Goal: Communication & Community: Answer question/provide support

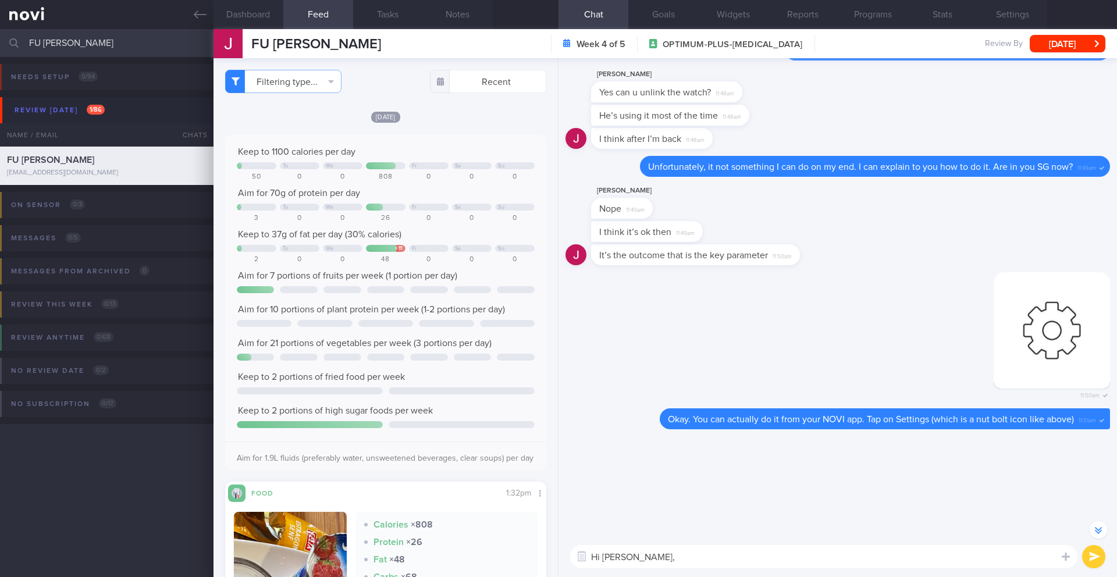
select select "8"
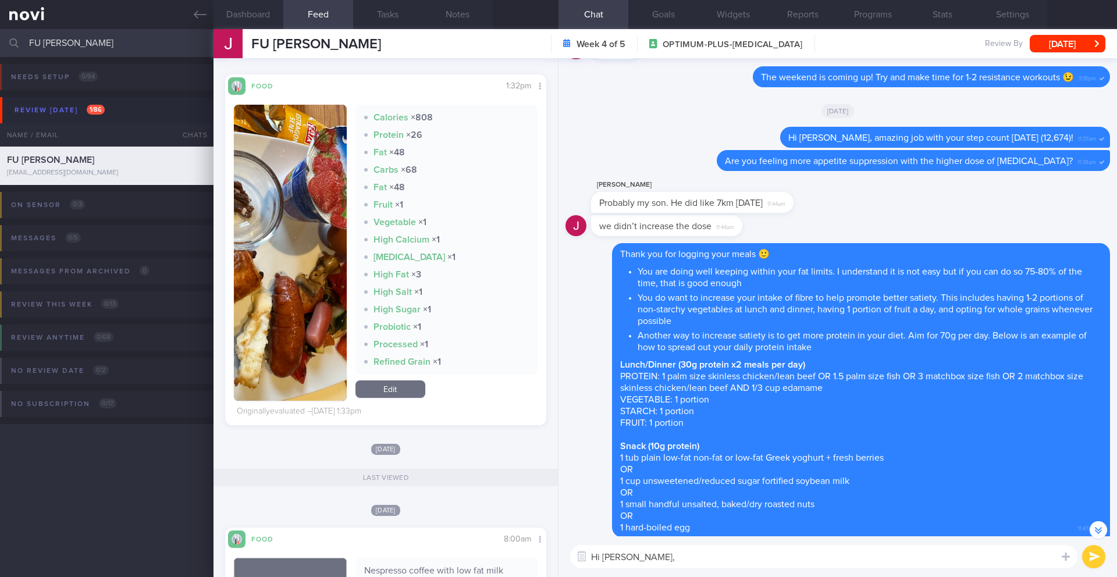
click at [685, 560] on textarea "Hi [PERSON_NAME]," at bounding box center [823, 556] width 507 height 23
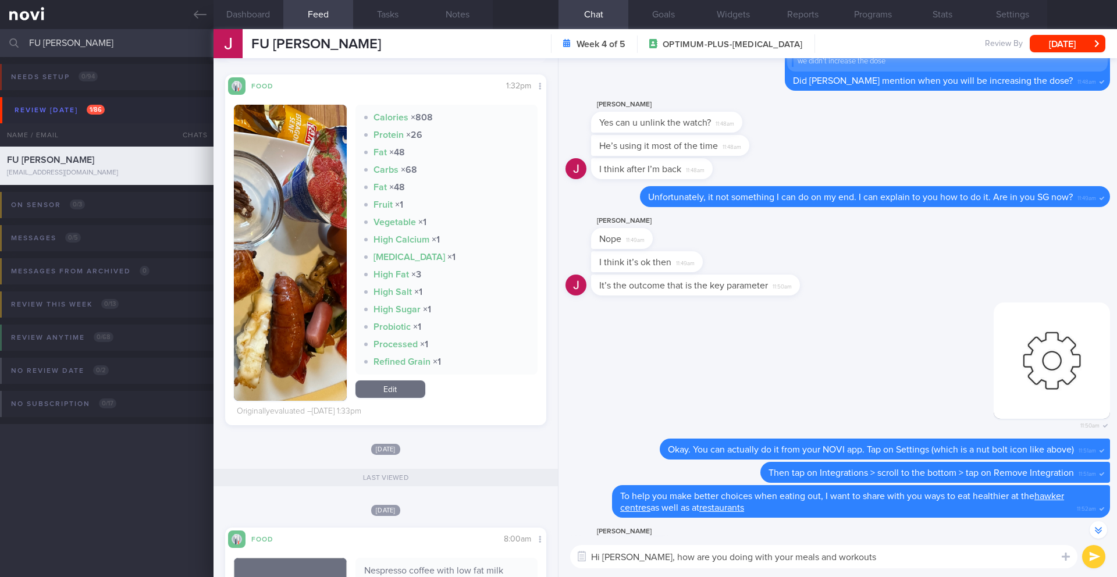
scroll to position [1, 0]
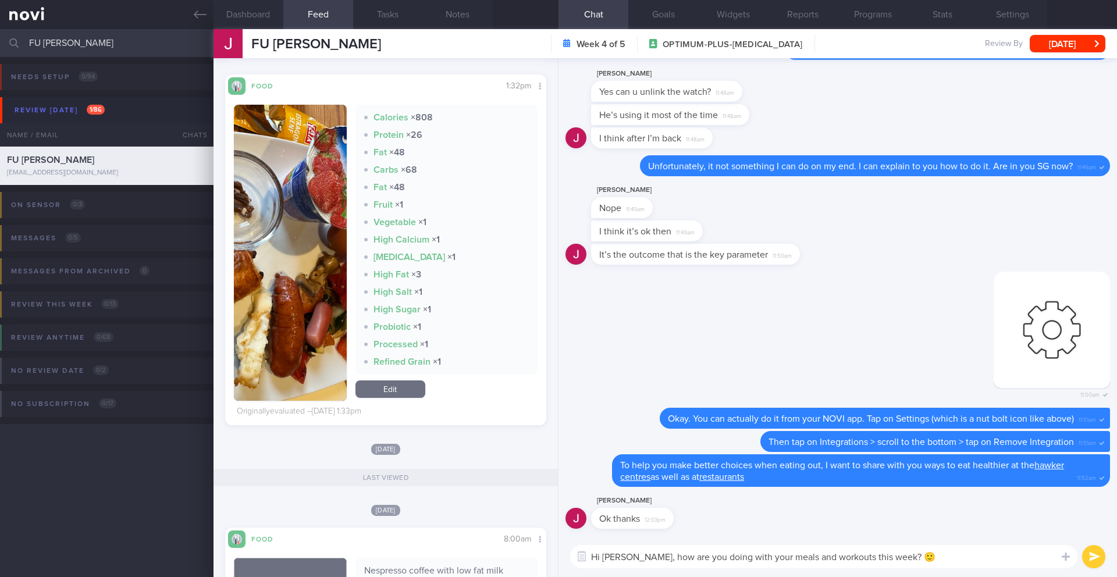
type textarea "Hi [PERSON_NAME], how are you doing with your meals and workouts this week? 🙂"
click at [1093, 563] on button "submit" at bounding box center [1093, 556] width 23 height 23
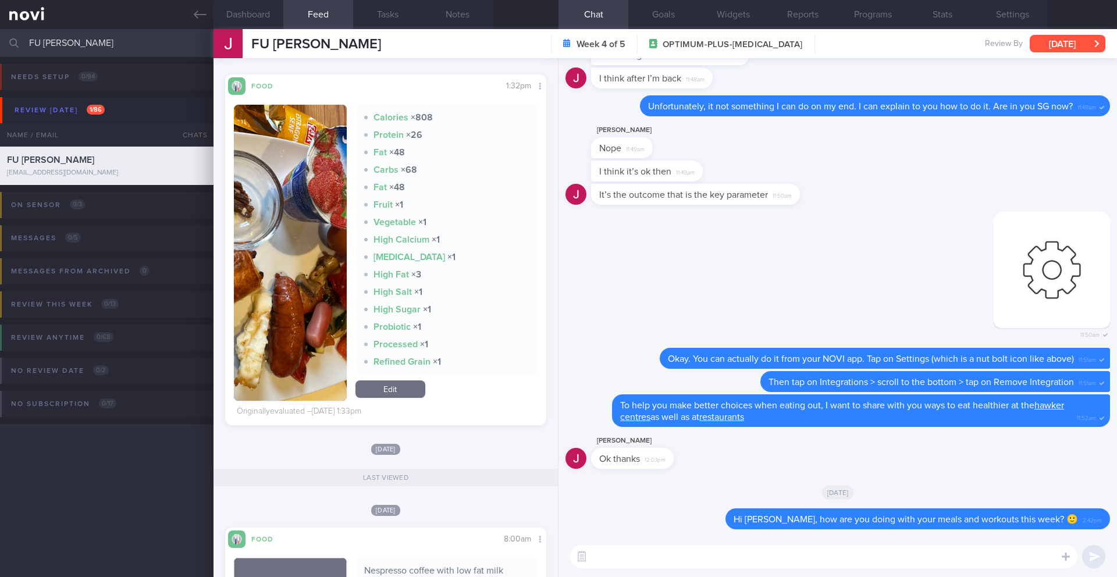
click at [1061, 47] on button "[DATE]" at bounding box center [1067, 43] width 76 height 17
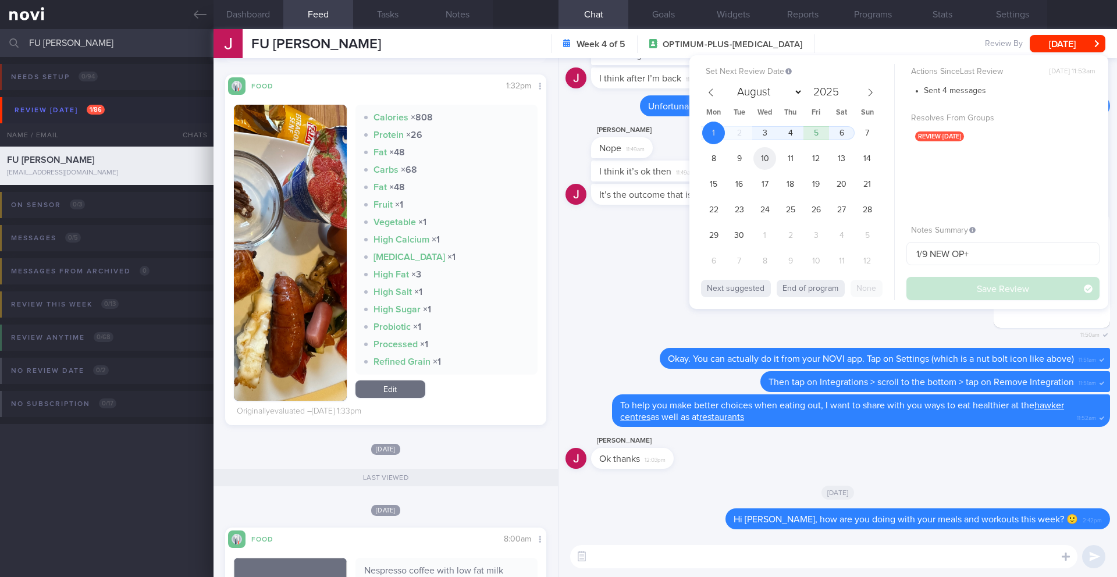
click at [762, 168] on span "10" at bounding box center [764, 158] width 23 height 23
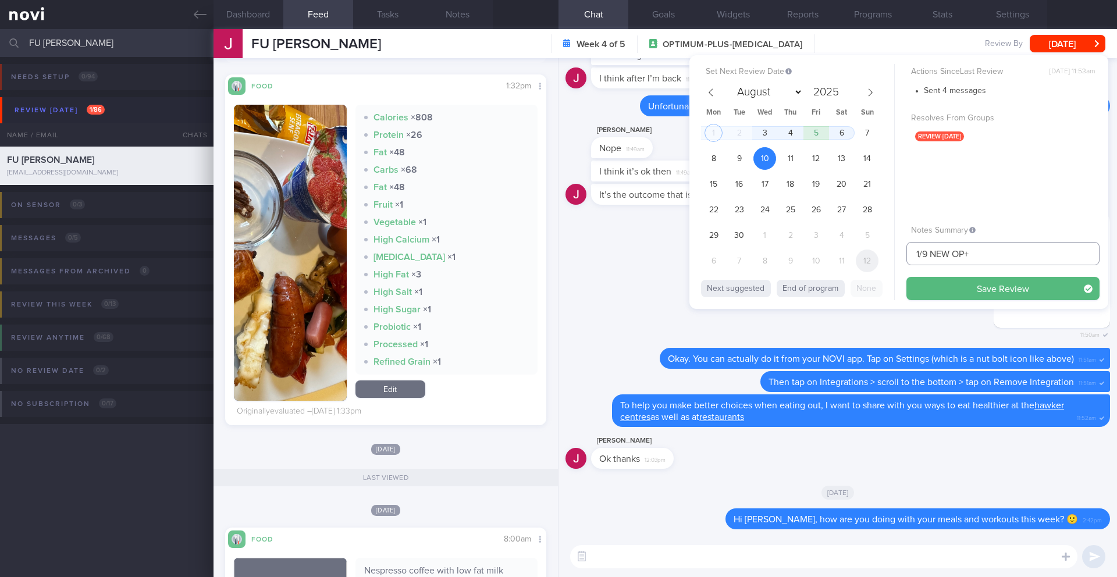
drag, startPoint x: 922, startPoint y: 254, endPoint x: 863, endPoint y: 254, distance: 58.7
click at [863, 254] on div "Set Next Review Date [DATE] August September October November [DATE] Mon Tue We…" at bounding box center [898, 182] width 419 height 254
type input "10/9 NEW OP+"
click at [940, 290] on button "Save Review" at bounding box center [1002, 288] width 193 height 23
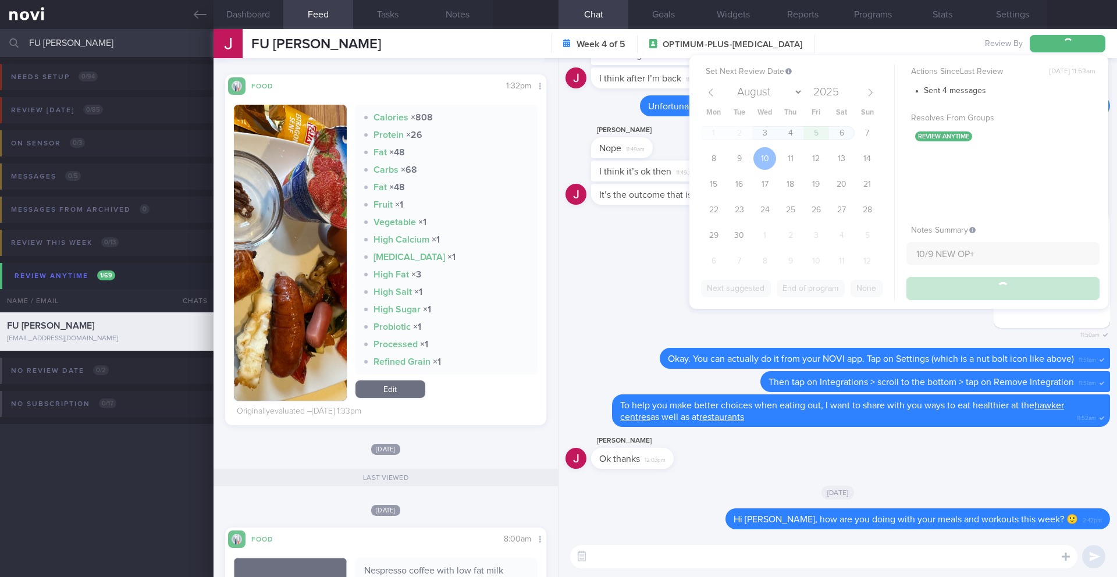
type input "10/9 NEW OP+"
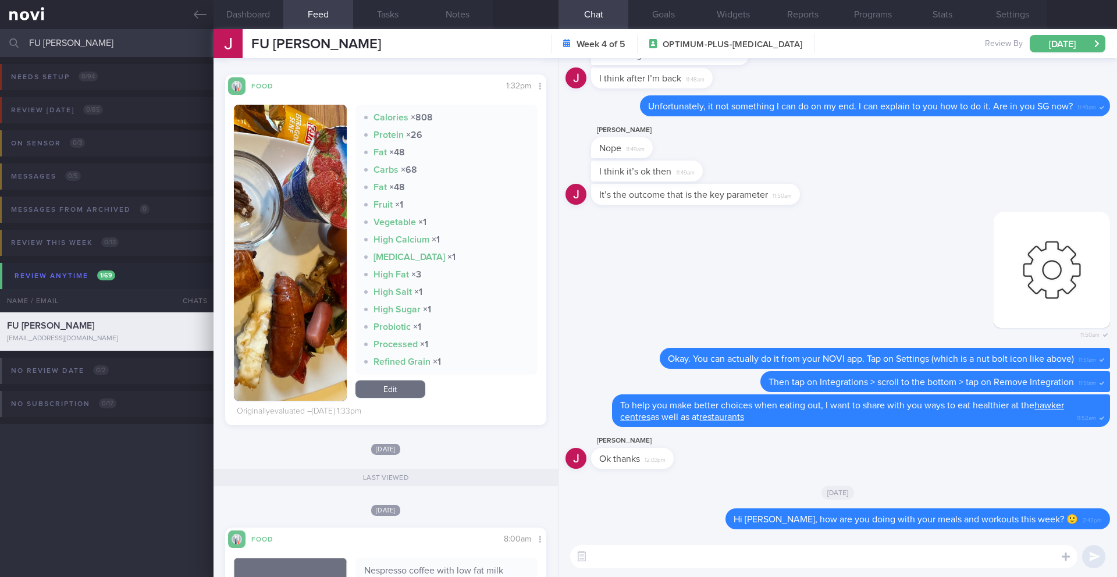
drag, startPoint x: 136, startPoint y: 40, endPoint x: 40, endPoint y: 41, distance: 96.0
click at [40, 41] on input "FU [PERSON_NAME]" at bounding box center [558, 43] width 1117 height 28
click at [40, 42] on input "FU [PERSON_NAME]" at bounding box center [558, 43] width 1117 height 28
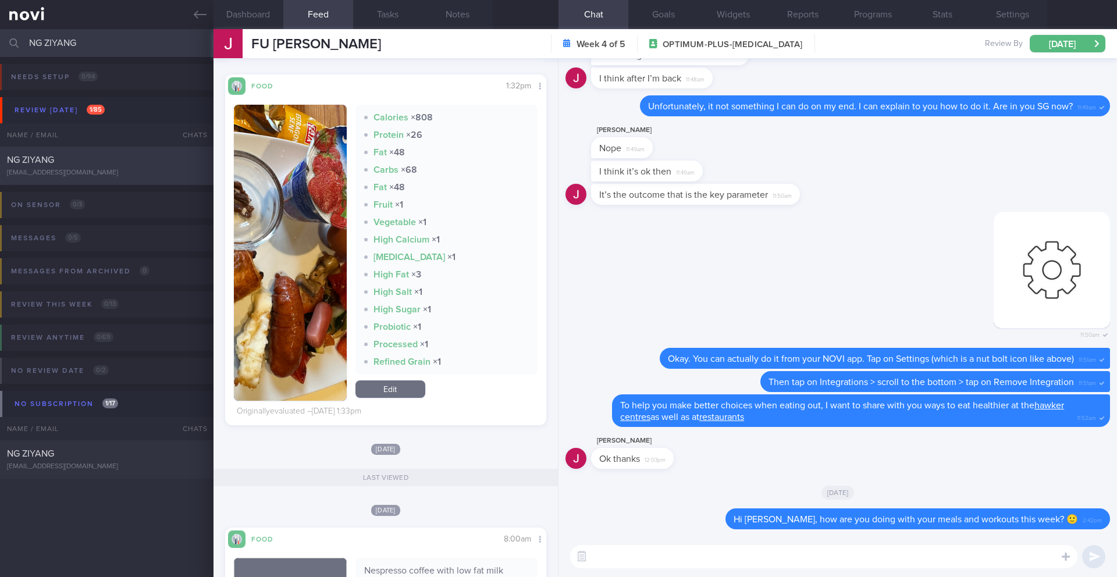
type input "NG ZIYANG"
click at [92, 172] on div "[EMAIL_ADDRESS][DOMAIN_NAME]" at bounding box center [106, 173] width 199 height 9
type input "29/8 SAF LIP -- prep for final r/v"
type textarea "SUPPORT NEEDED: CHALLENGE: Wt Targets: [DEMOGRAPHIC_DATA] Chinese [DEMOGRAPHIC_…"
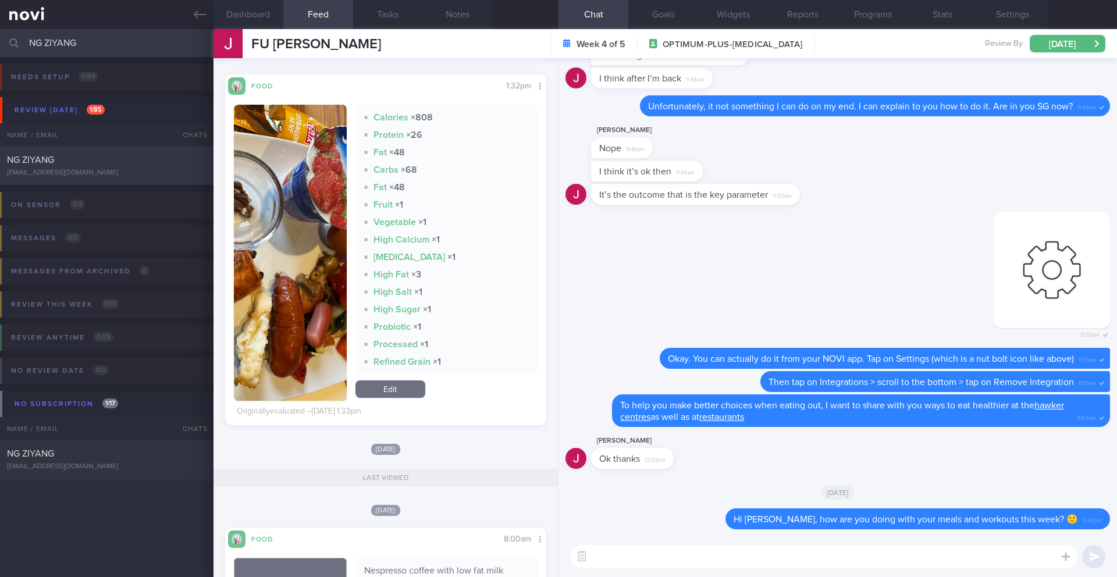
select select "7"
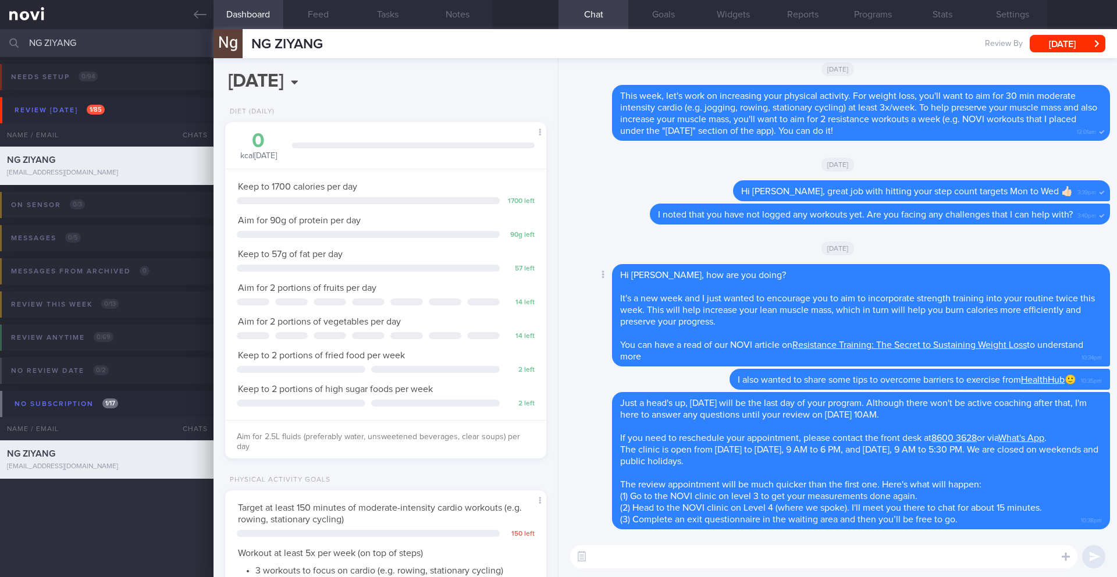
scroll to position [148, 297]
click at [136, 45] on input "NG ZIYANG" at bounding box center [558, 43] width 1117 height 28
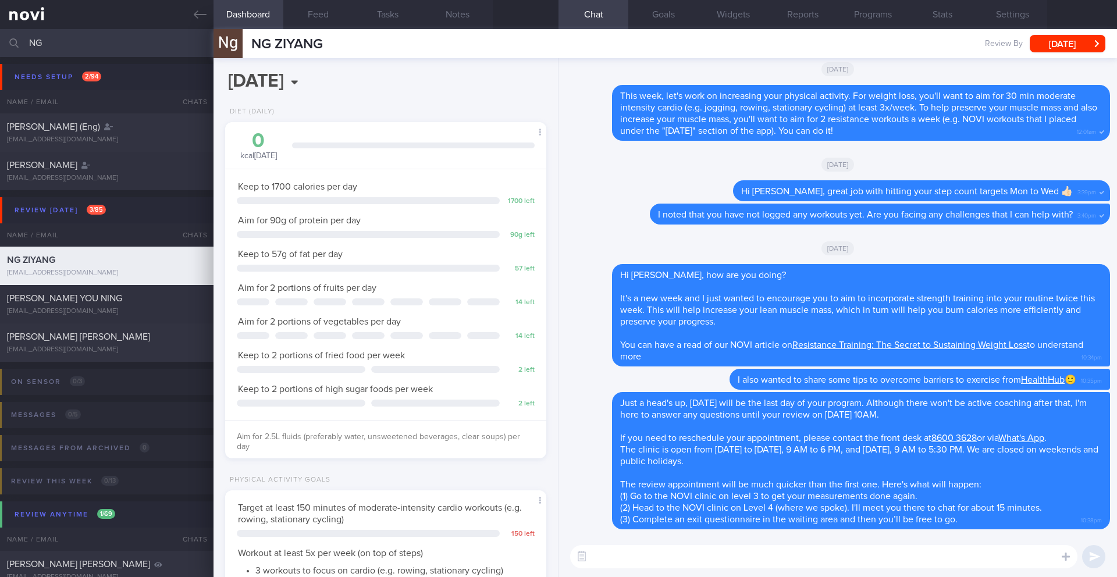
type input "N"
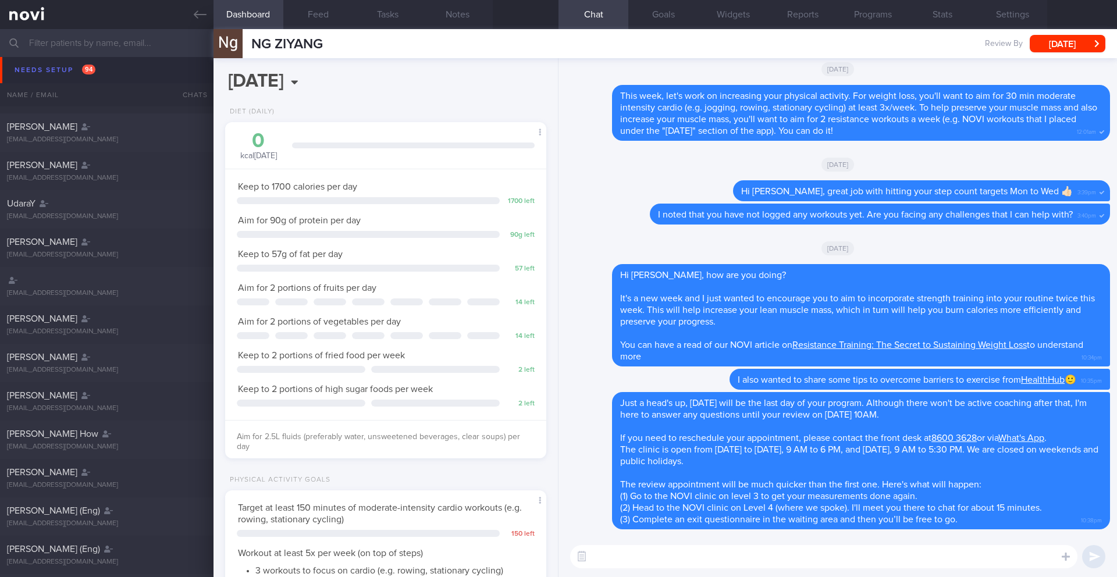
scroll to position [77, 0]
type input "s"
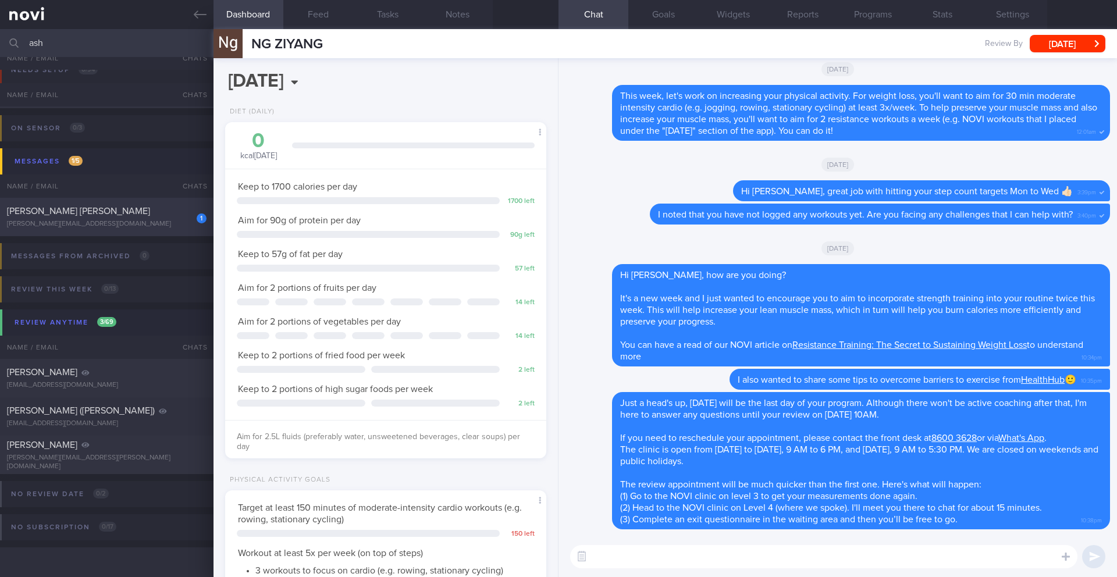
type input "ash"
click at [140, 229] on div "1 MUK [PERSON_NAME] ASHLEY [EMAIL_ADDRESS][DOMAIN_NAME] [DATE] OPTIMUM-PLUS-[ME…" at bounding box center [558, 217] width 1117 height 38
type input "1/9 Check logs"
type textarea "1300kcal 100g pro (400kcal) 36g fat (325kcal) SUPPORT NEEDED: Clarify nutrition…"
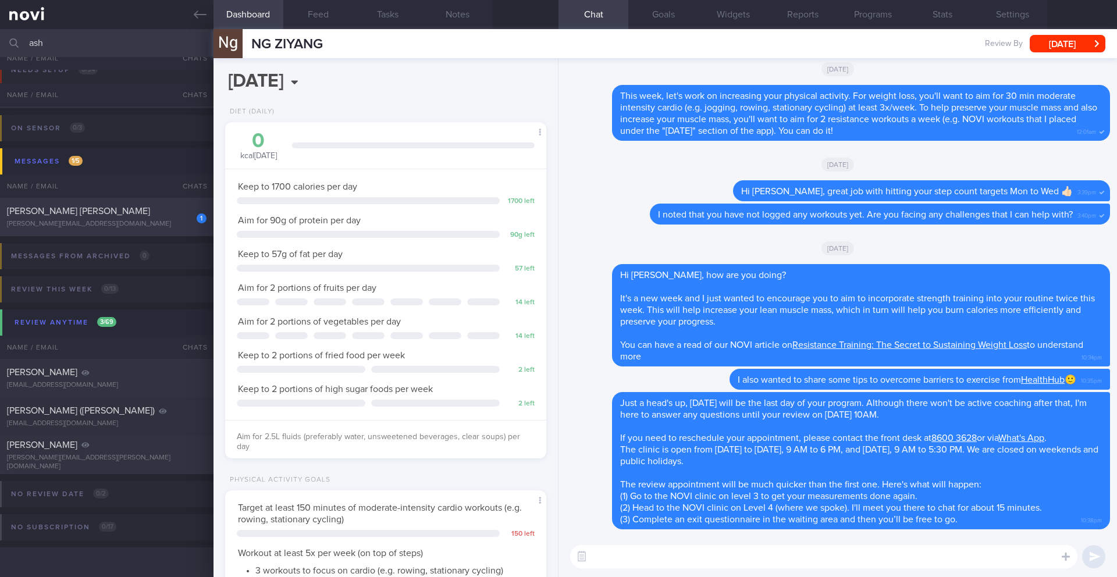
select select "8"
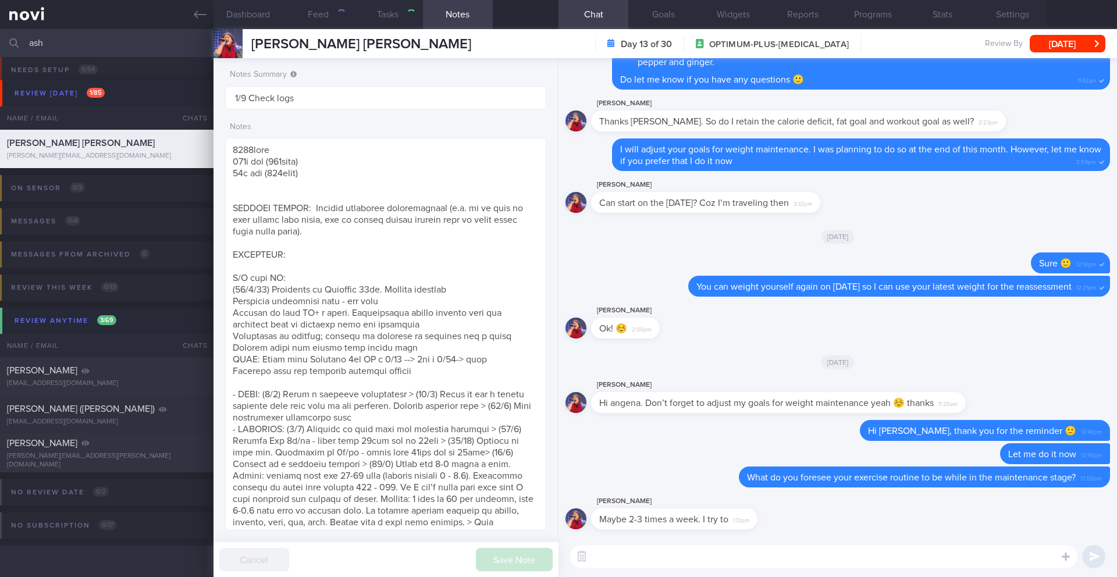
scroll to position [17, 0]
click at [244, 15] on button "Dashboard" at bounding box center [248, 14] width 70 height 29
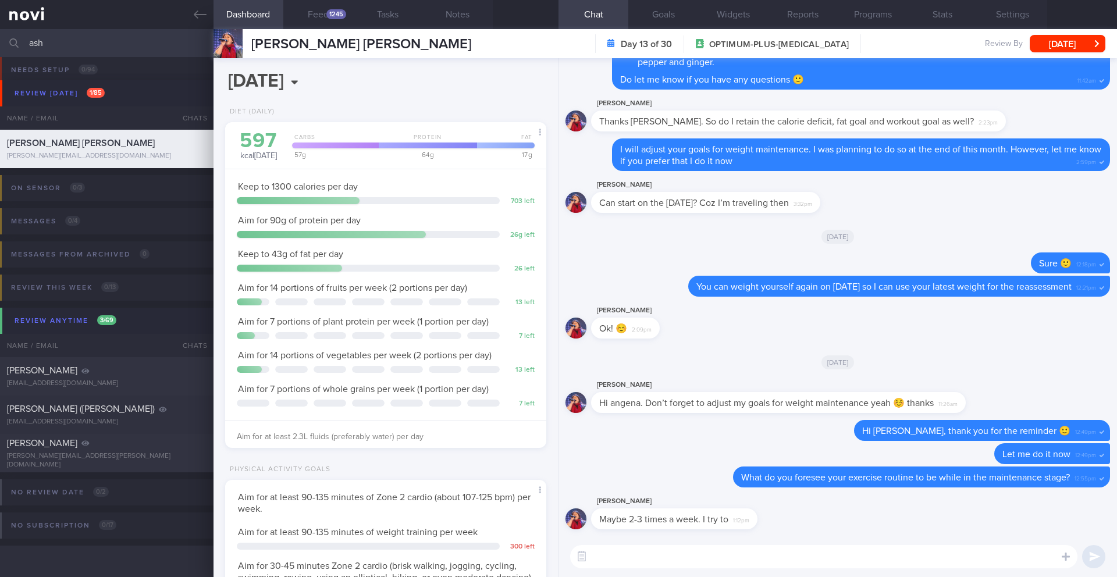
scroll to position [145, 292]
click at [626, 552] on textarea at bounding box center [823, 556] width 507 height 23
paste textarea "I have reassessed your nutritional needs based on your current weight and activ…"
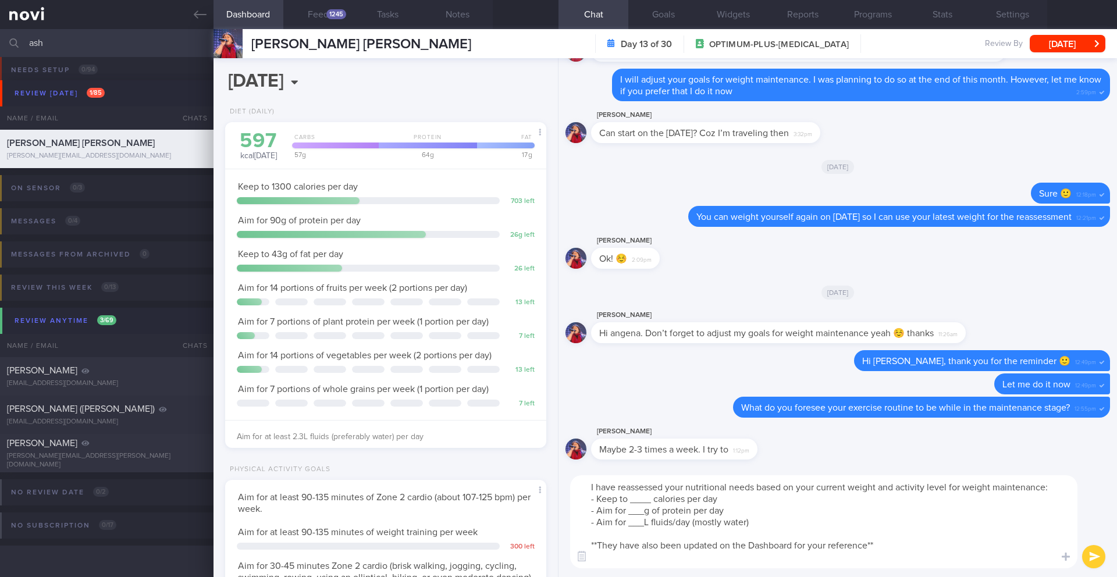
scroll to position [0, 0]
click at [652, 515] on textarea "I have reassessed your nutritional needs based on your current weight and activ…" at bounding box center [823, 521] width 507 height 93
drag, startPoint x: 644, startPoint y: 524, endPoint x: 627, endPoint y: 524, distance: 16.9
click at [627, 524] on textarea "I have reassessed your nutritional needs based on your current weight and activ…" at bounding box center [823, 521] width 507 height 93
drag, startPoint x: 643, startPoint y: 534, endPoint x: 628, endPoint y: 533, distance: 14.6
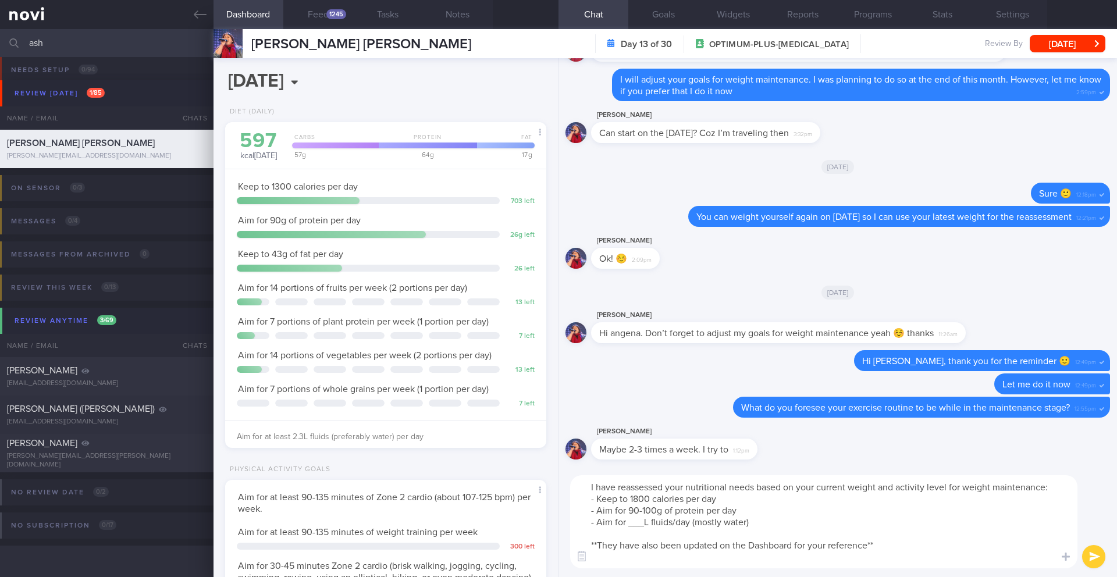
click at [628, 533] on textarea "I have reassessed your nutritional needs based on your current weight and activ…" at bounding box center [823, 521] width 507 height 93
type textarea "I have reassessed your nutritional needs based on your current weight and activ…"
click at [661, 21] on button "Goals" at bounding box center [663, 14] width 70 height 29
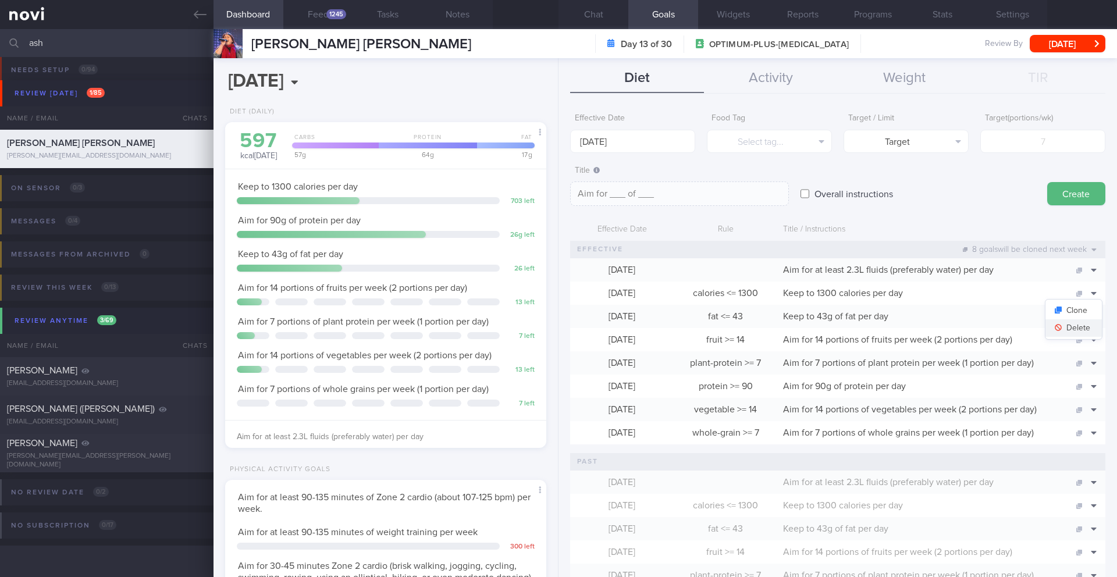
click at [1076, 329] on button "Delete" at bounding box center [1073, 327] width 56 height 17
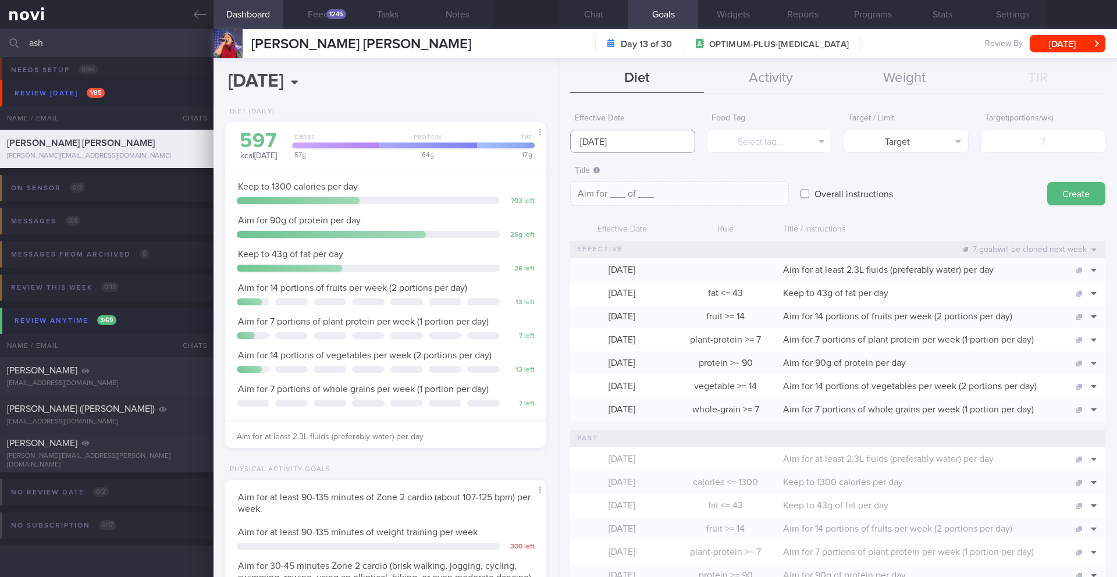
click at [585, 144] on input "[DATE]" at bounding box center [632, 141] width 125 height 23
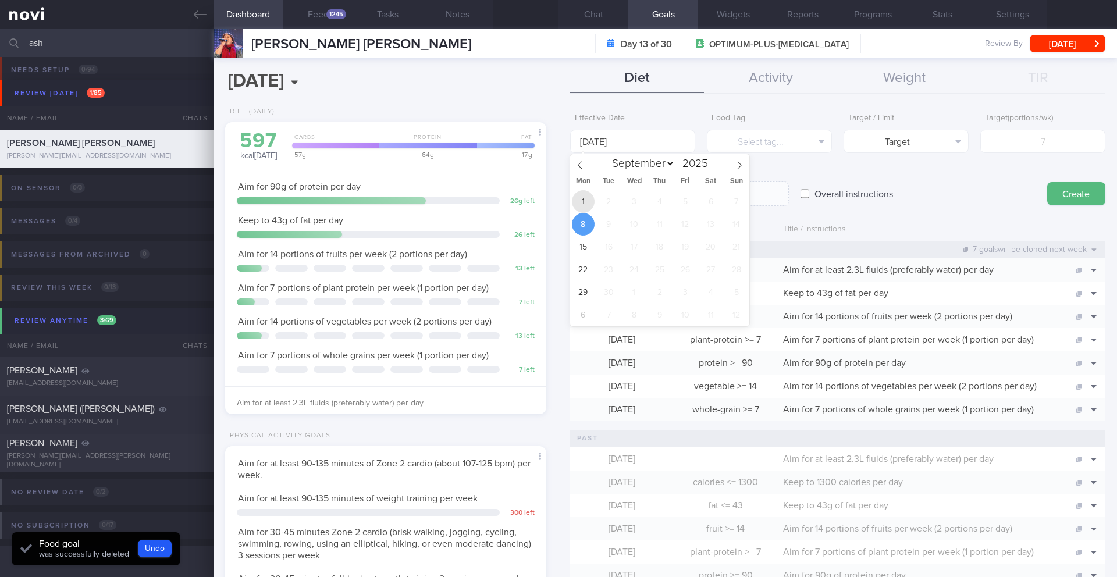
click at [581, 196] on span "1" at bounding box center [583, 201] width 23 height 23
type input "[DATE]"
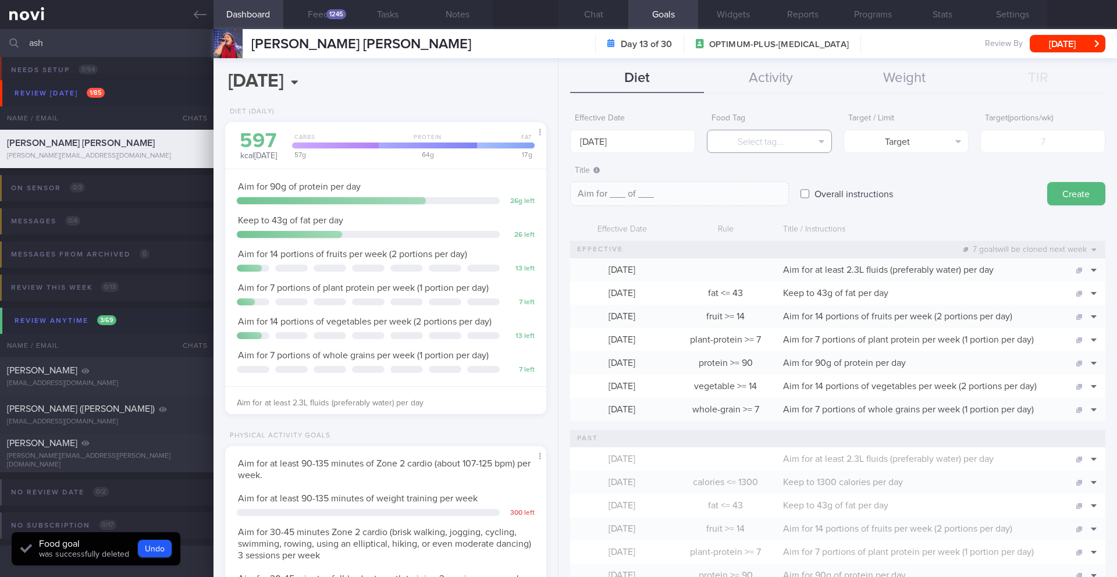
click at [725, 137] on button "Select tag..." at bounding box center [769, 141] width 125 height 23
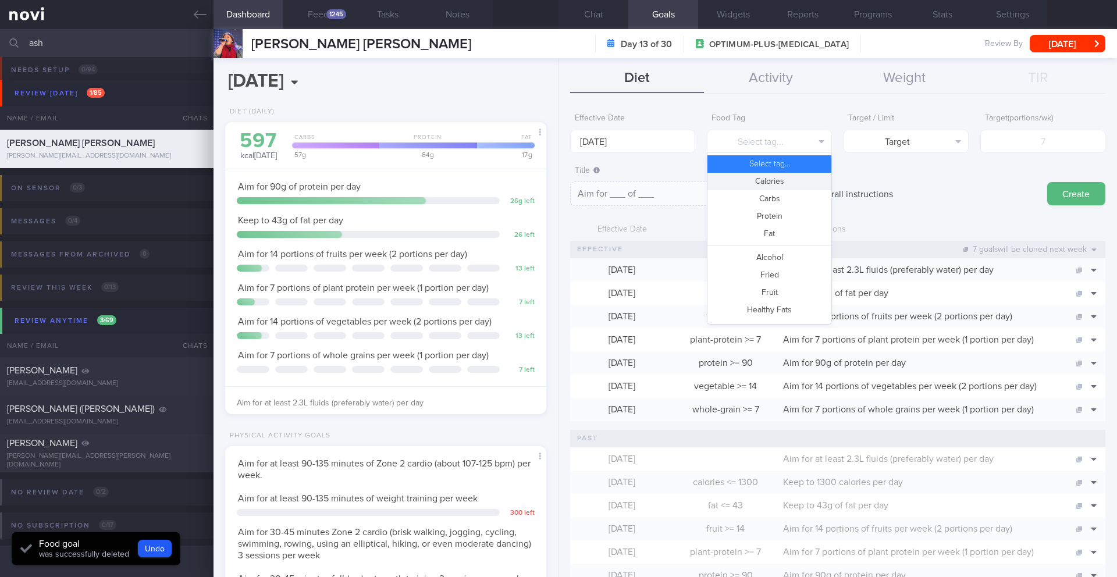
click at [733, 186] on button "Calories" at bounding box center [769, 181] width 124 height 17
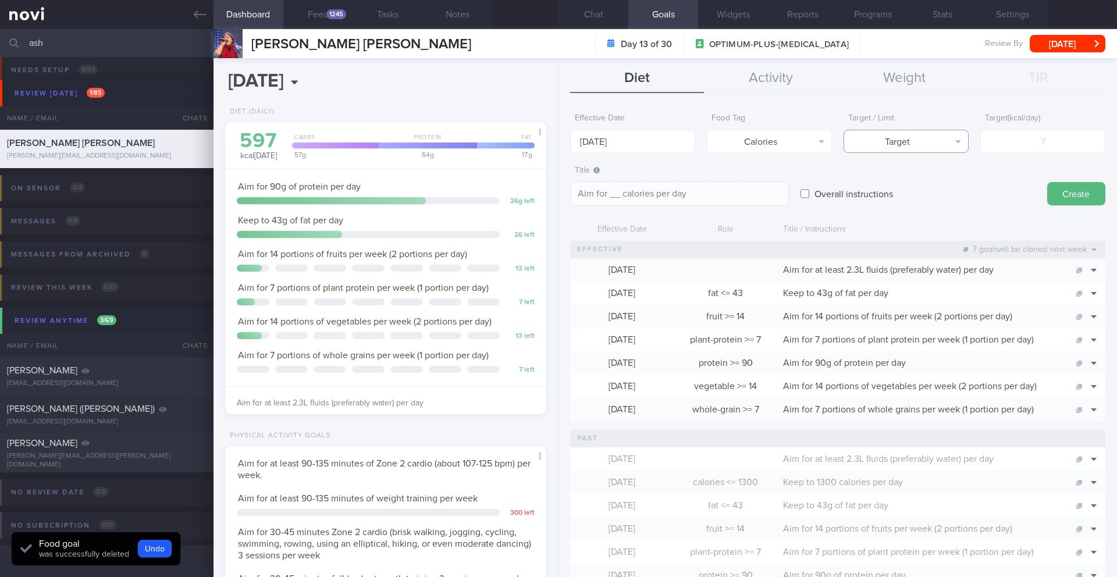
click at [903, 147] on button "Target" at bounding box center [905, 141] width 125 height 23
click at [922, 181] on button "Limit" at bounding box center [906, 181] width 124 height 17
type textarea "Keep to __ calories per day"
click at [1028, 141] on input "number" at bounding box center [1042, 141] width 125 height 23
type input "1"
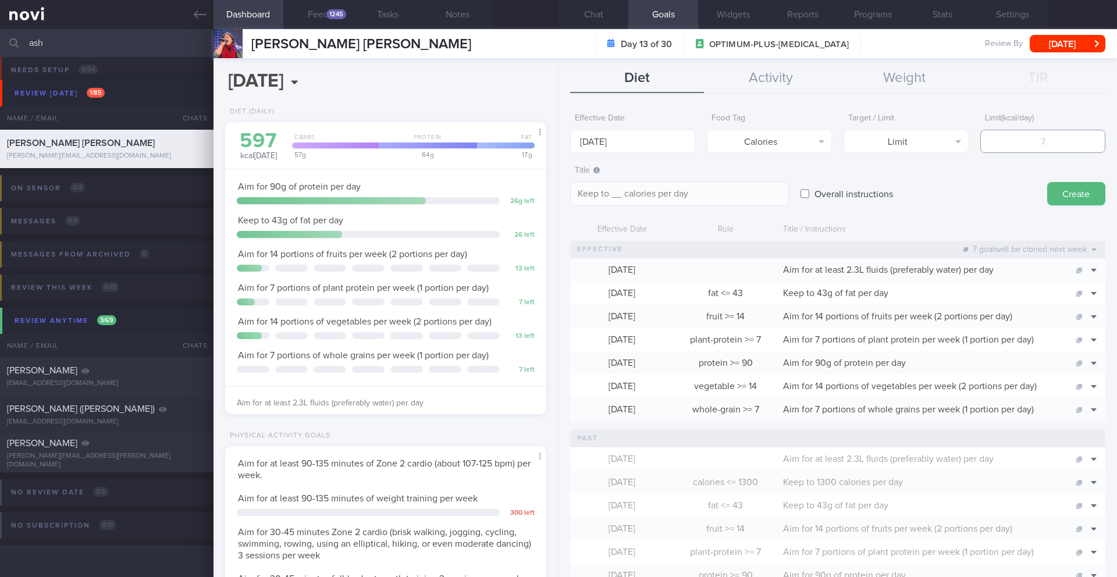
type textarea "Keep to 1 calories per day"
type input "19"
type textarea "Keep to 19 calories per day"
type input "1"
type textarea "Keep to 1 calories per day"
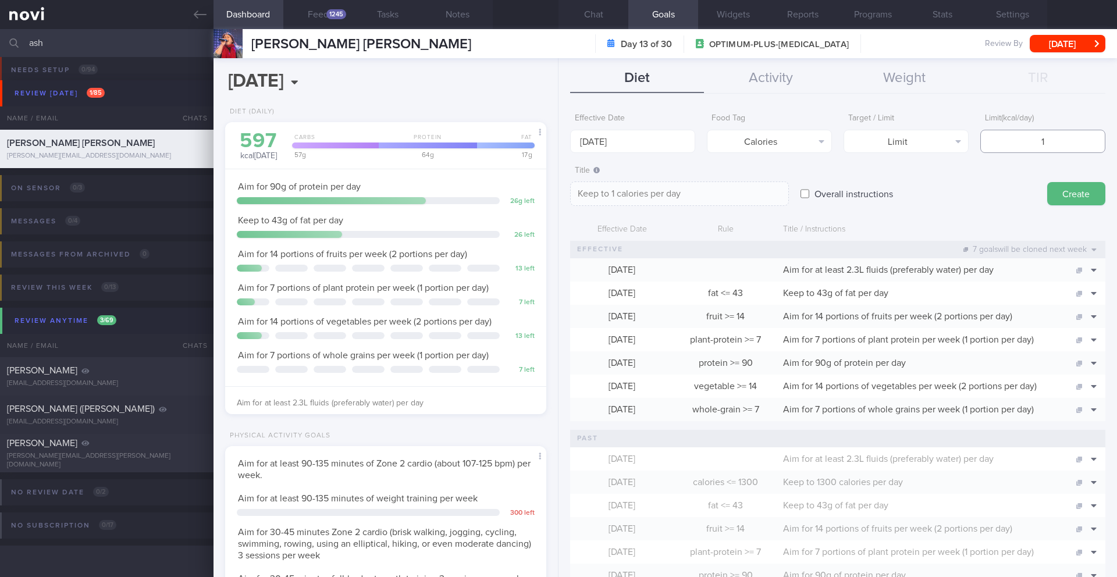
type input "18"
type textarea "Keep to 18 calories per day"
type input "180"
type textarea "Keep to 180 calories per day"
type input "1800"
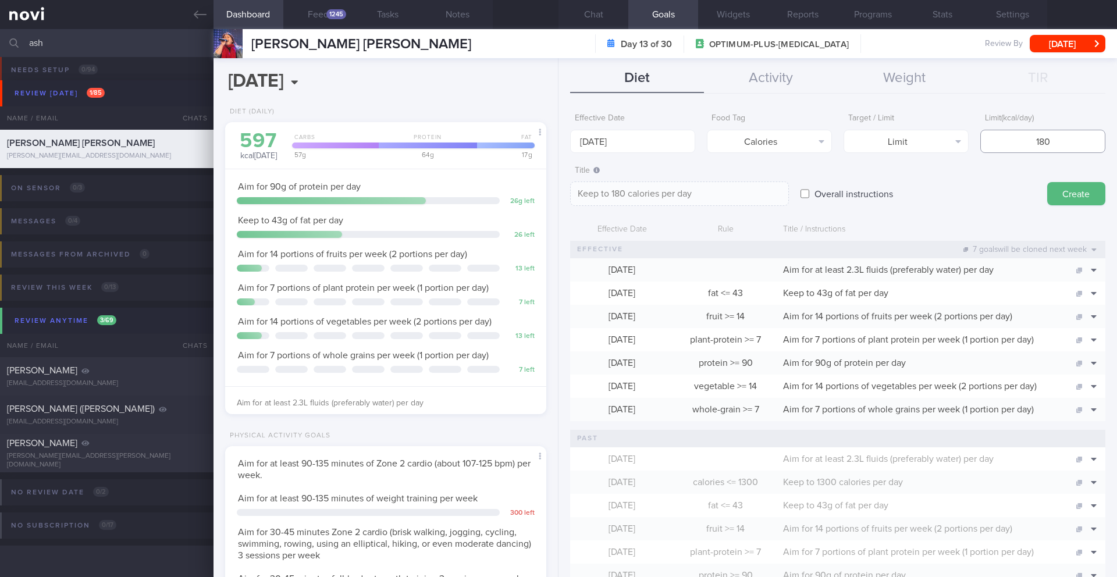
type textarea "Keep to 1800 calories per day"
type input "1800"
click at [1078, 192] on button "Create" at bounding box center [1076, 193] width 58 height 23
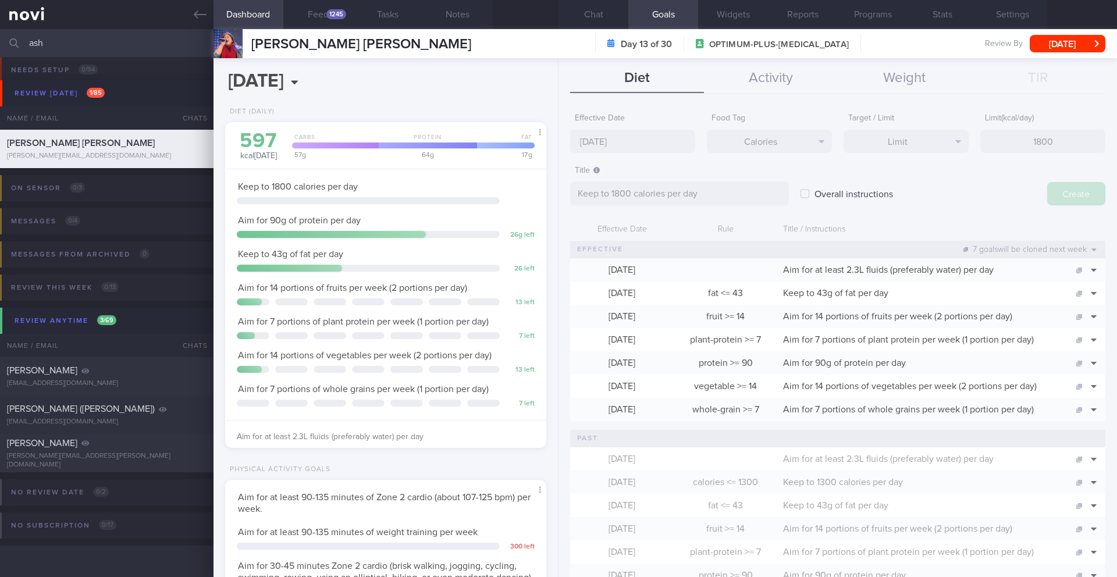
type input "[DATE]"
type textarea "Aim for ___ of ___"
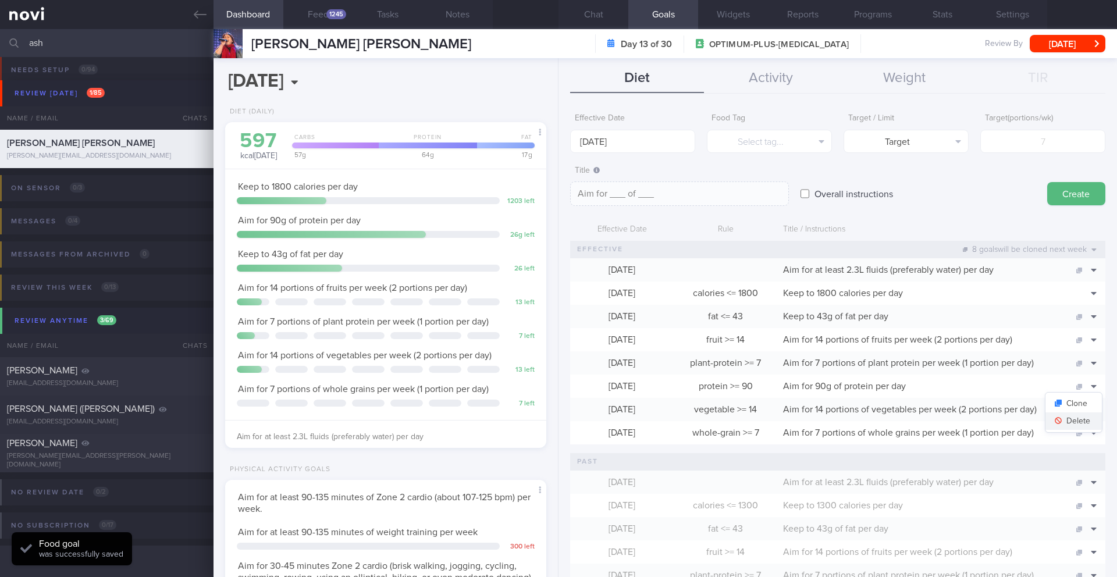
click at [1071, 416] on button "Delete" at bounding box center [1073, 420] width 56 height 17
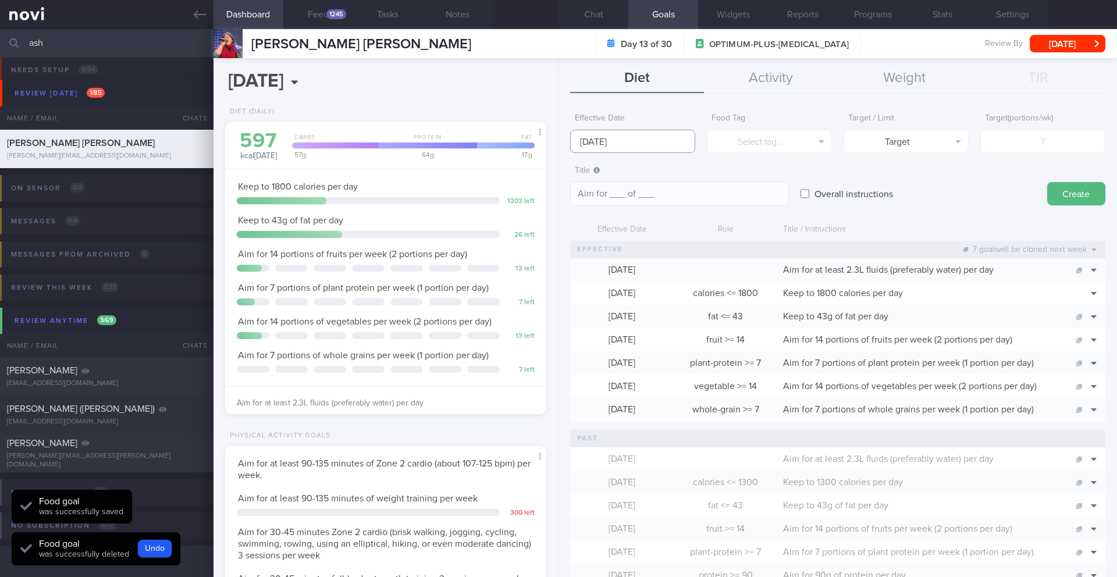
click at [627, 144] on input "[DATE]" at bounding box center [632, 141] width 125 height 23
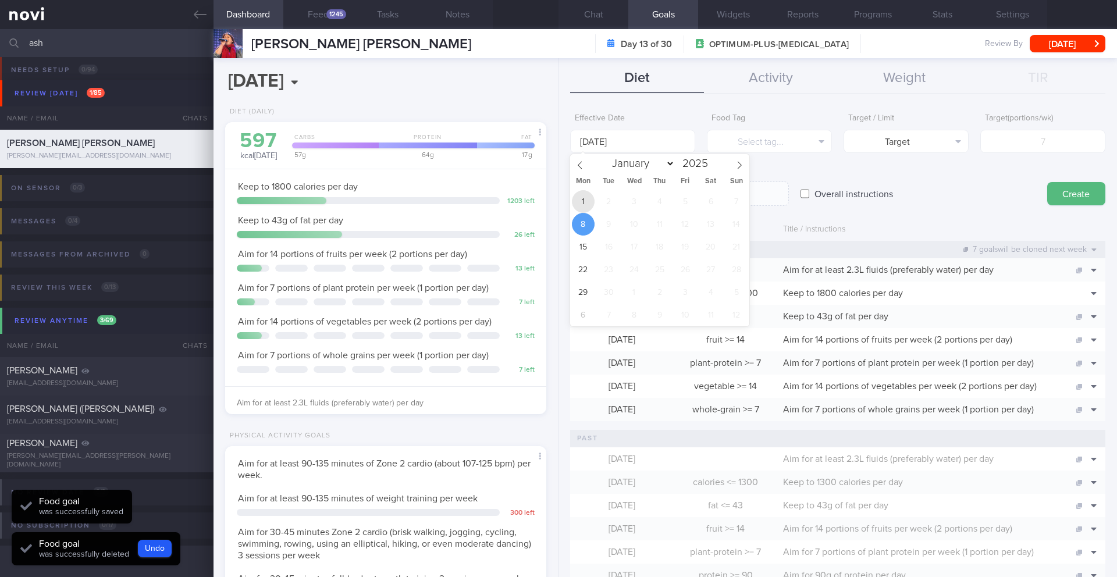
click at [583, 204] on span "1" at bounding box center [583, 201] width 23 height 23
type input "[DATE]"
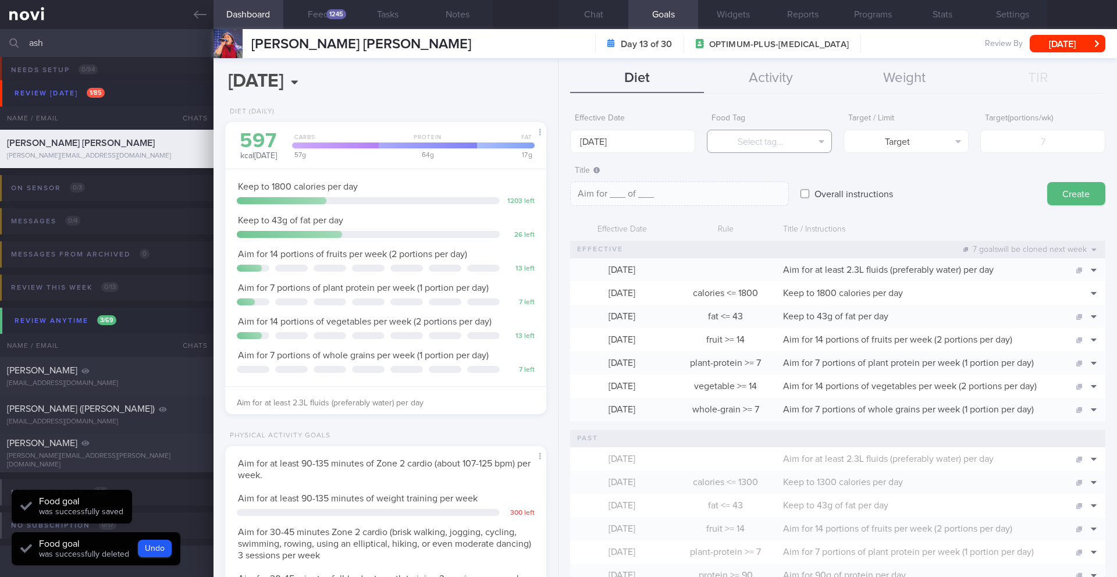
click at [780, 144] on button "Select tag..." at bounding box center [769, 141] width 125 height 23
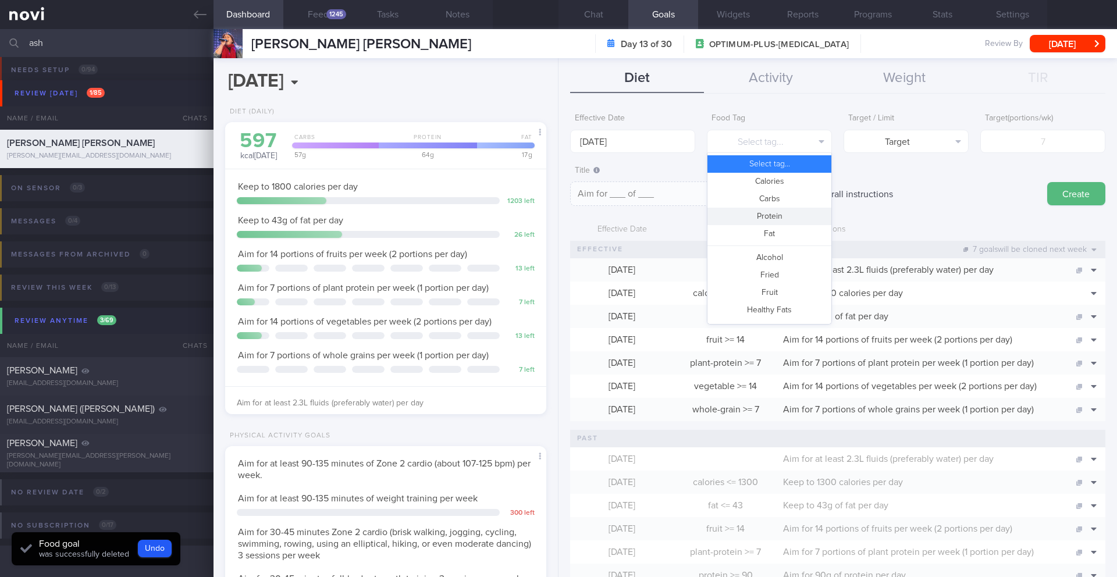
click at [771, 220] on button "Protein" at bounding box center [769, 216] width 124 height 17
type textarea "Aim for __g of protein per day"
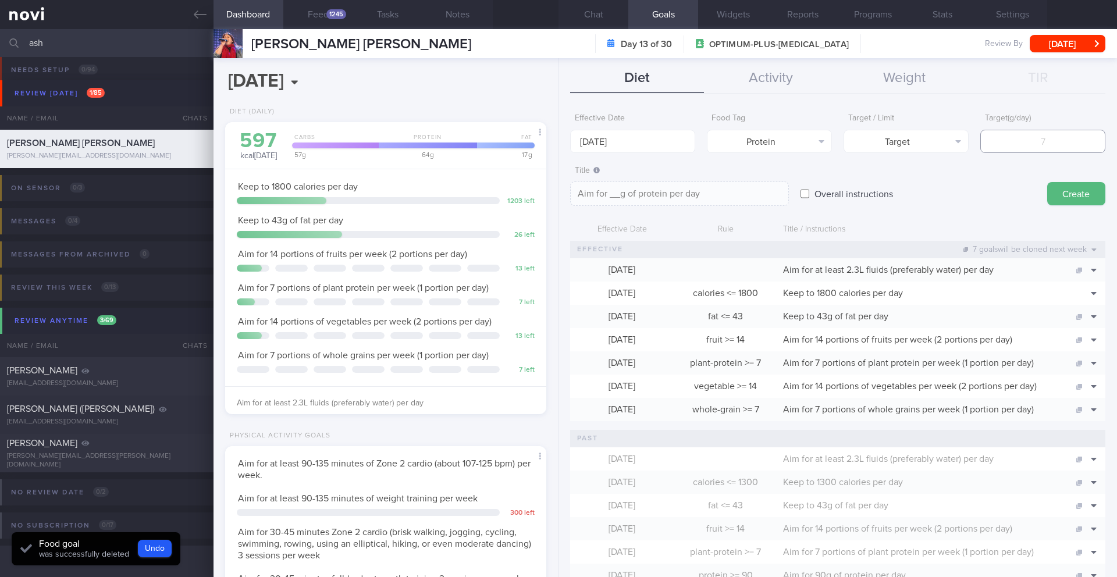
click at [1045, 142] on input "number" at bounding box center [1042, 141] width 125 height 23
type input "1"
type textarea "Aim for 1g of protein per day"
type input "10"
type textarea "Aim for 10g of protein per day"
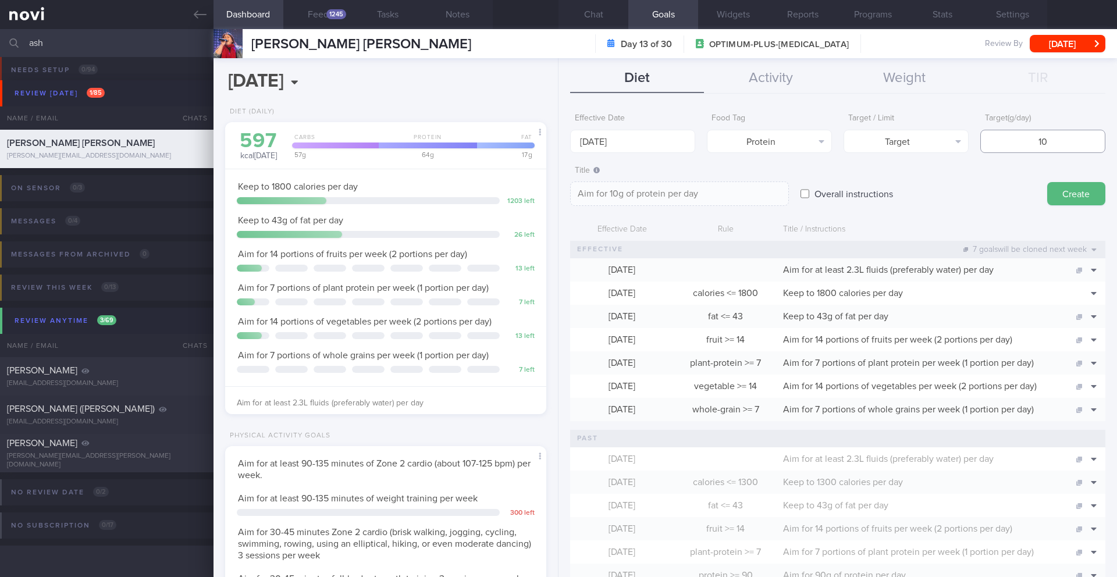
type input "100"
type textarea "Aim for 100g of protein per day"
type input "100"
click at [611, 194] on textarea "Aim for 100g of protein per day" at bounding box center [679, 193] width 219 height 24
type textarea "Aim for 90-100g of protein per day"
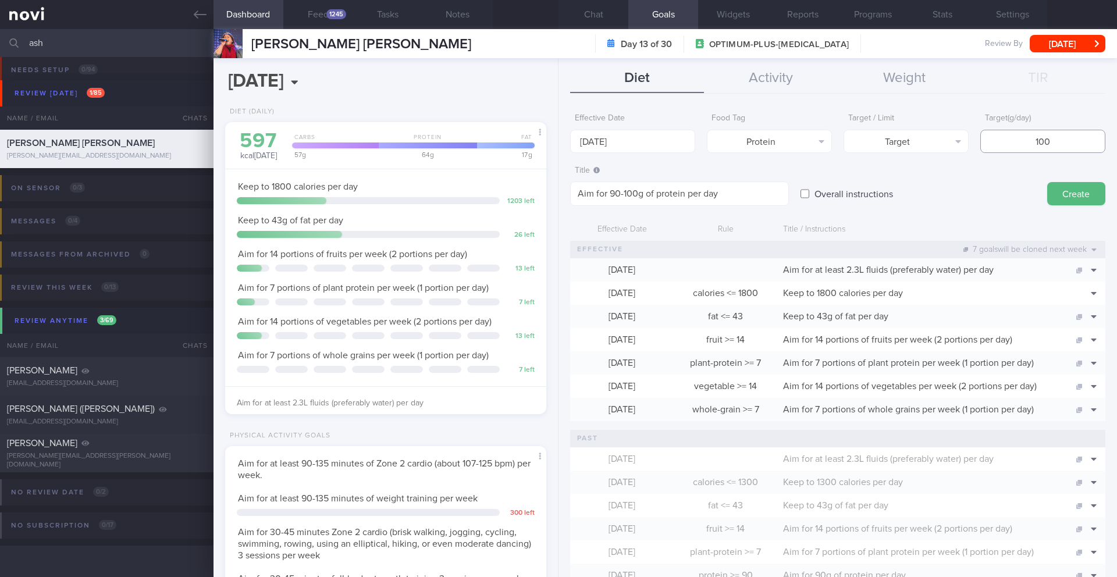
drag, startPoint x: 1025, startPoint y: 147, endPoint x: 1069, endPoint y: 145, distance: 44.2
click at [1070, 147] on input "100" at bounding box center [1042, 141] width 125 height 23
type input "1"
type input "90"
click at [1061, 190] on button "Create" at bounding box center [1076, 193] width 58 height 23
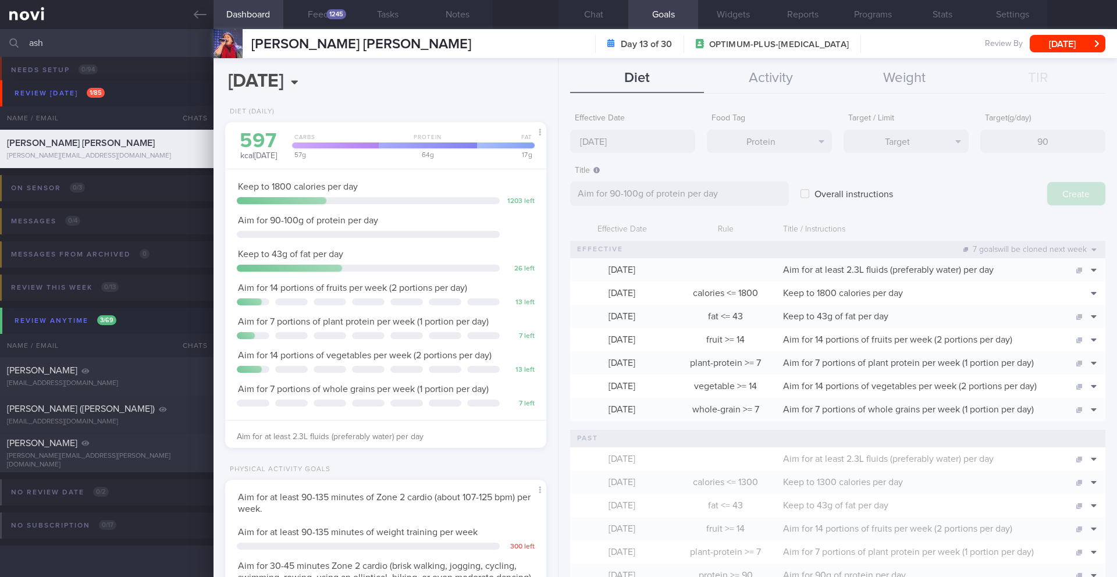
type input "[DATE]"
type textarea "Aim for ___ of ___"
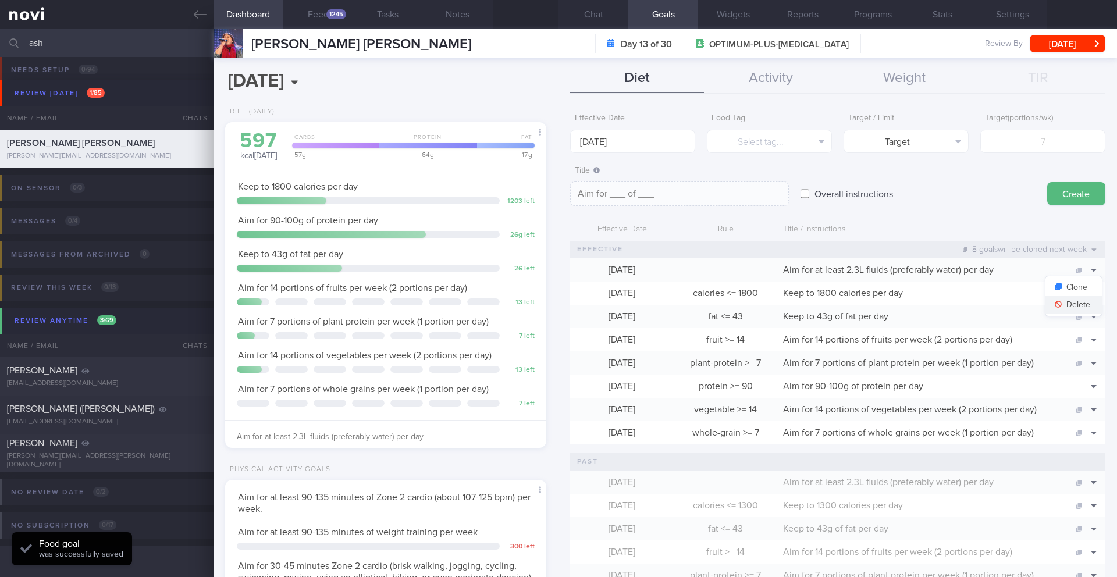
click at [1072, 298] on button "Delete" at bounding box center [1073, 304] width 56 height 17
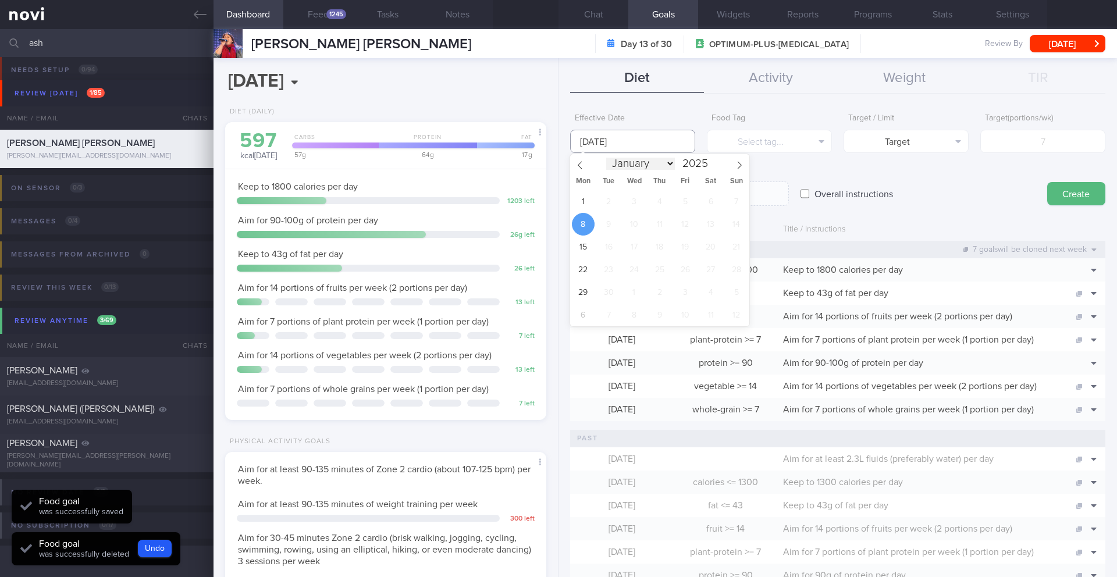
click at [640, 147] on input "[DATE]" at bounding box center [632, 141] width 125 height 23
click at [586, 199] on span "1" at bounding box center [583, 201] width 23 height 23
type input "[DATE]"
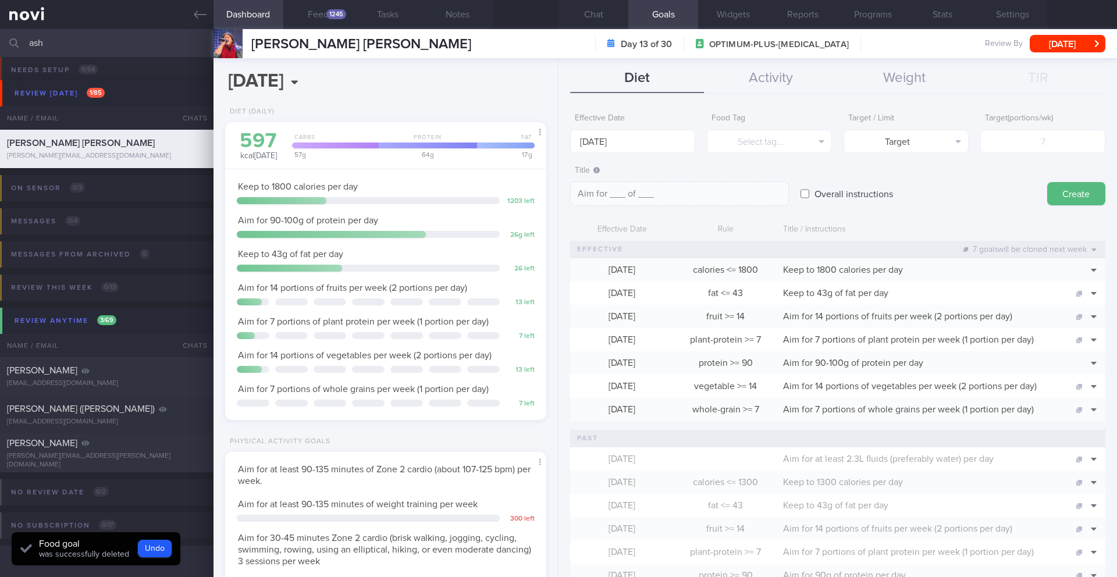
click at [814, 195] on label "Overall instructions" at bounding box center [853, 193] width 90 height 23
click at [809, 195] on input "Overall instructions" at bounding box center [804, 193] width 9 height 23
checkbox input "true"
click at [686, 210] on form "Effective Date [DATE] Food Tag Select tag... Select tag... Calories Carbs Prote…" at bounding box center [837, 577] width 535 height 939
click at [694, 194] on textarea at bounding box center [679, 193] width 219 height 24
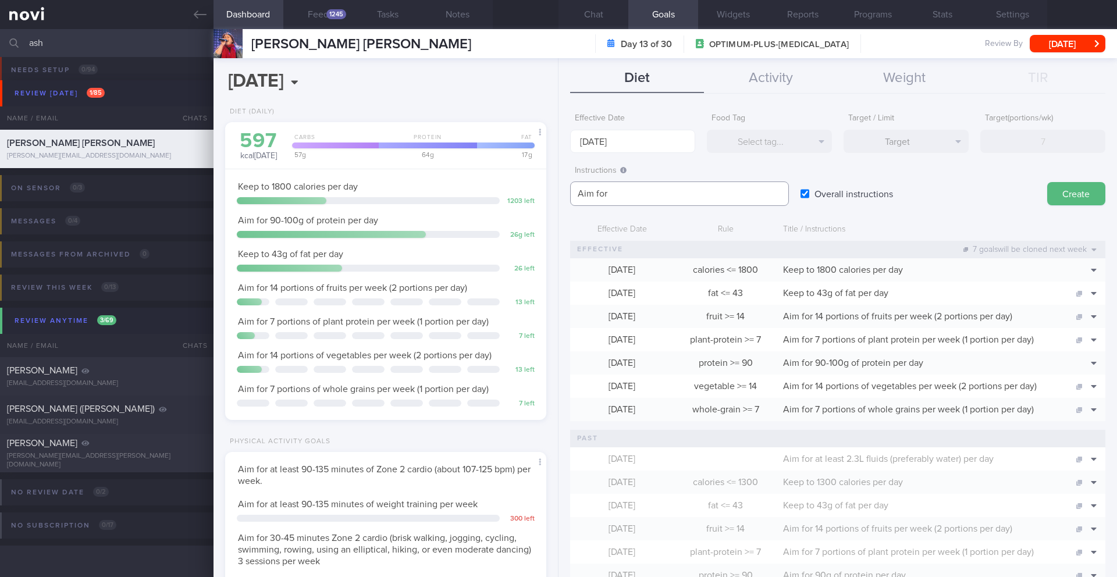
paste textarea "2.2L fluids/day (mostly water)"
type textarea "Aim for 2.2L fluids/day (mostly water)"
click at [1062, 194] on button "Create" at bounding box center [1076, 193] width 58 height 23
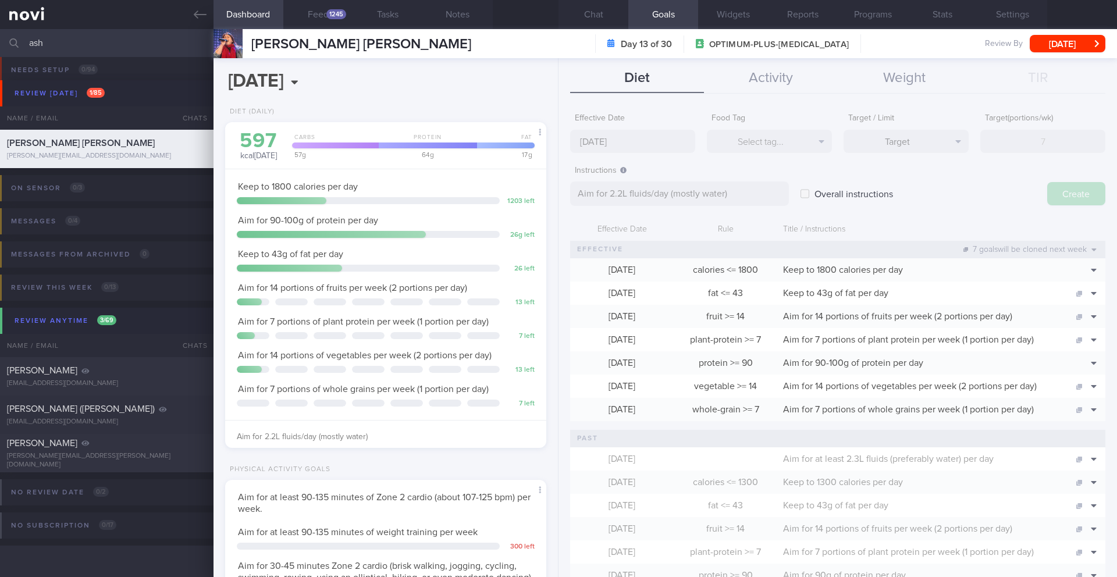
type input "[DATE]"
type textarea "Aim for ___ of ___"
checkbox input "false"
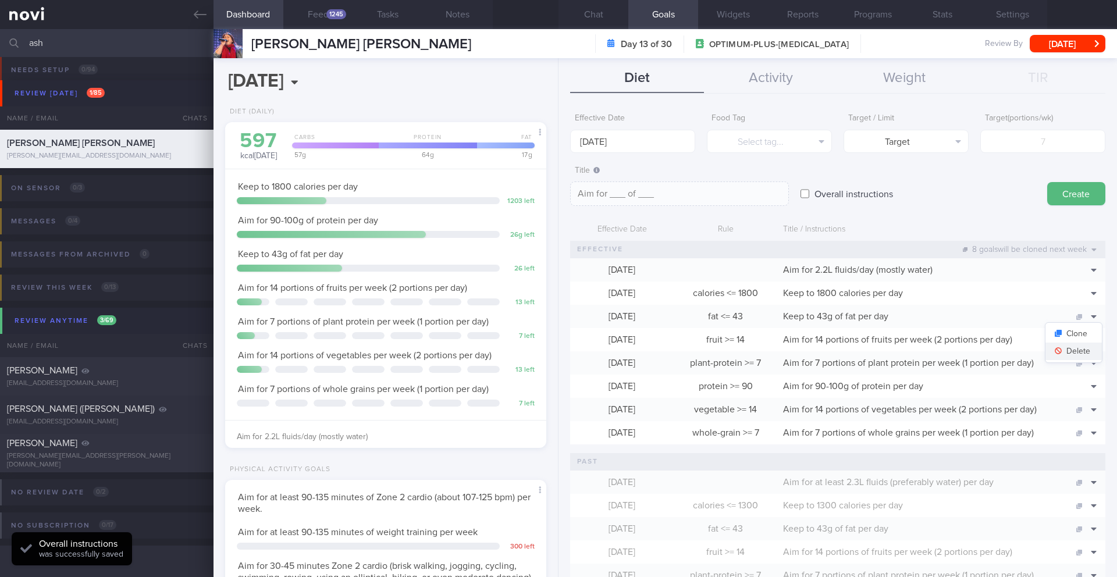
click at [1075, 351] on button "Delete" at bounding box center [1073, 351] width 56 height 17
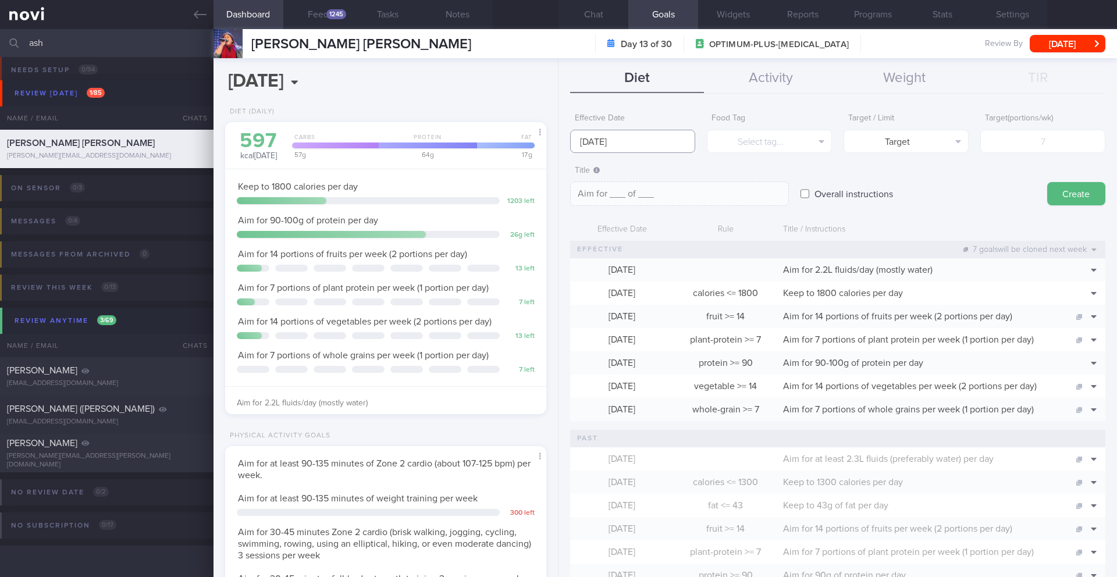
click at [661, 147] on body "You are offline! Some functionality will be unavailable Patients New Users Coac…" at bounding box center [558, 288] width 1117 height 577
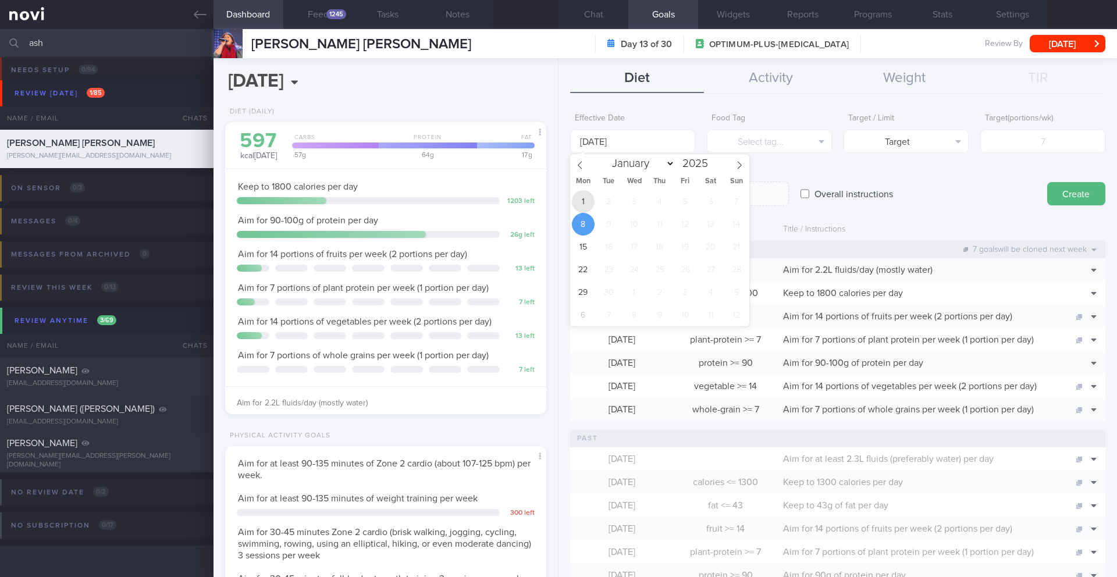
click at [586, 199] on span "1" at bounding box center [583, 201] width 23 height 23
type input "[DATE]"
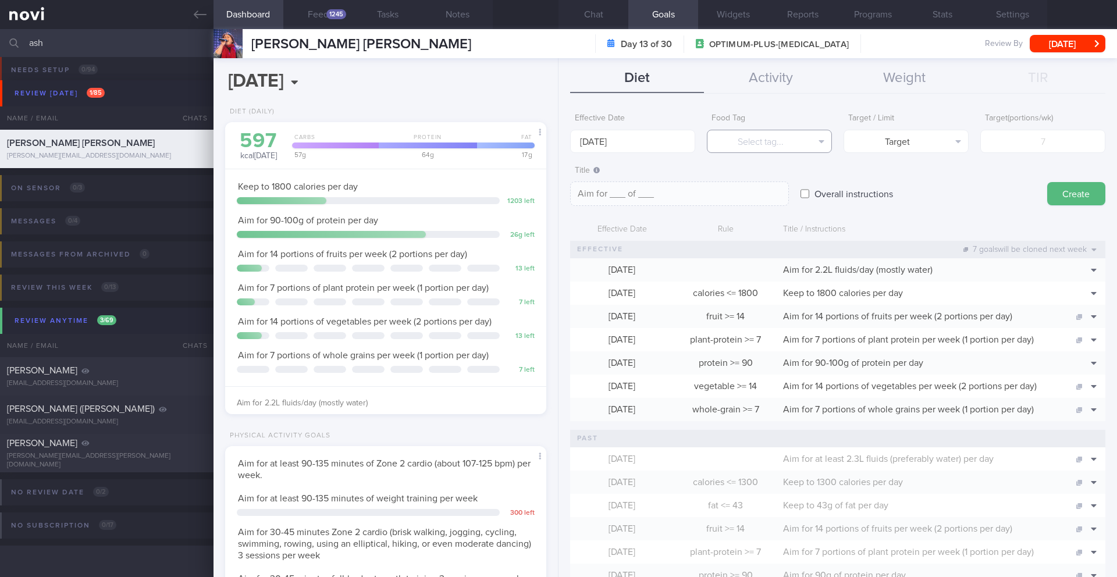
click at [781, 131] on button "Select tag..." at bounding box center [769, 141] width 125 height 23
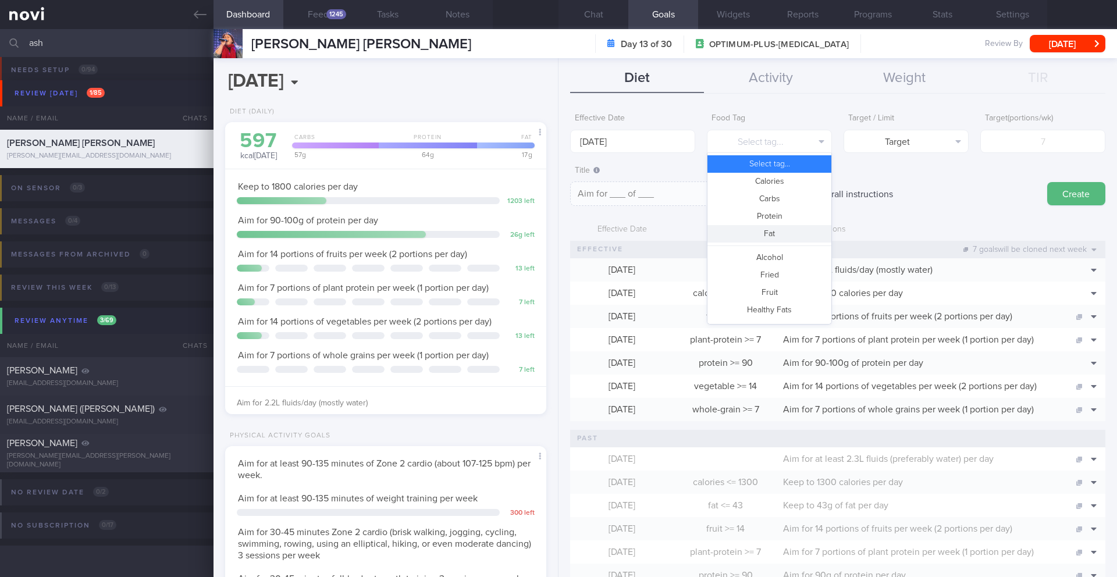
click at [771, 230] on button "Fat" at bounding box center [769, 233] width 124 height 17
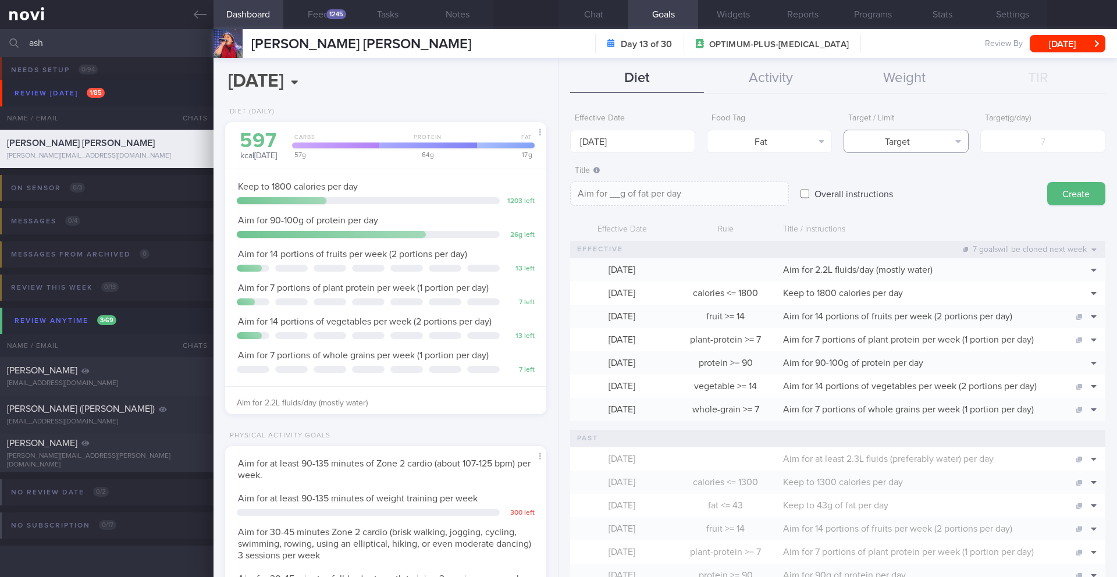
click at [890, 144] on button "Target" at bounding box center [905, 141] width 125 height 23
click at [906, 183] on button "Limit" at bounding box center [906, 181] width 124 height 17
type textarea "Keep to __g of fat per day"
click at [1020, 133] on input "number" at bounding box center [1042, 141] width 125 height 23
type input "6"
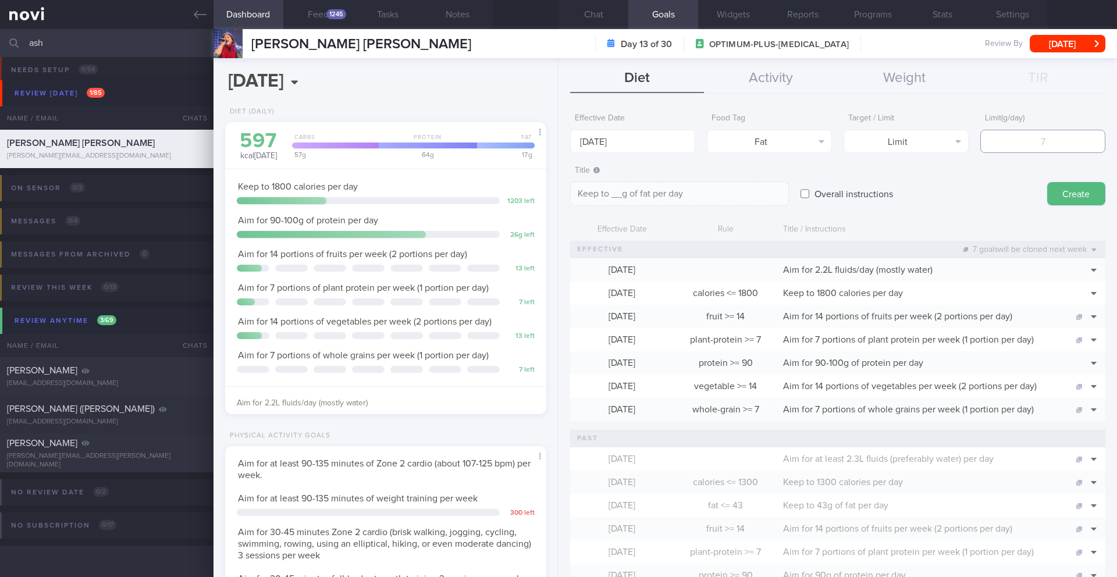
type textarea "Keep to 6g of fat per day"
type input "60"
type textarea "Keep to 60g of fat per day"
type input "60"
click at [761, 197] on textarea "Keep to 60g of fat per day" at bounding box center [679, 193] width 219 height 24
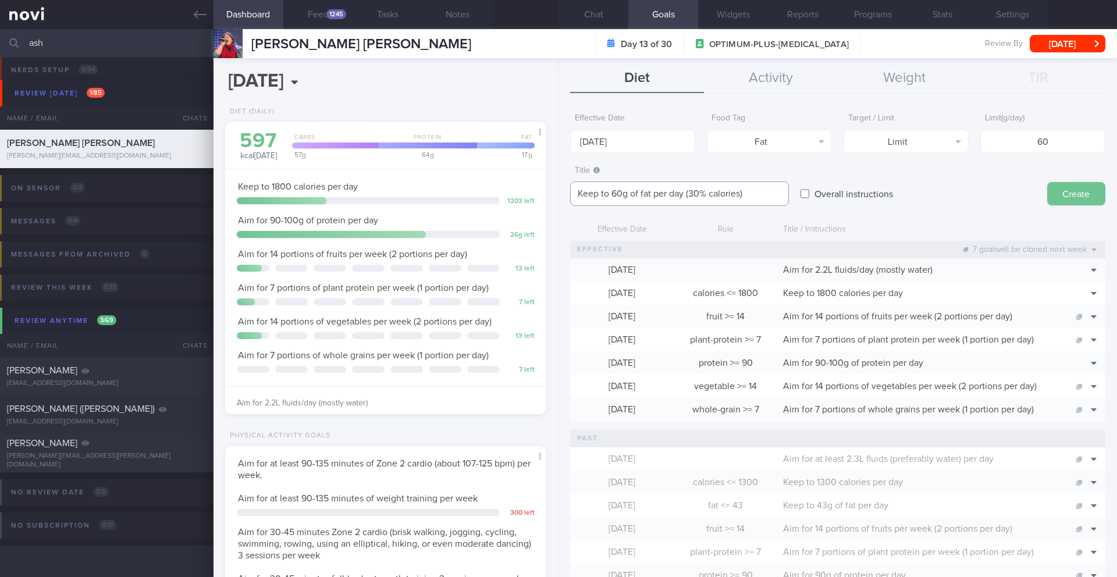
type textarea "Keep to 60g of fat per day (30% calories)"
click at [1073, 200] on button "Create" at bounding box center [1076, 193] width 58 height 23
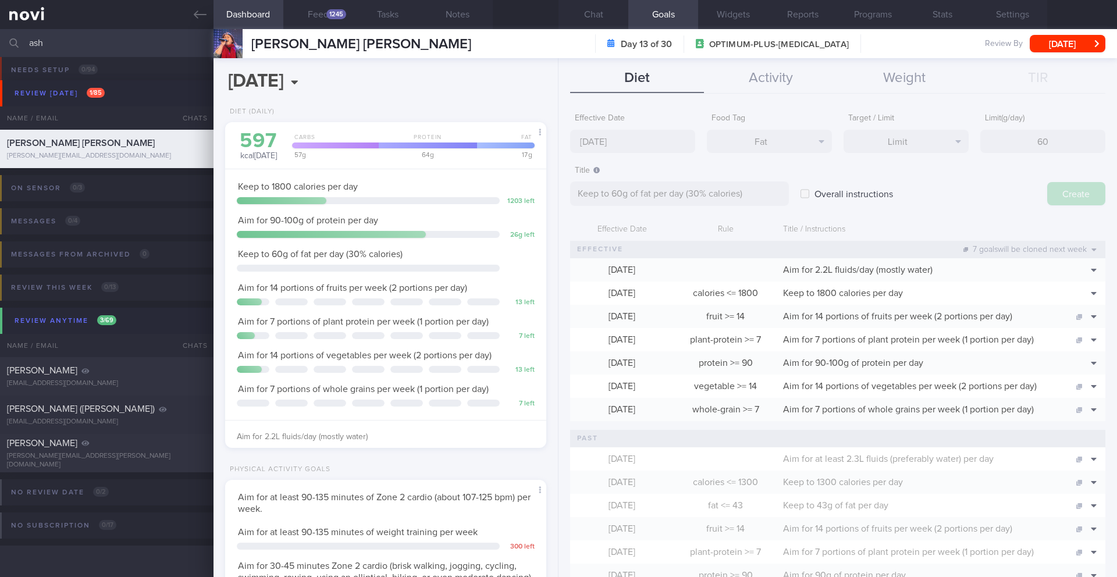
type input "[DATE]"
type textarea "Aim for ___ of ___"
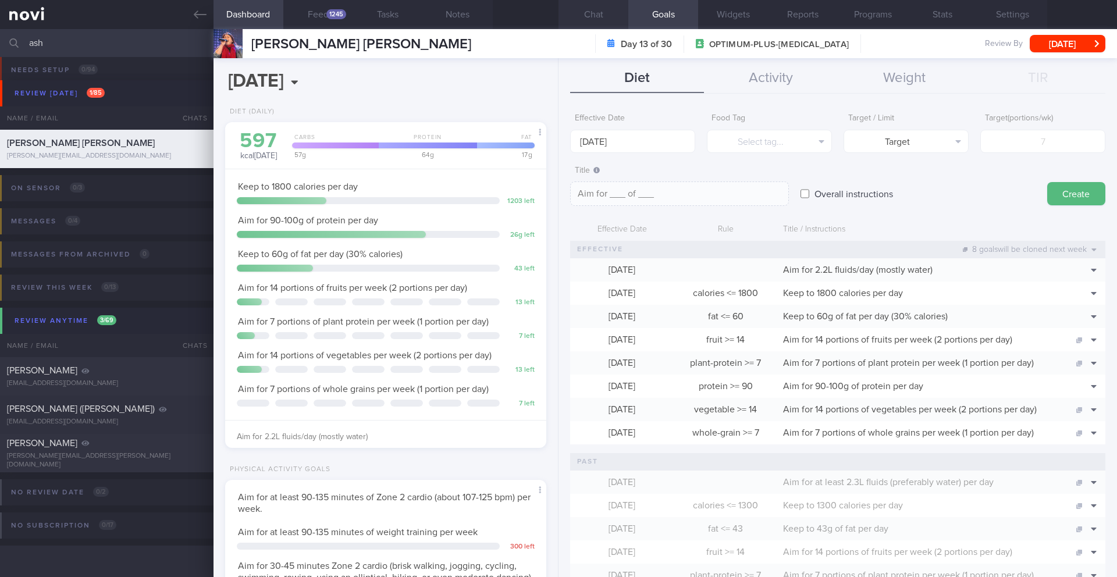
click at [593, 20] on button "Chat" at bounding box center [593, 14] width 70 height 29
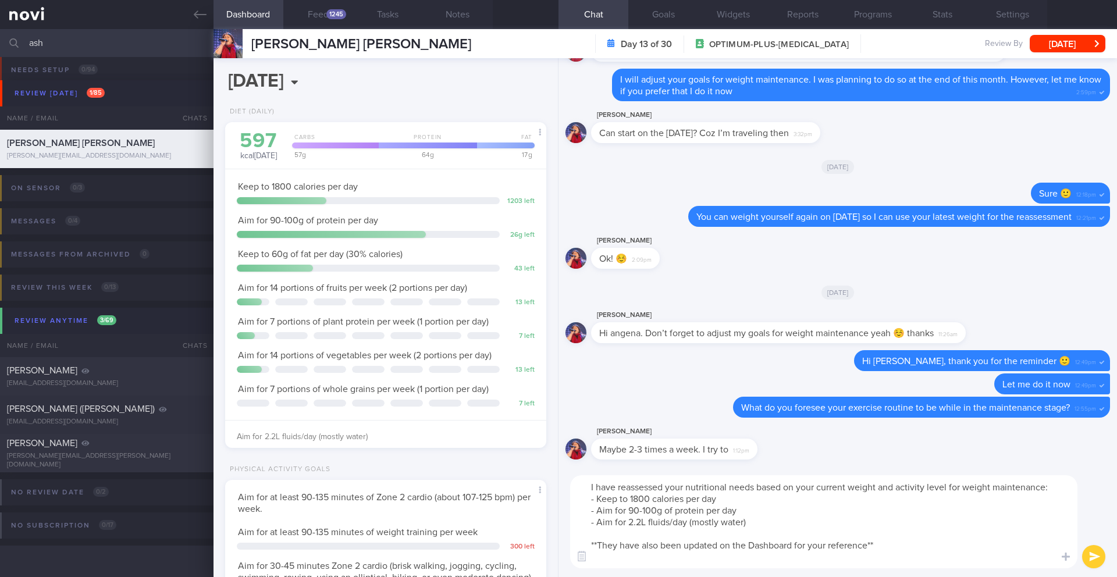
click at [1087, 558] on button "submit" at bounding box center [1093, 556] width 23 height 23
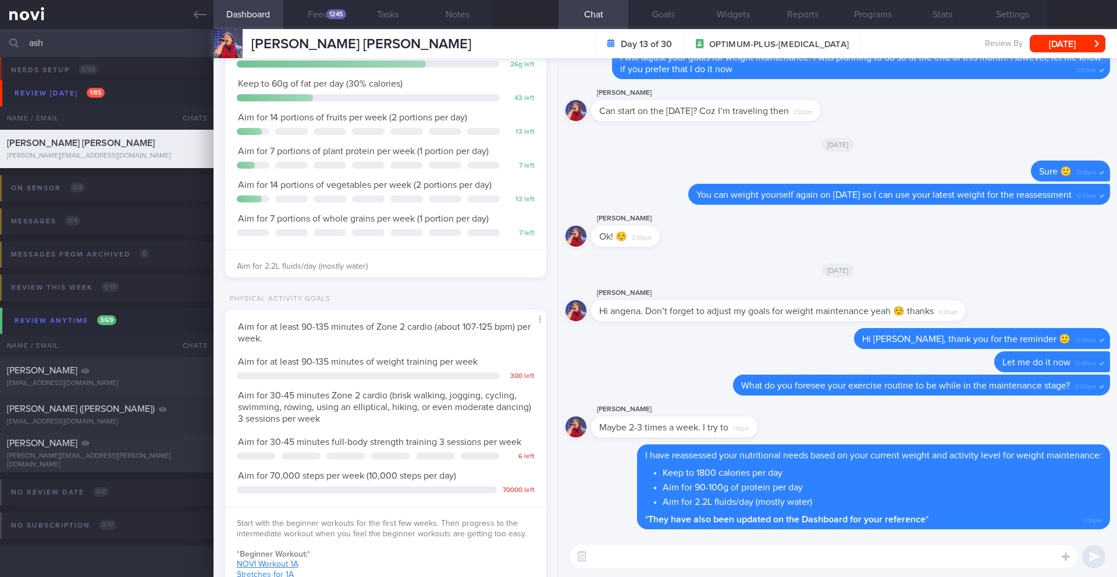
scroll to position [223, 0]
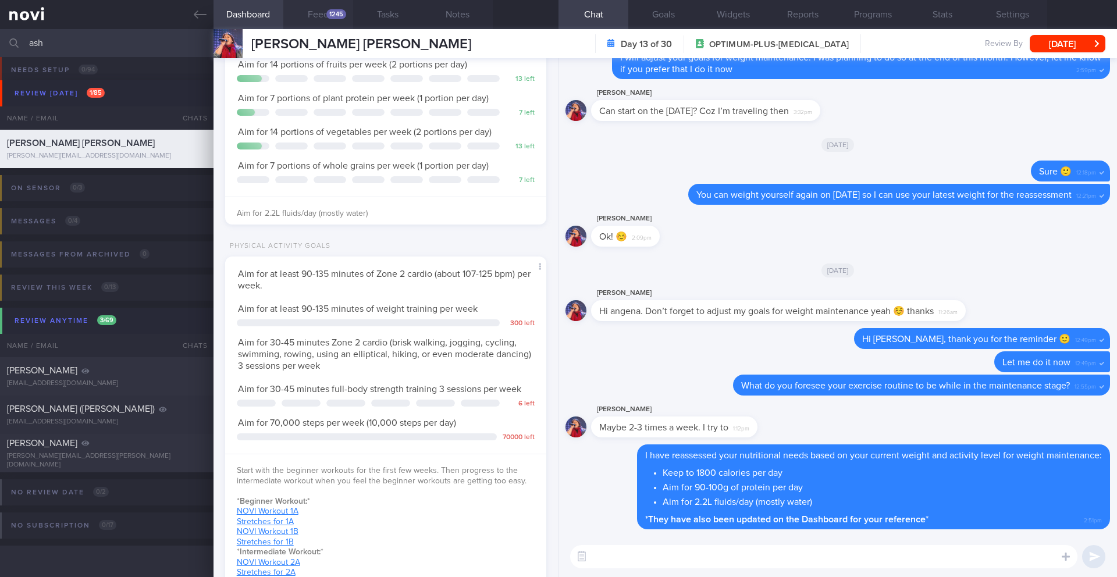
click at [332, 13] on div "1245" at bounding box center [336, 14] width 20 height 10
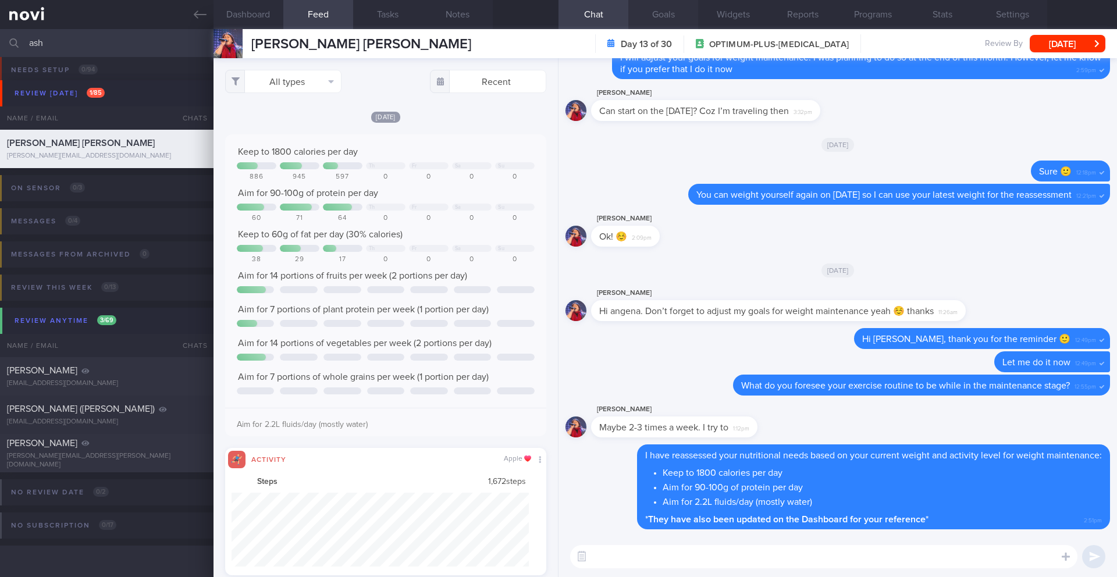
click at [683, 17] on button "Goals" at bounding box center [663, 14] width 70 height 29
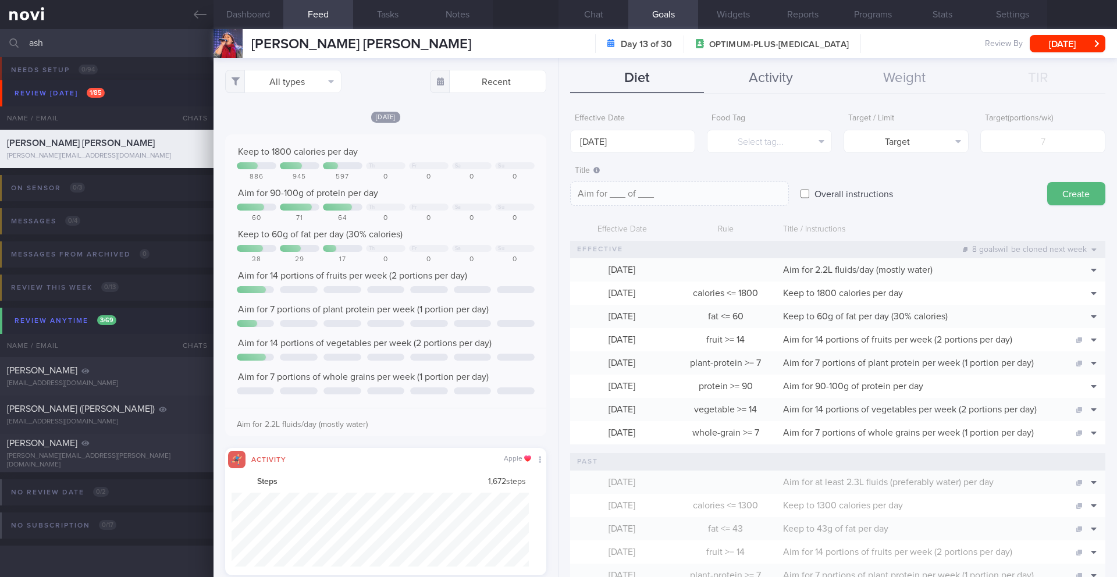
click at [791, 83] on button "Activity" at bounding box center [771, 78] width 134 height 29
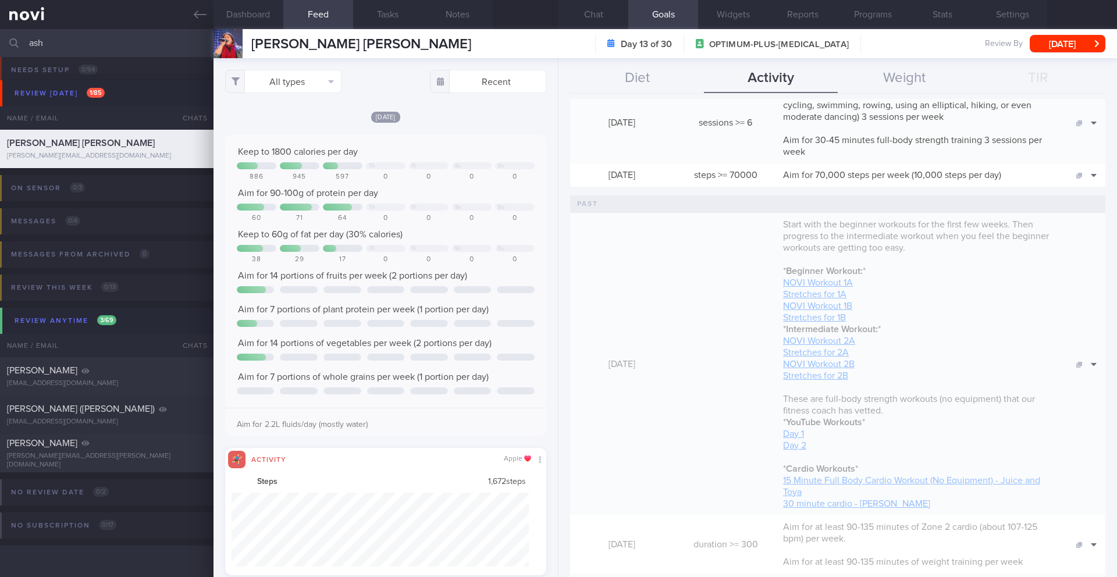
scroll to position [428, 0]
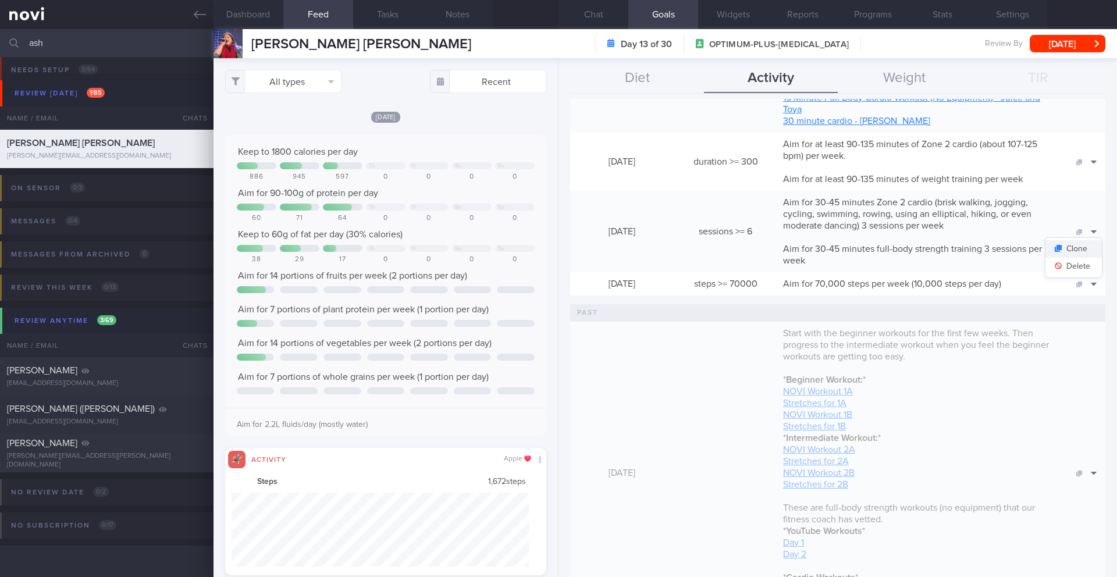
click at [1073, 249] on button "Clone" at bounding box center [1073, 248] width 56 height 17
type input "6"
type textarea "Aim for 30-45 minutes Zone 2 cardio (brisk walking, jogging, cycling, swimming,…"
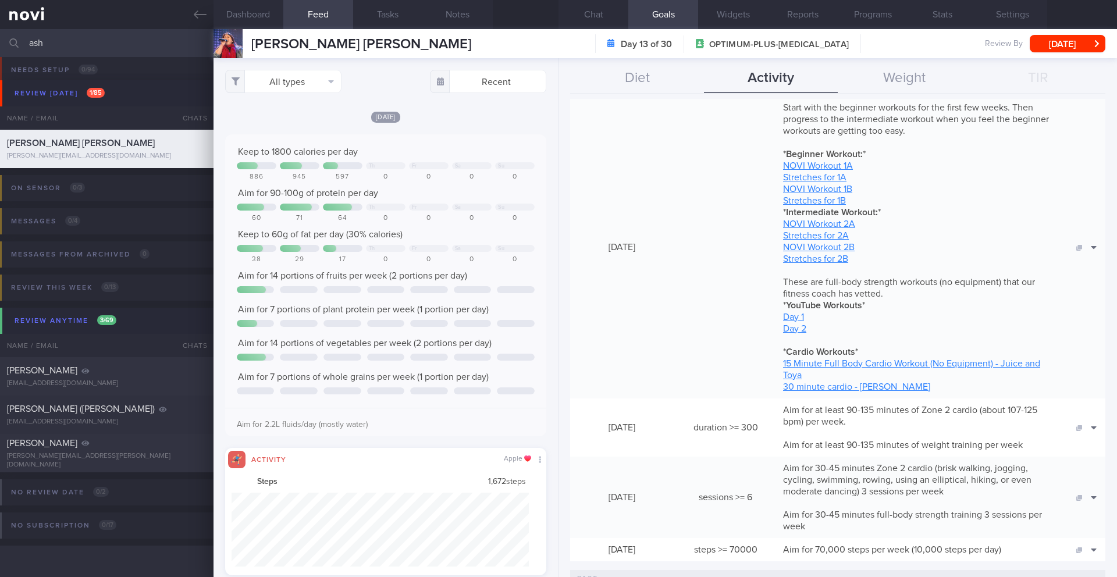
scroll to position [10, 0]
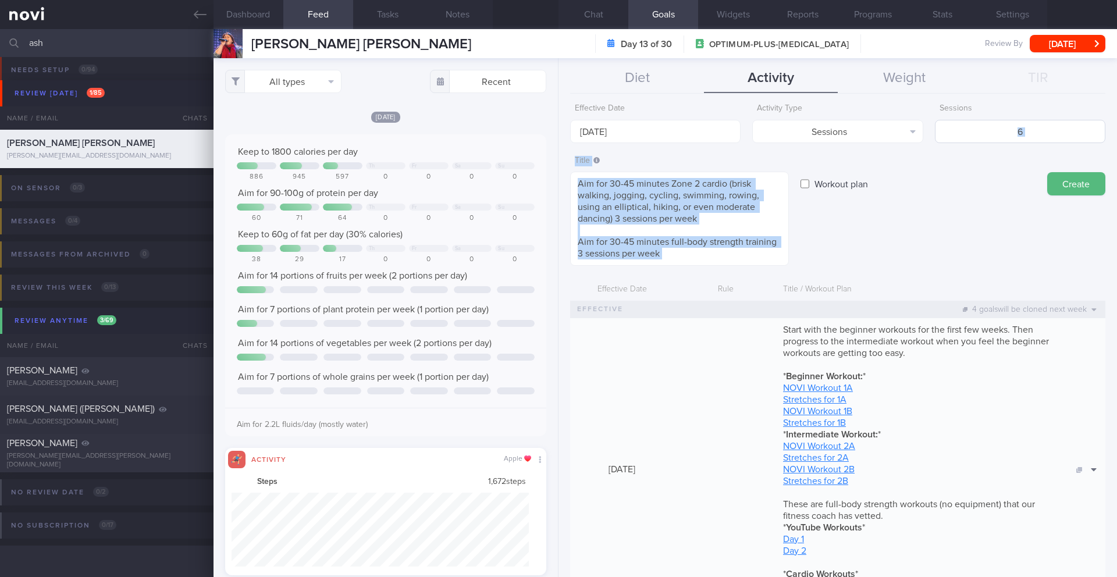
drag, startPoint x: 957, startPoint y: 149, endPoint x: 1015, endPoint y: 130, distance: 61.6
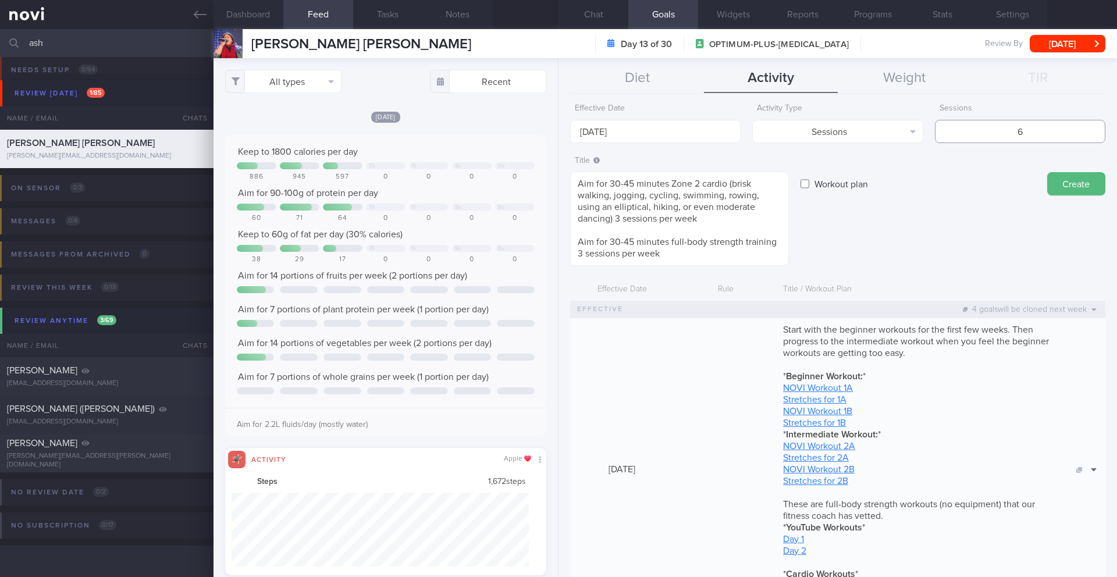
click at [1015, 123] on input "6" at bounding box center [1020, 131] width 170 height 23
click at [1018, 128] on input "6" at bounding box center [1020, 131] width 170 height 23
type input "3"
click at [700, 137] on input "[DATE]" at bounding box center [655, 131] width 170 height 23
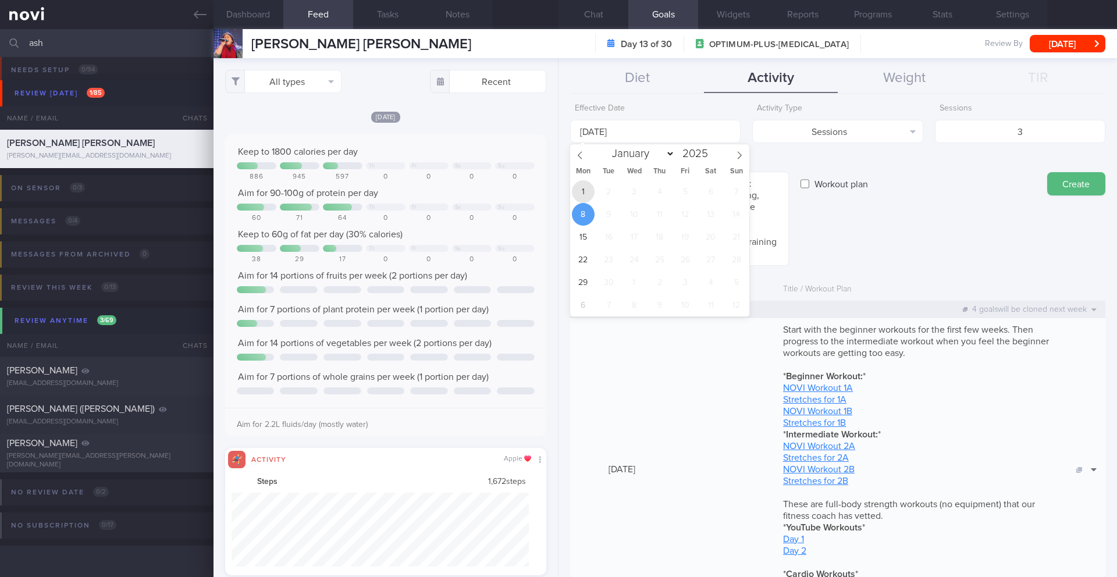
click at [583, 187] on span "1" at bounding box center [583, 191] width 23 height 23
type input "[DATE]"
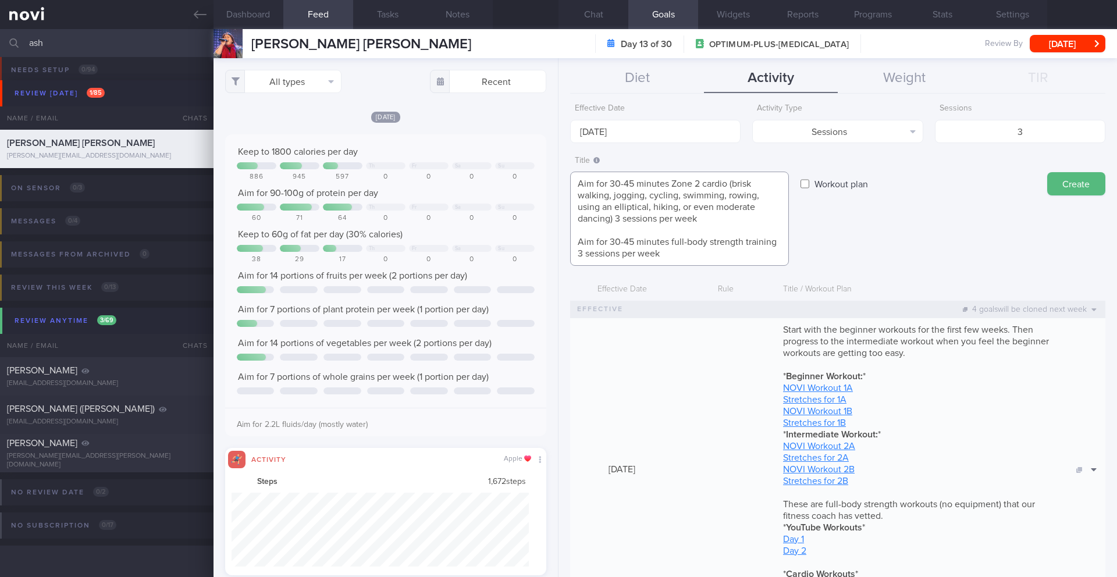
click at [633, 183] on textarea "Aim for 30-45 minutes Zone 2 cardio (brisk walking, jogging, cycling, swimming,…" at bounding box center [679, 219] width 219 height 94
click at [759, 208] on textarea "Aim for 30 minutes Zone 2 cardio (brisk walking, jogging, cycling, swimming, ro…" at bounding box center [679, 219] width 219 height 94
drag, startPoint x: 670, startPoint y: 248, endPoint x: 540, endPoint y: 241, distance: 130.4
click at [540, 241] on div "Dashboard Feed 1245 Tasks Notes Chat Goals Widgets Reports Programs Stats Setti…" at bounding box center [664, 303] width 903 height 548
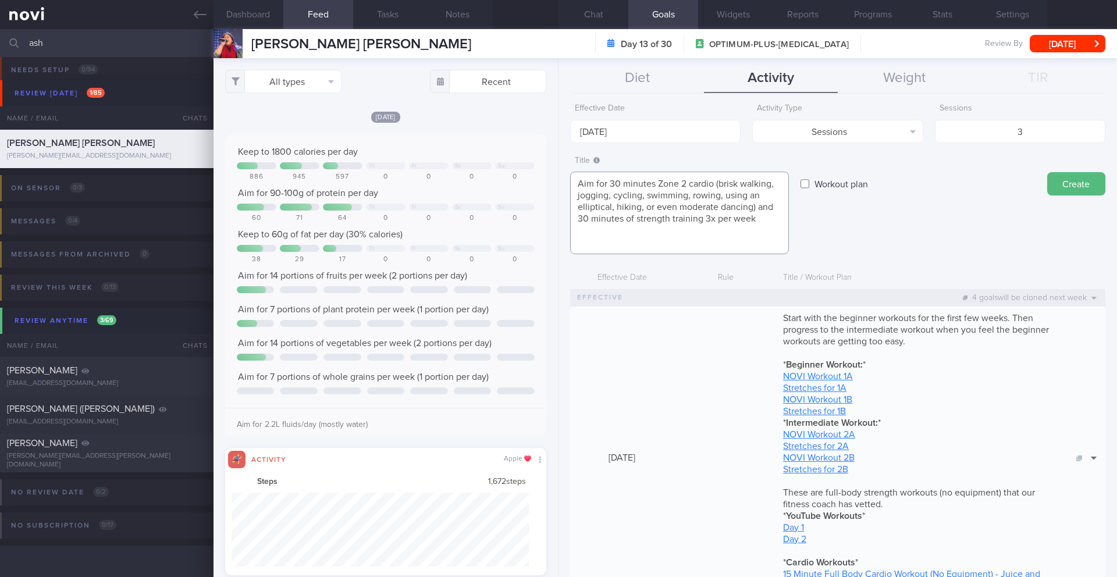
click at [634, 219] on textarea "Aim for 30 minutes Zone 2 cardio (brisk walking, jogging, cycling, swimming, ro…" at bounding box center [679, 213] width 219 height 83
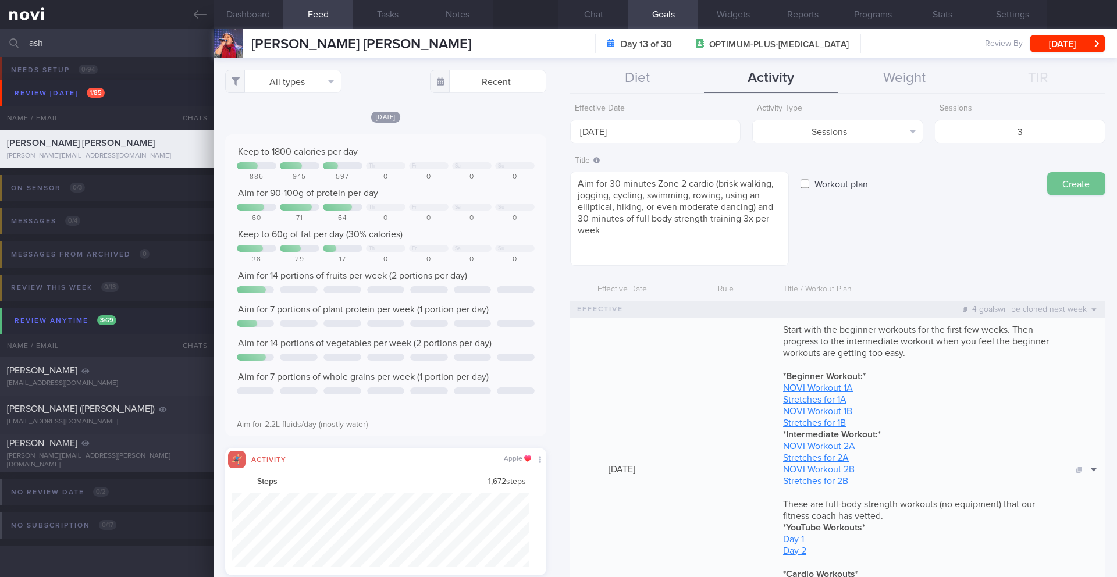
click at [1057, 183] on button "Create" at bounding box center [1076, 183] width 58 height 23
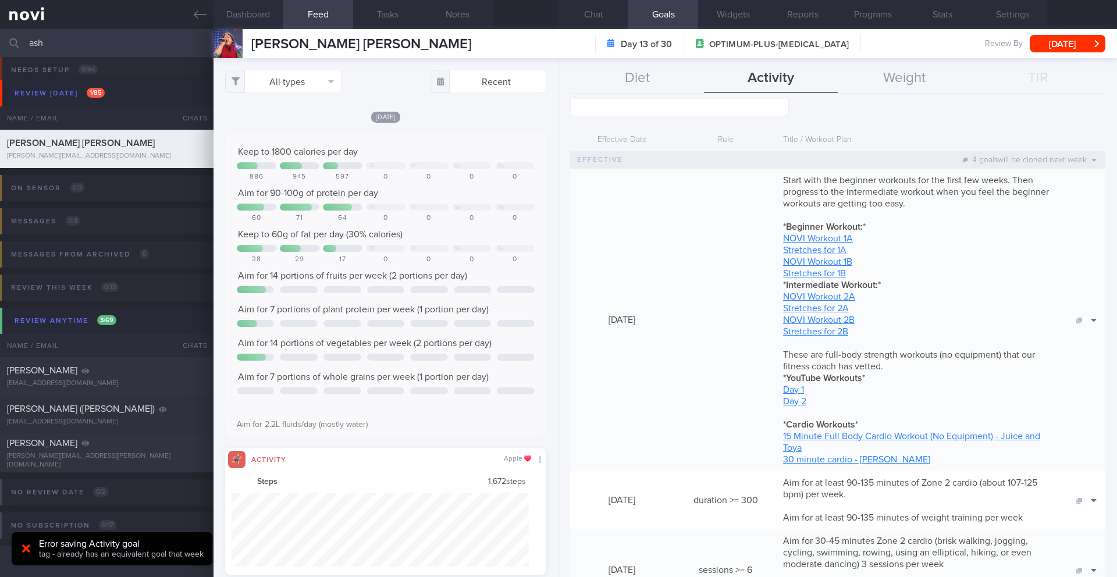
scroll to position [233, 0]
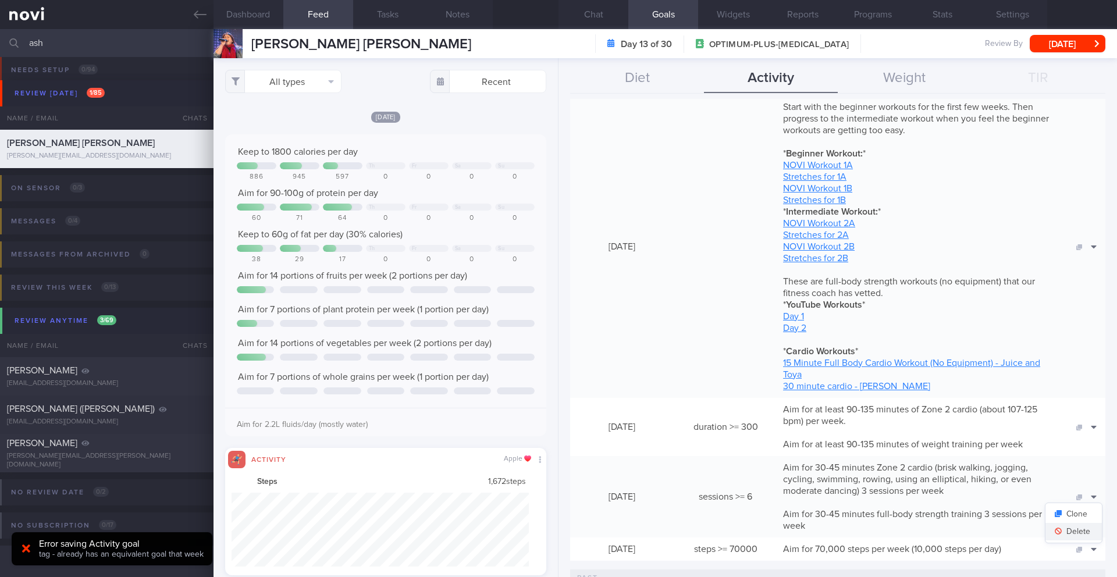
click at [1071, 533] on button "Delete" at bounding box center [1073, 531] width 56 height 17
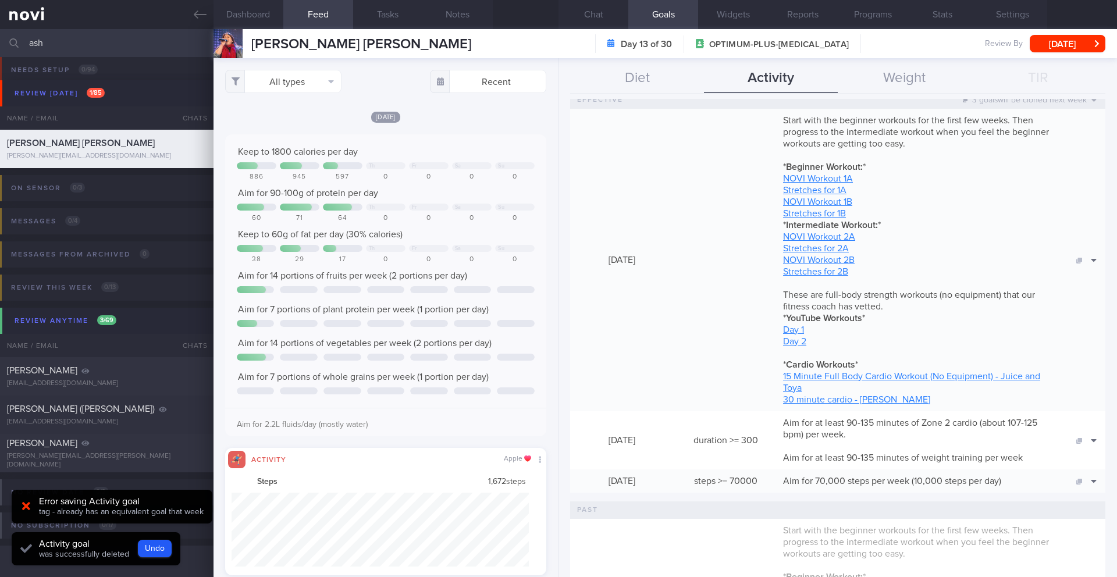
scroll to position [231, 0]
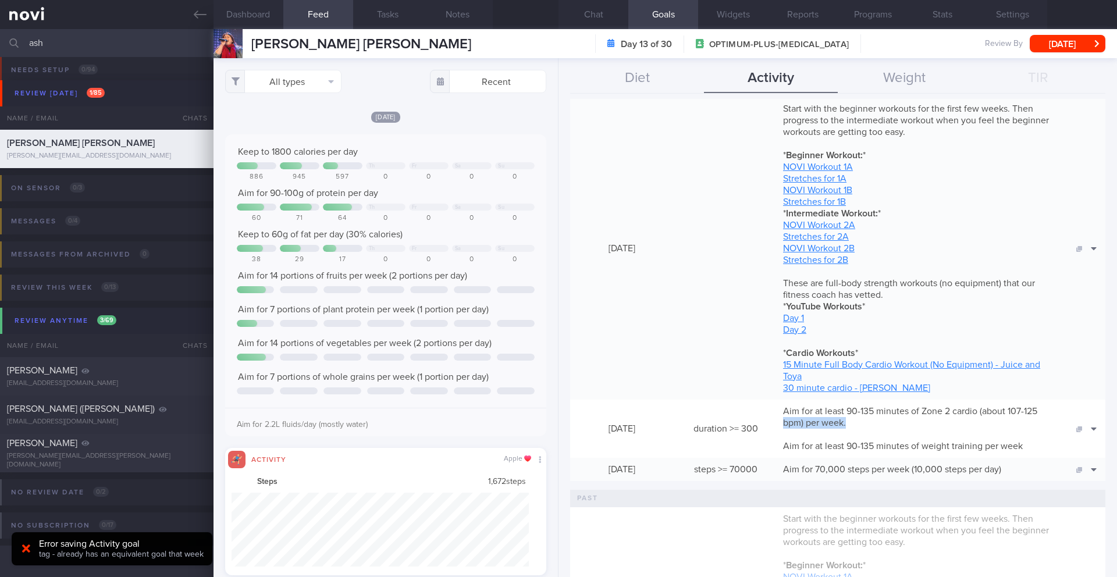
drag, startPoint x: 787, startPoint y: 416, endPoint x: 853, endPoint y: 426, distance: 66.5
click at [853, 426] on div "Aim for at least 90-135 minutes of Zone 2 cardio (about 107-125 bpm) per week. …" at bounding box center [920, 429] width 287 height 58
drag, startPoint x: 778, startPoint y: 415, endPoint x: 856, endPoint y: 423, distance: 78.4
click at [856, 423] on div "Aim for at least 90-135 minutes of Zone 2 cardio (about 107-125 bpm) per week. …" at bounding box center [920, 429] width 287 height 58
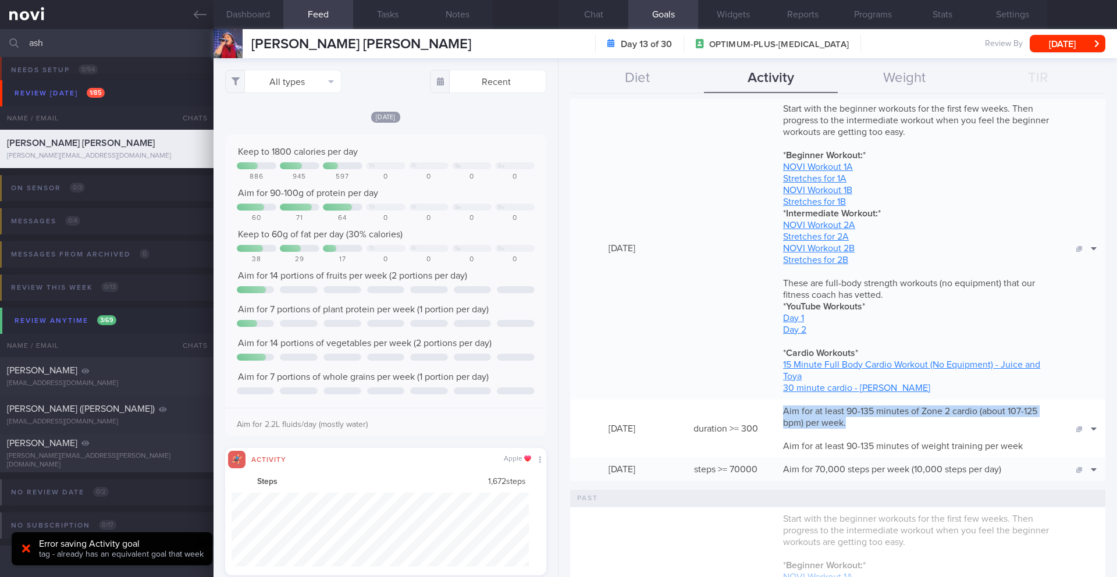
copy span "Aim for at least 90-135 minutes of Zone 2 cardio (about 107-125 bpm) per week."
click at [1077, 468] on button "Delete" at bounding box center [1073, 463] width 56 height 17
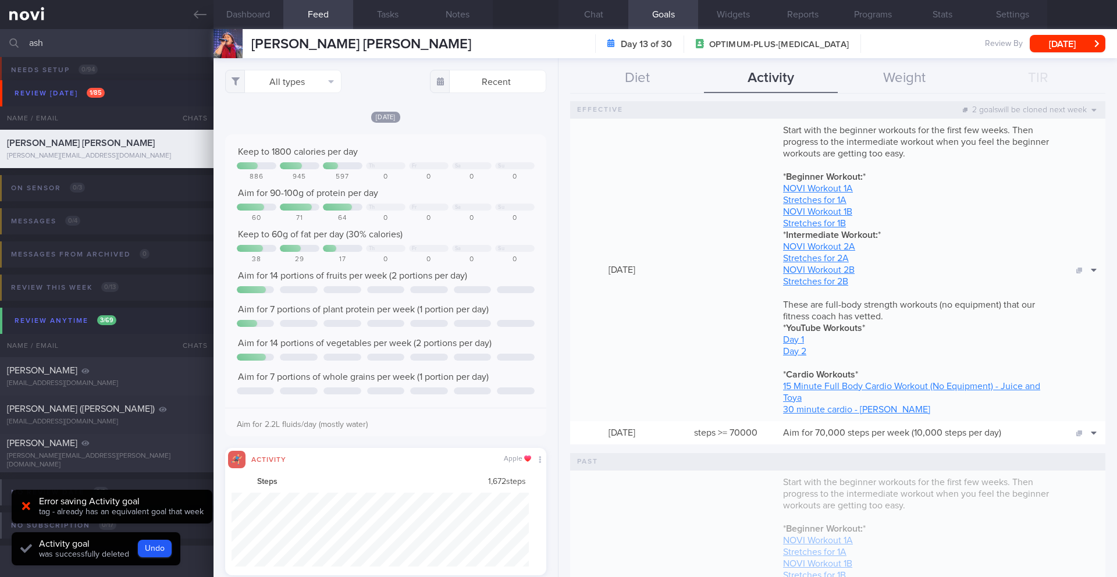
scroll to position [0, 0]
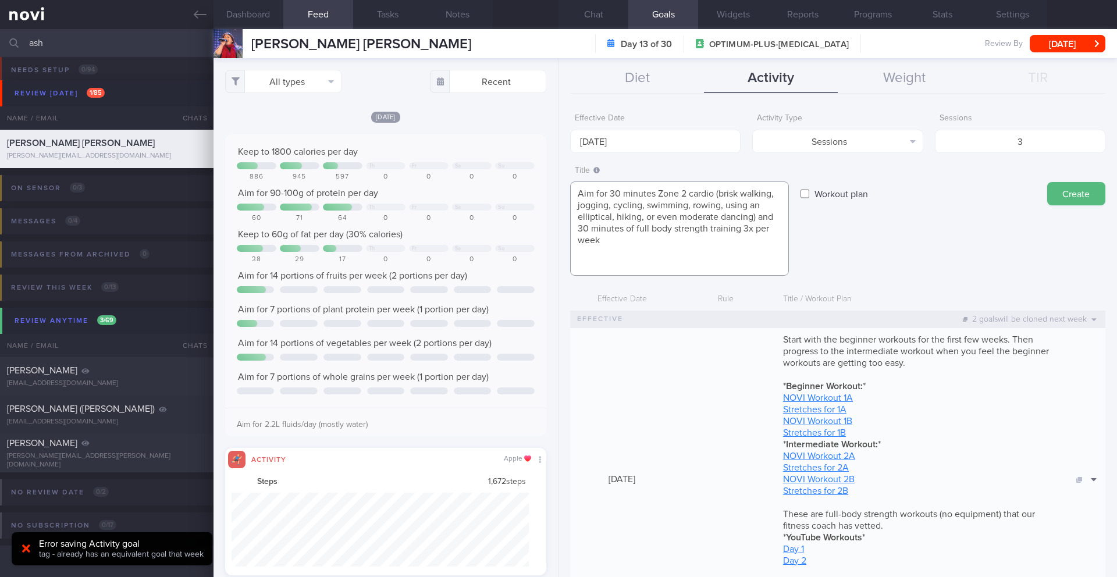
click at [577, 230] on textarea "Aim for 30 minutes Zone 2 cardio (brisk walking, jogging, cycling, swimming, ro…" at bounding box center [679, 228] width 219 height 94
type textarea "Aim for 30 minutes Zone 2 cardio (brisk walking, jogging, cycling, swimming, ro…"
click at [1073, 198] on button "Create" at bounding box center [1076, 193] width 58 height 23
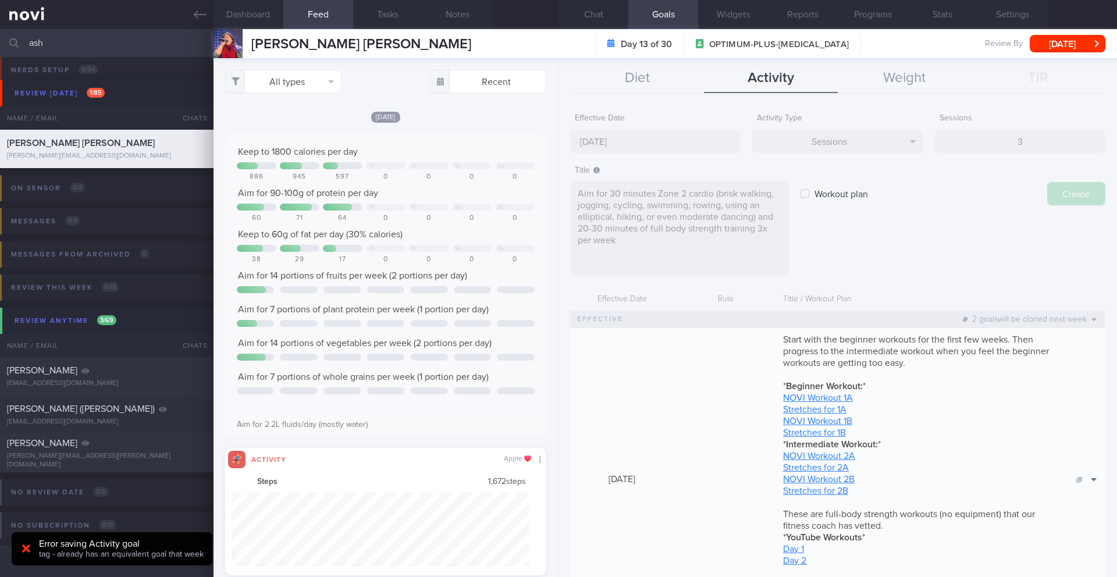
type input "[DATE]"
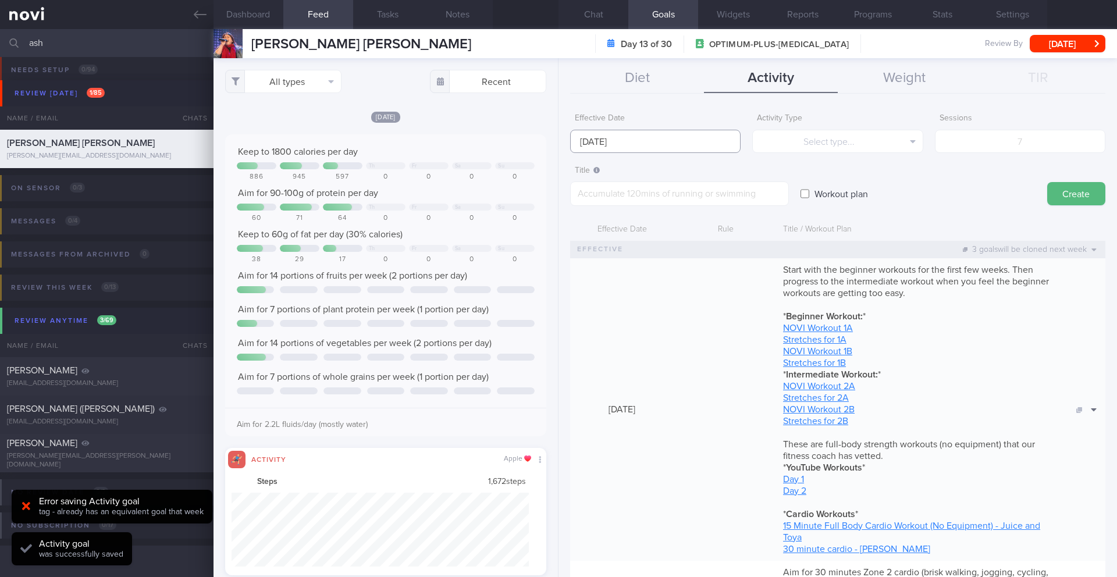
click at [704, 148] on body "You are offline! Some functionality will be unavailable Patients New Users Coac…" at bounding box center [558, 288] width 1117 height 577
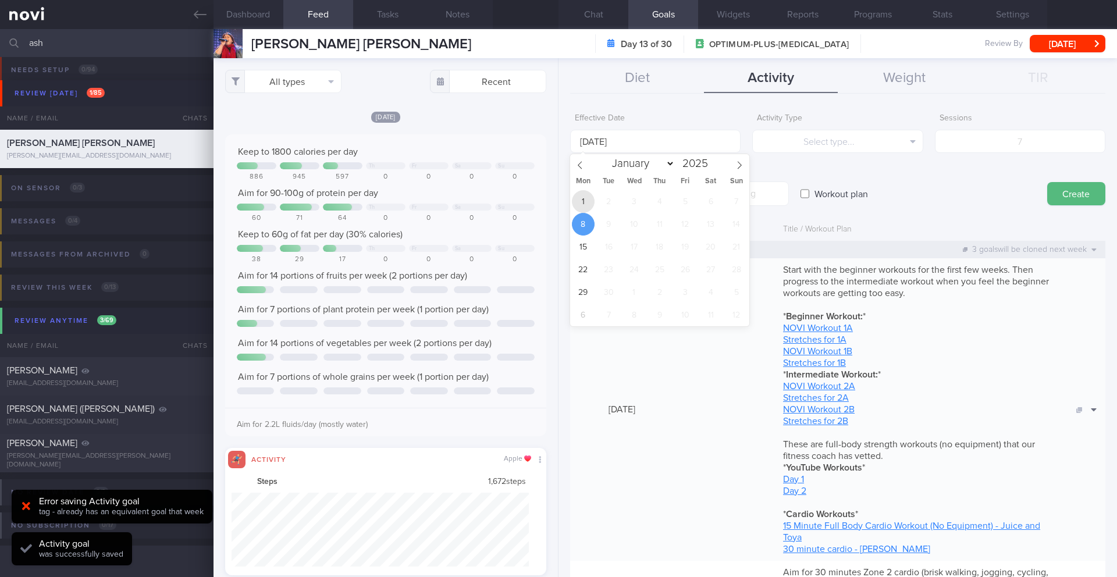
click at [587, 202] on span "1" at bounding box center [583, 201] width 23 height 23
type input "[DATE]"
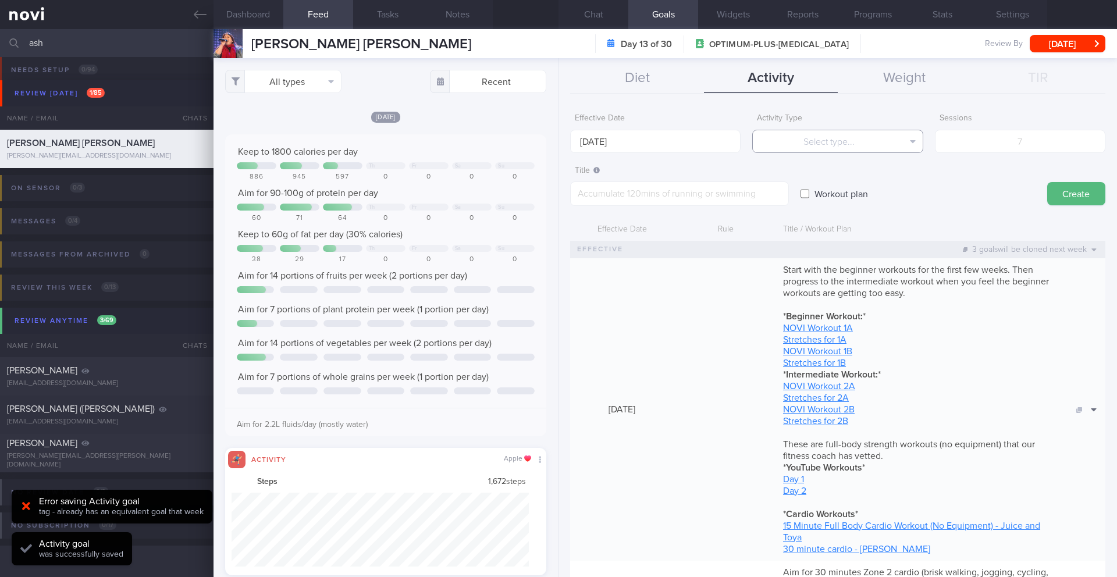
click at [851, 137] on button "Select type..." at bounding box center [837, 141] width 170 height 23
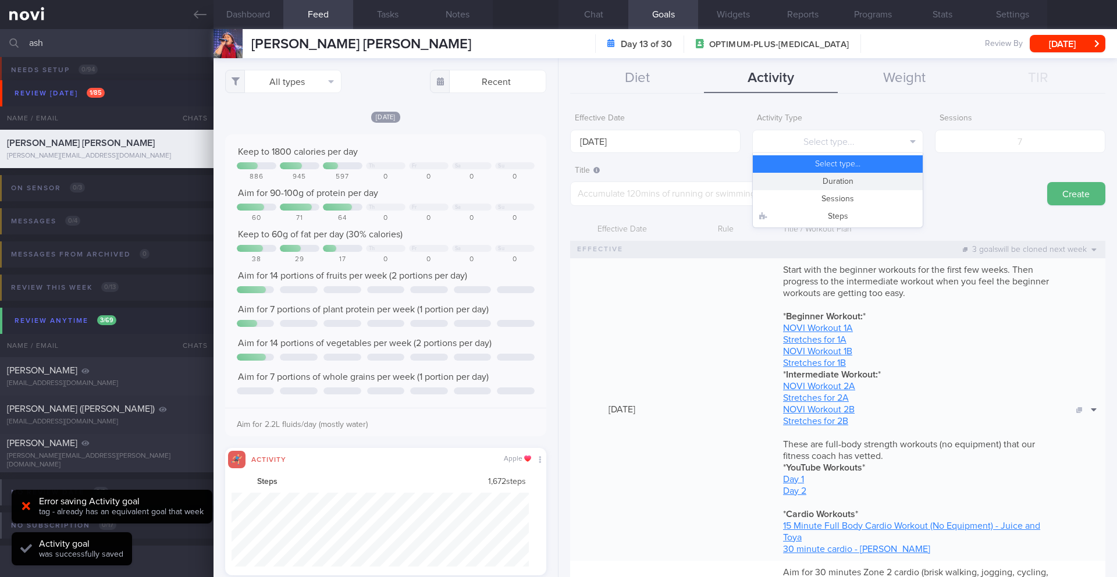
click at [843, 183] on button "Duration" at bounding box center [836, 181] width 169 height 17
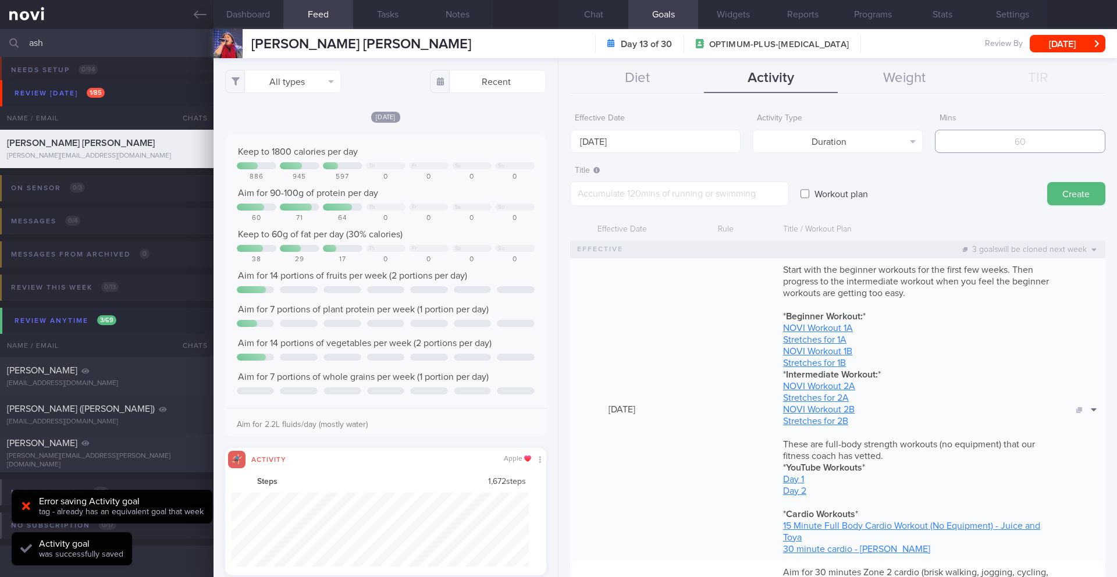
click at [998, 149] on input "number" at bounding box center [1020, 141] width 170 height 23
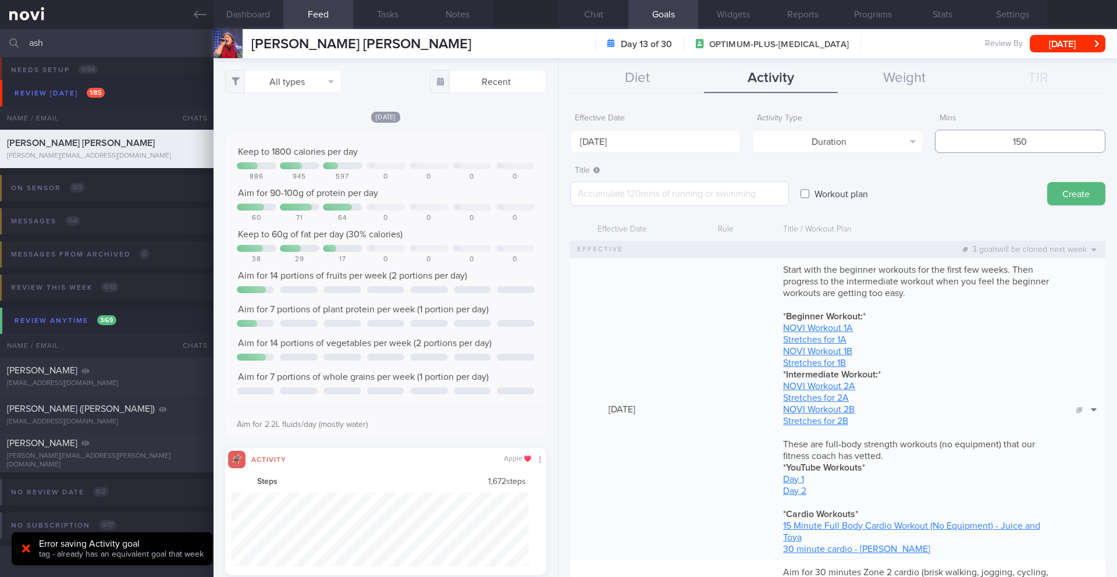
type input "150"
click at [734, 197] on textarea at bounding box center [679, 193] width 219 height 24
paste textarea "Aim for at least 90-135 minutes of Zone 2 cardio (about 107-125 bpm) per week."
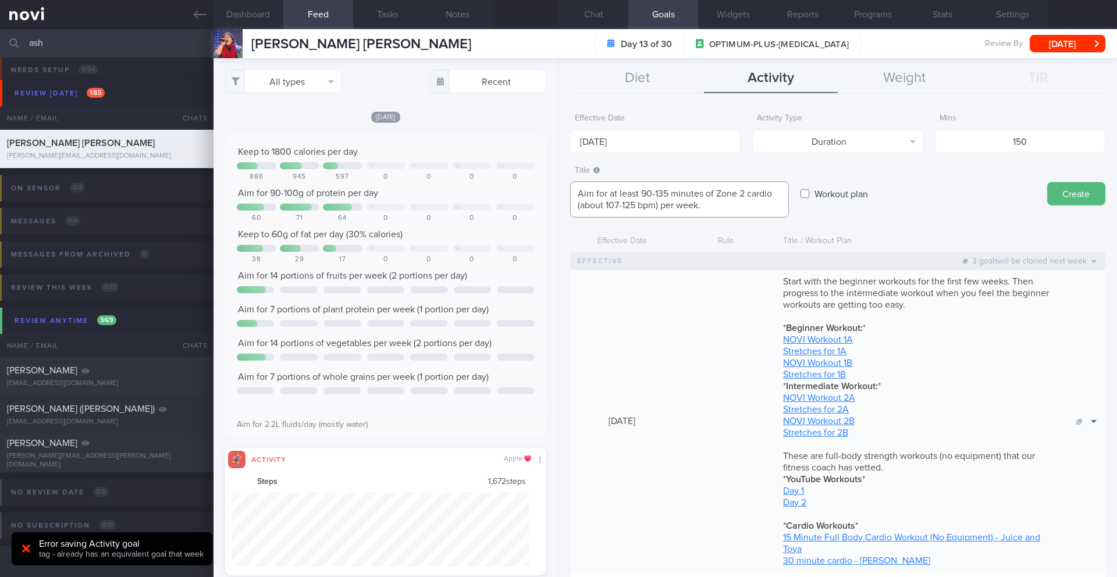
drag, startPoint x: 644, startPoint y: 195, endPoint x: 669, endPoint y: 195, distance: 25.6
click at [669, 195] on textarea "Aim for at least 90-135 minutes of Zone 2 cardio (about 107-125 bpm) per week." at bounding box center [679, 199] width 219 height 36
click at [643, 196] on textarea "Aim for at least 90-135 minutes of Zone 2 cardio (about 107-125 bpm) per week." at bounding box center [679, 199] width 219 height 36
drag, startPoint x: 641, startPoint y: 196, endPoint x: 669, endPoint y: 193, distance: 28.6
click at [669, 193] on textarea "Aim for at least 90-135 minutes of Zone 2 cardio (about 107-125 bpm) per week." at bounding box center [679, 199] width 219 height 36
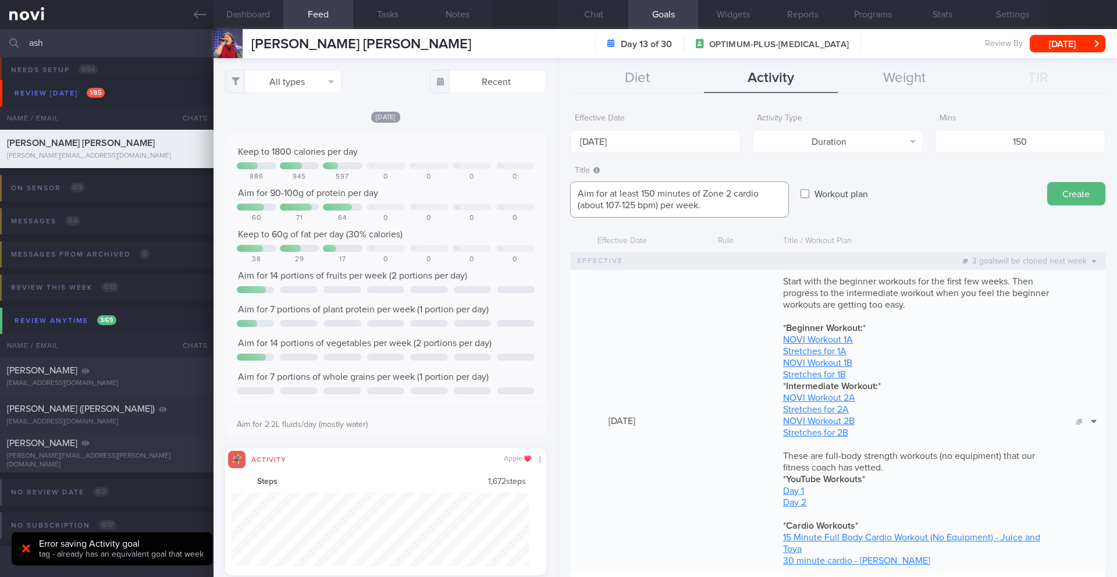
drag, startPoint x: 661, startPoint y: 206, endPoint x: 704, endPoint y: 195, distance: 43.9
click at [704, 195] on textarea "Aim for at least 150 minutes of Zone 2 cardio (about 107-125 bpm) per week." at bounding box center [679, 199] width 219 height 36
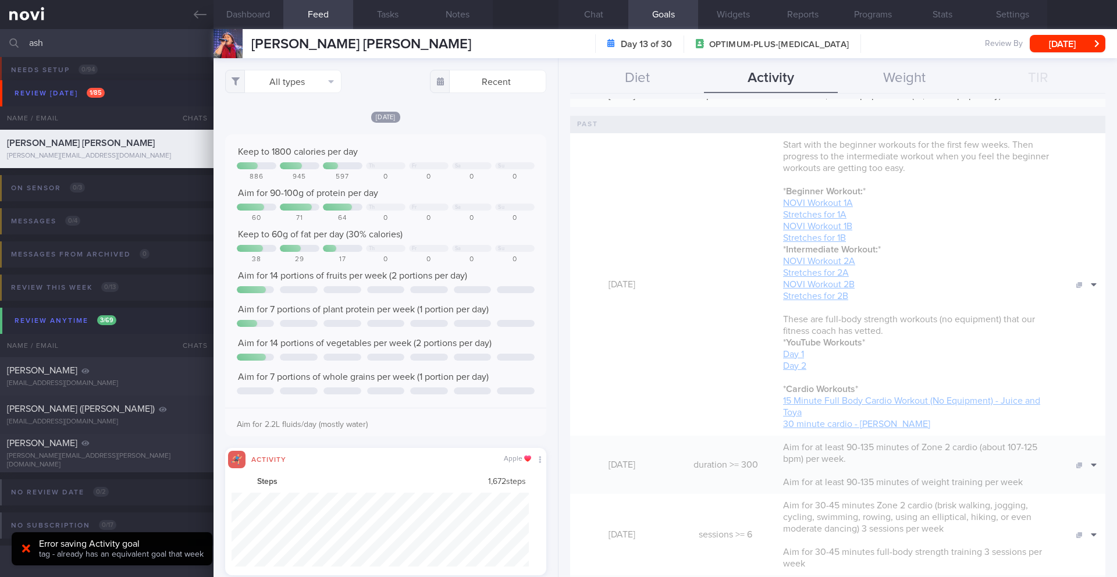
scroll to position [550, 0]
type textarea "Aim for at least 150 minutes of moderate intensity exercise per week."
click at [985, 445] on span "Aim for at least 90-135 minutes of Zone 2 cardio (about 107-125 bpm) per week." at bounding box center [910, 449] width 254 height 21
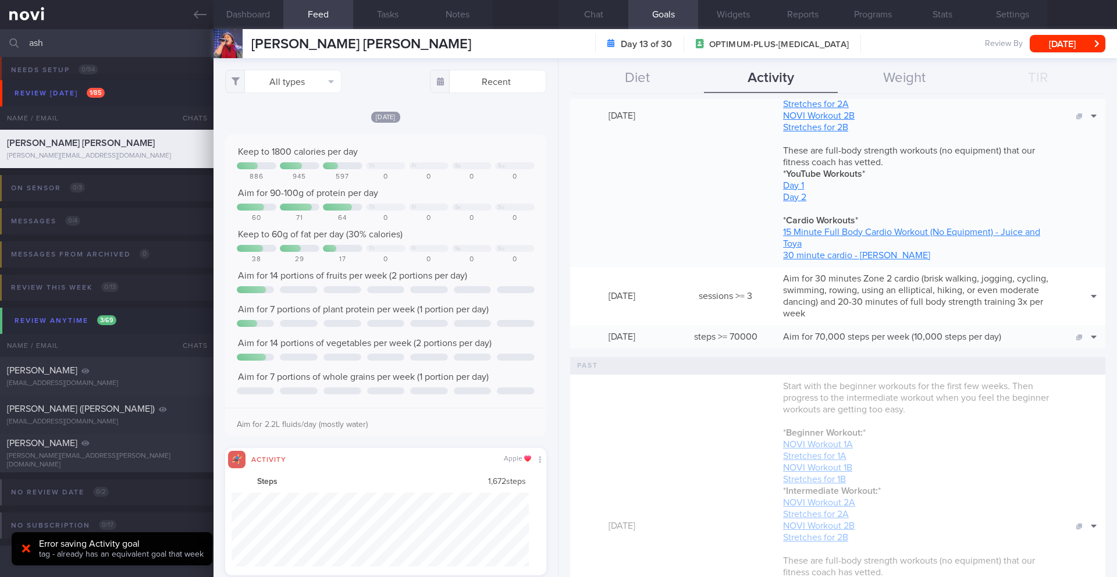
scroll to position [0, 0]
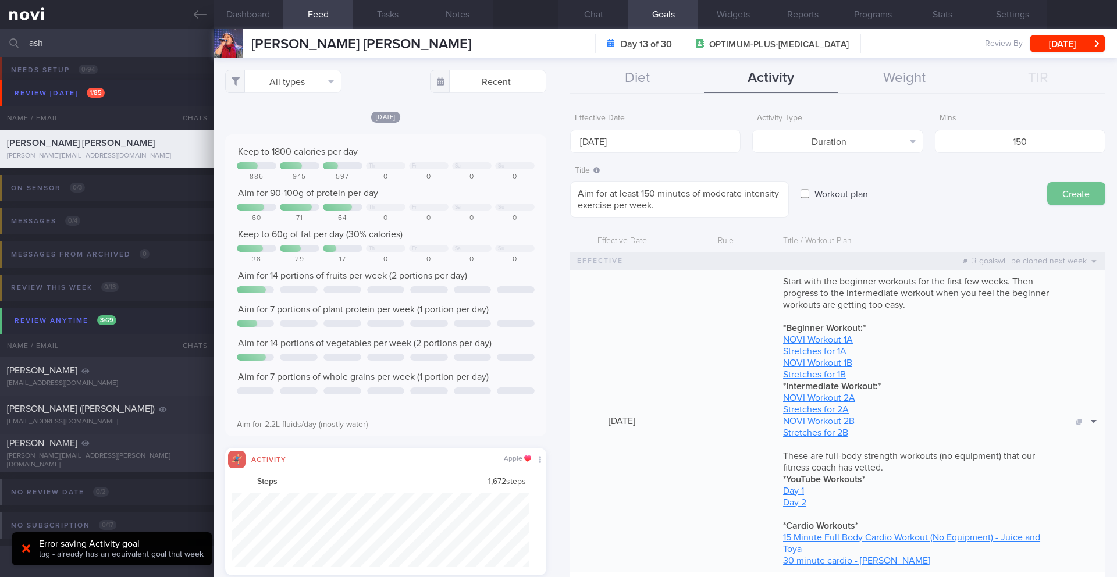
click at [1079, 196] on button "Create" at bounding box center [1076, 193] width 58 height 23
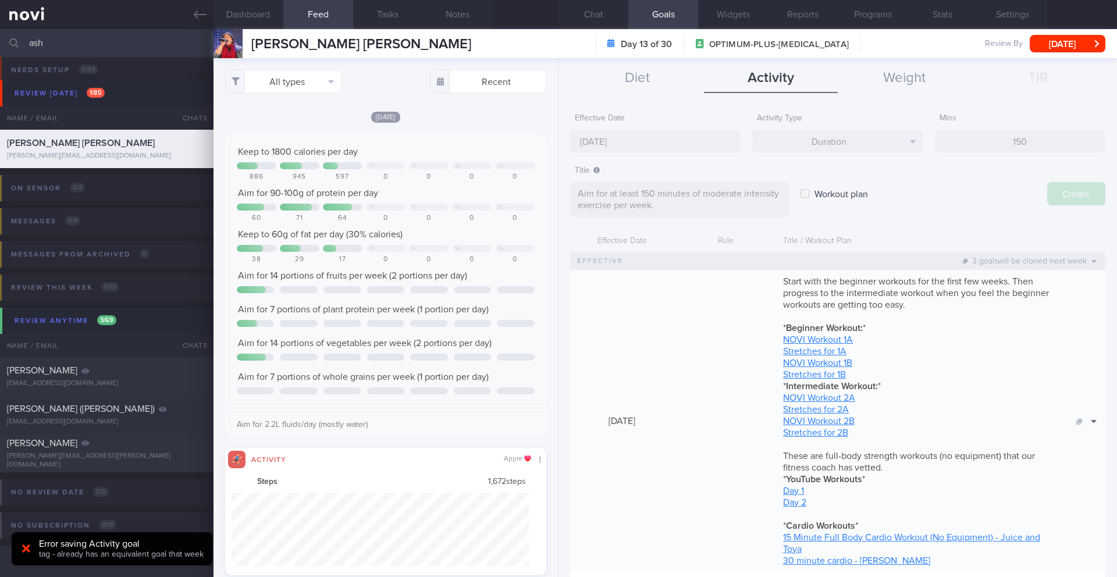
type input "[DATE]"
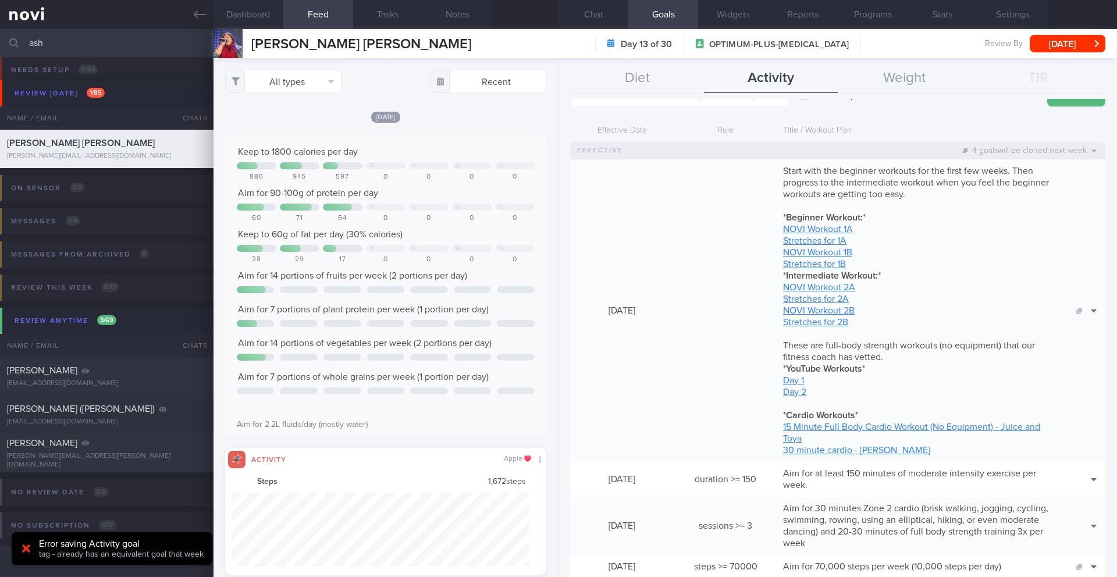
scroll to position [269, 0]
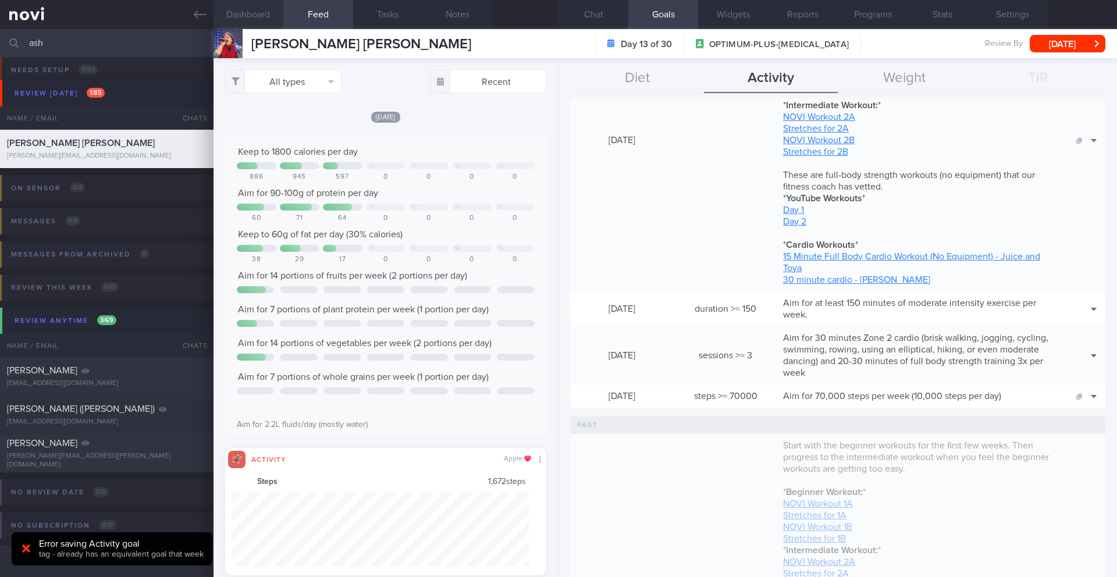
click at [245, 6] on button "Dashboard" at bounding box center [248, 14] width 70 height 29
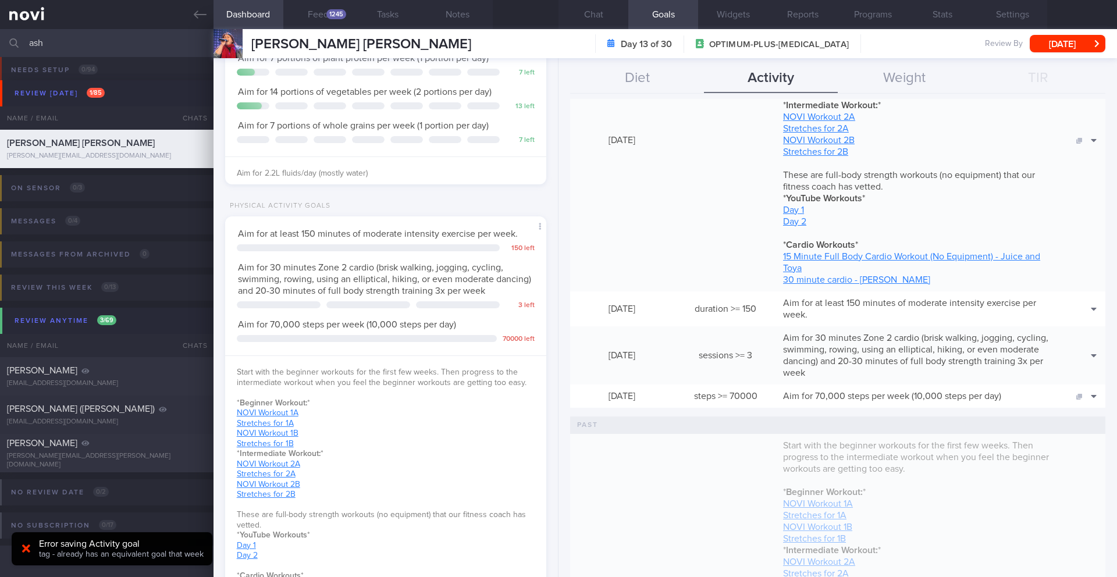
scroll to position [443, 0]
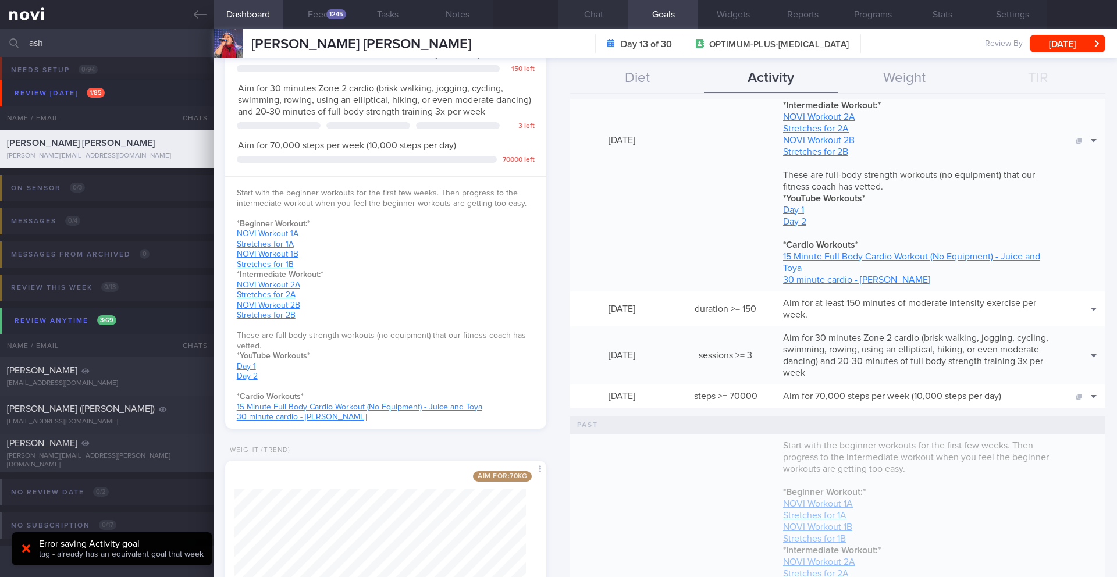
click at [601, 11] on button "Chat" at bounding box center [593, 14] width 70 height 29
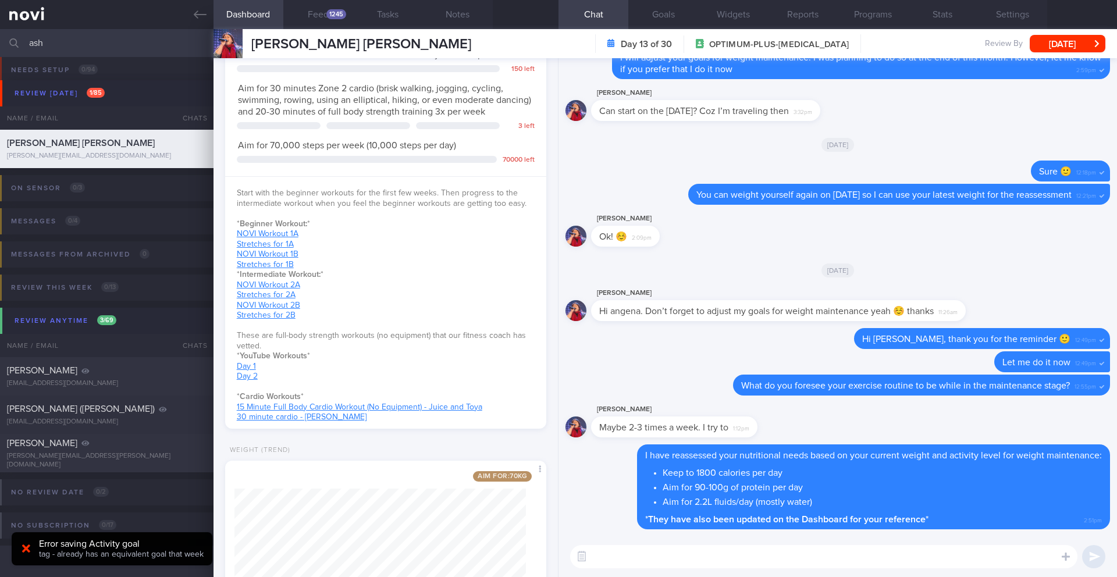
click at [676, 562] on textarea at bounding box center [823, 556] width 507 height 23
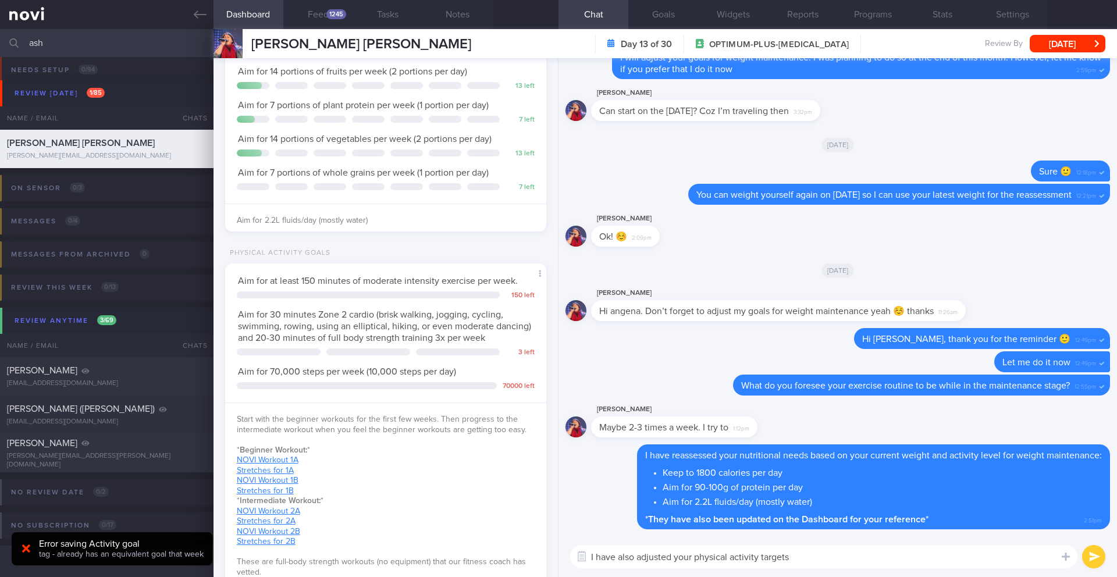
scroll to position [106, 0]
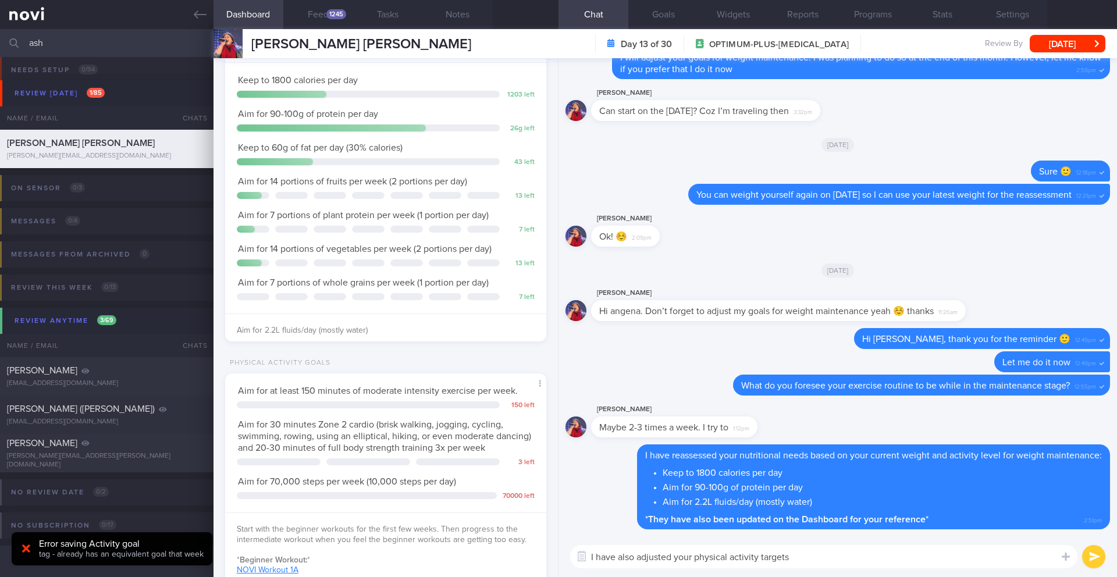
type textarea "I have also adjusted your physical activity targets"
click at [1098, 553] on button "submit" at bounding box center [1093, 556] width 23 height 23
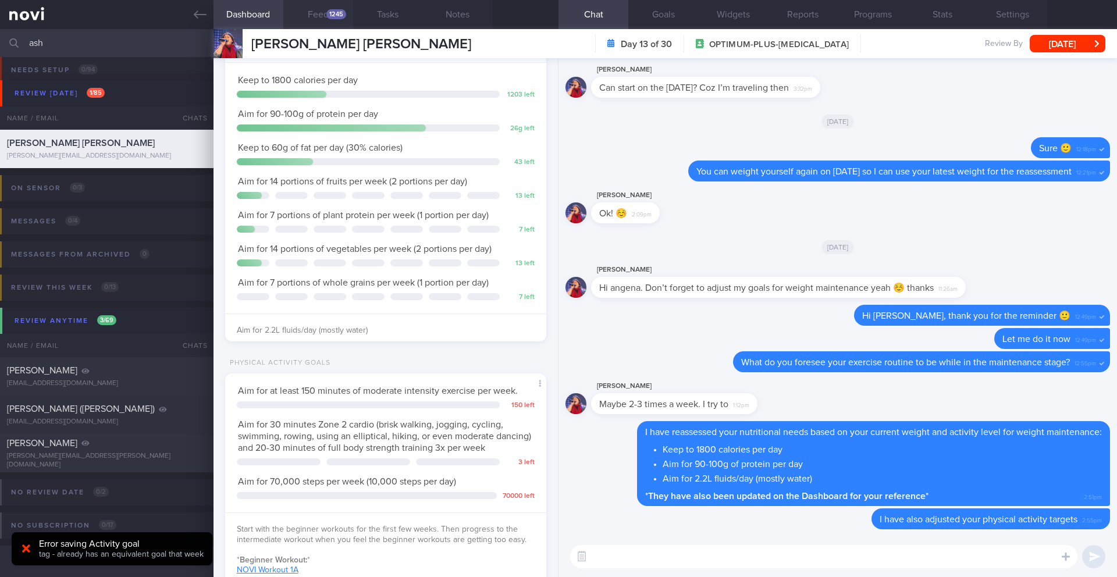
click at [316, 8] on button "Feed 1245" at bounding box center [318, 14] width 70 height 29
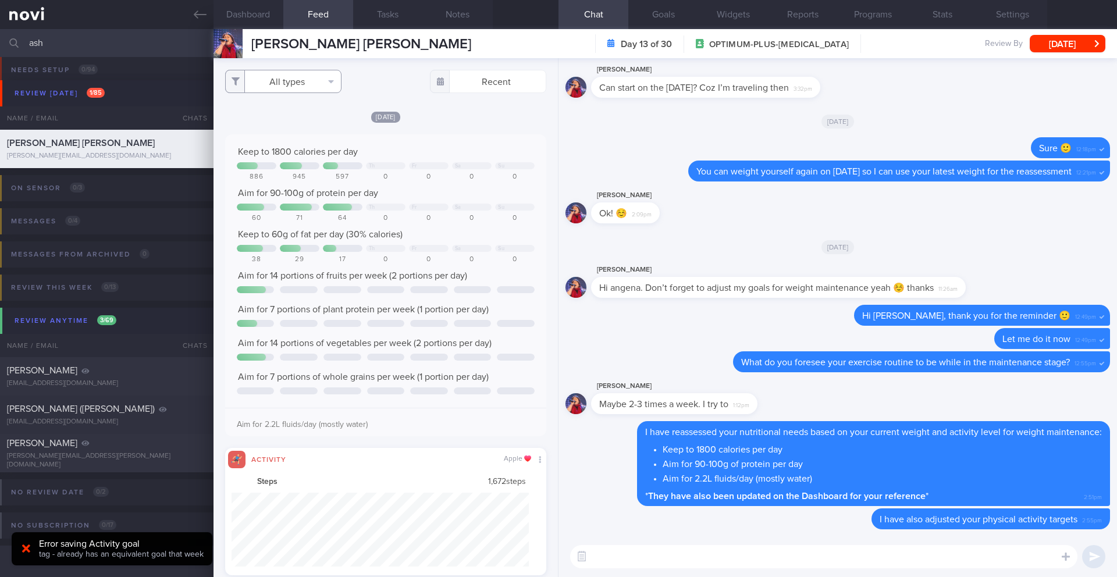
click at [263, 76] on button "All types" at bounding box center [283, 81] width 116 height 23
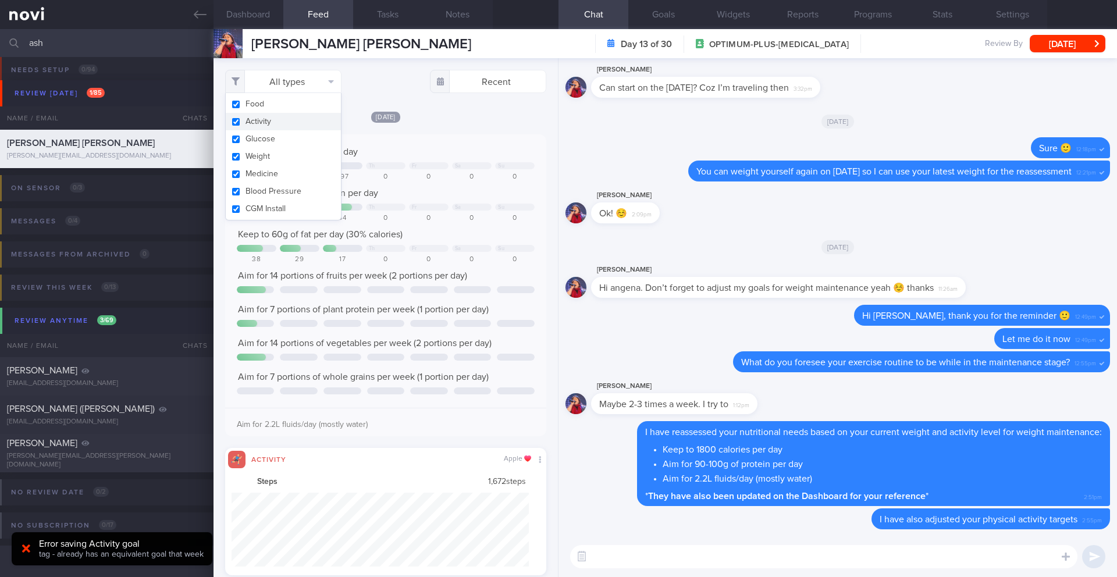
click at [266, 127] on button "Activity" at bounding box center [283, 121] width 115 height 17
checkbox input "false"
click at [466, 141] on div "Keep to 1800 calories per day Th Fr Sa Su 886 945 597 0 0 0 0 Aim for 90-100g o…" at bounding box center [385, 285] width 321 height 302
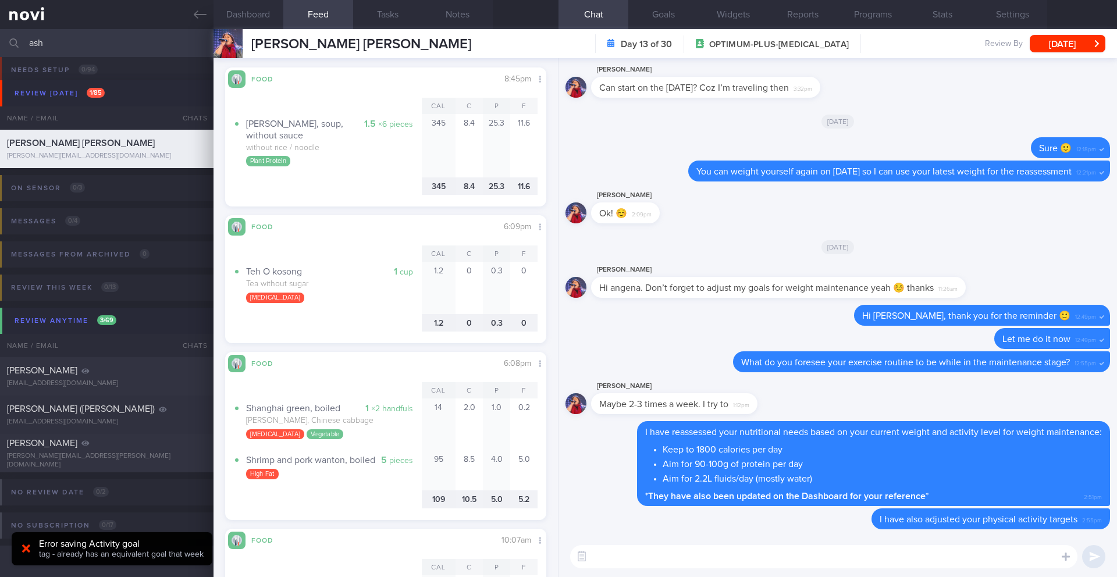
scroll to position [1872, 0]
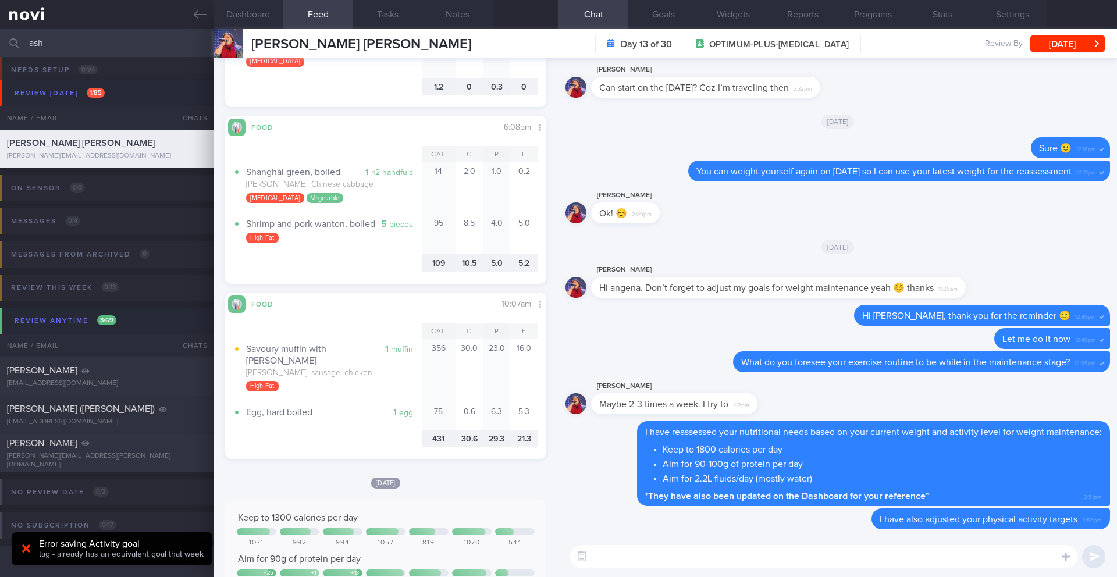
click at [684, 561] on textarea at bounding box center [823, 556] width 507 height 23
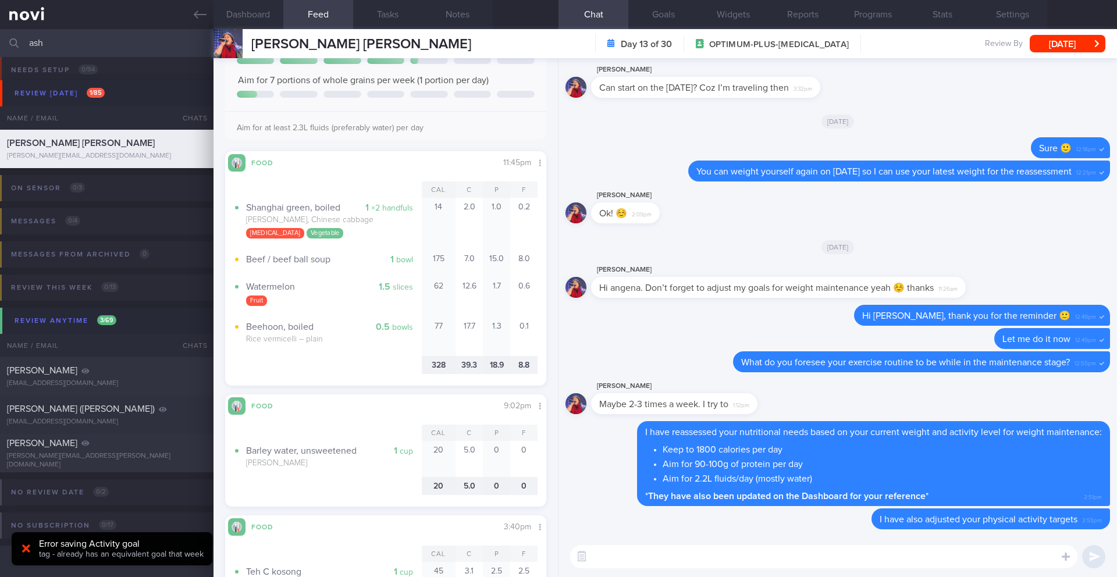
scroll to position [2521, 0]
click at [670, 557] on textarea at bounding box center [823, 556] width 507 height 23
click at [462, 13] on button "Notes" at bounding box center [458, 14] width 70 height 29
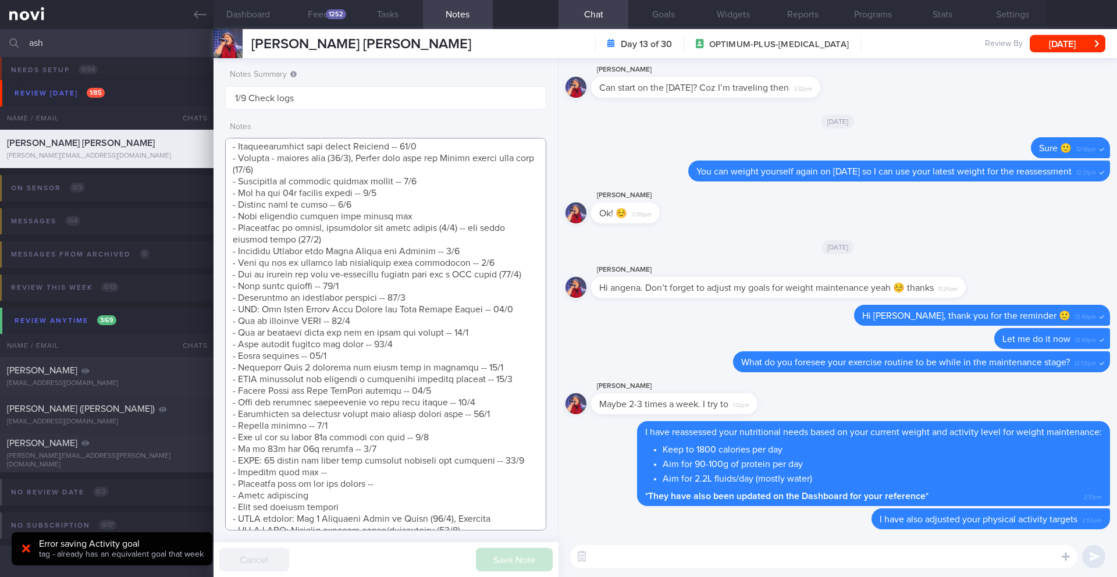
scroll to position [865, 0]
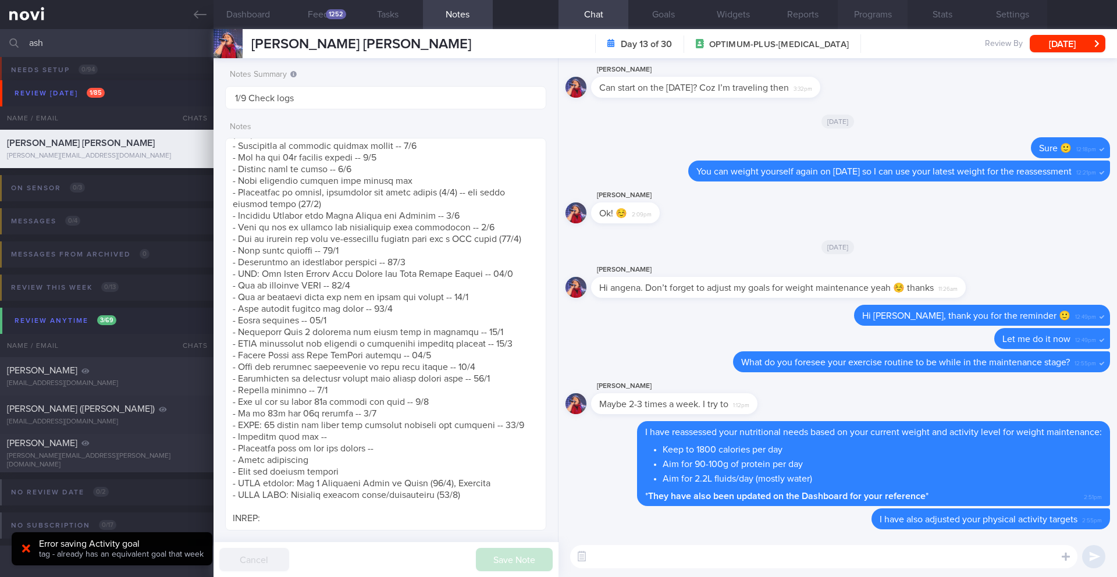
click at [878, 16] on button "Programs" at bounding box center [872, 14] width 70 height 29
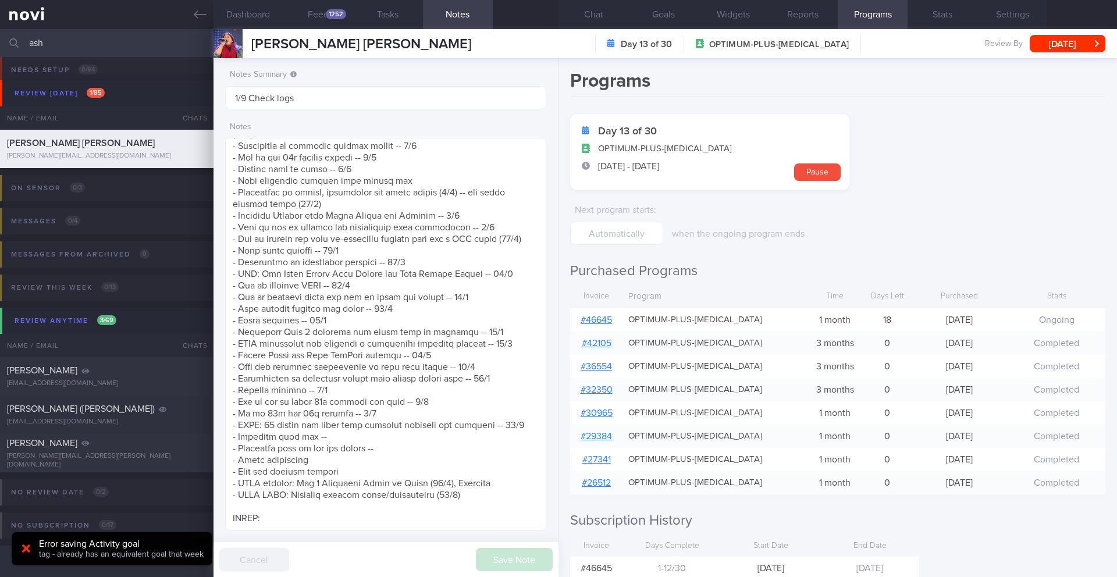
click at [1057, 55] on div "[PERSON_NAME] [PERSON_NAME] MUK [PERSON_NAME] ASHLEY [EMAIL_ADDRESS][DOMAIN_NAM…" at bounding box center [664, 43] width 903 height 29
click at [1056, 44] on button "[DATE]" at bounding box center [1067, 43] width 76 height 17
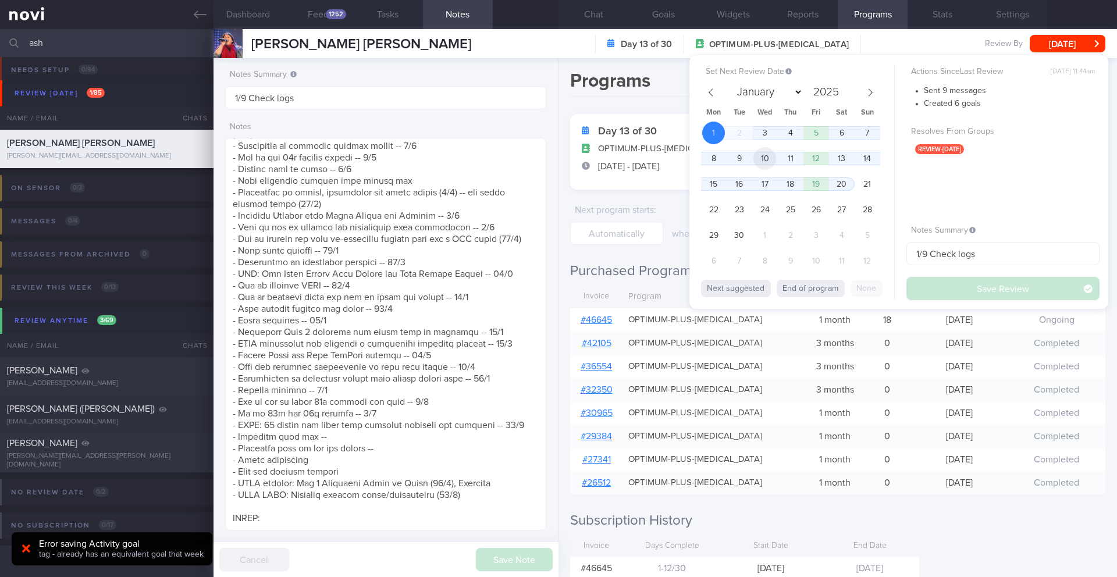
click at [774, 163] on span "10" at bounding box center [764, 158] width 23 height 23
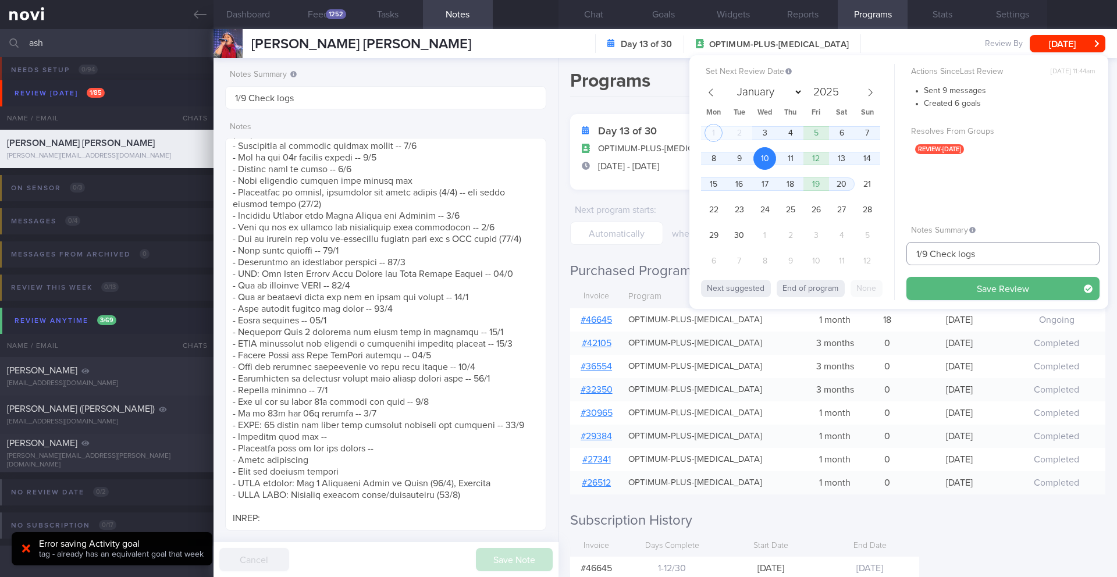
drag, startPoint x: 921, startPoint y: 255, endPoint x: 908, endPoint y: 258, distance: 12.7
click at [908, 258] on input "1/9 Check logs" at bounding box center [1002, 253] width 193 height 23
click at [995, 255] on input "10/9 Check logs" at bounding box center [1002, 253] width 193 height 23
type input "10/9 Check logs & send article"
click at [1022, 294] on button "Save Review" at bounding box center [1002, 288] width 193 height 23
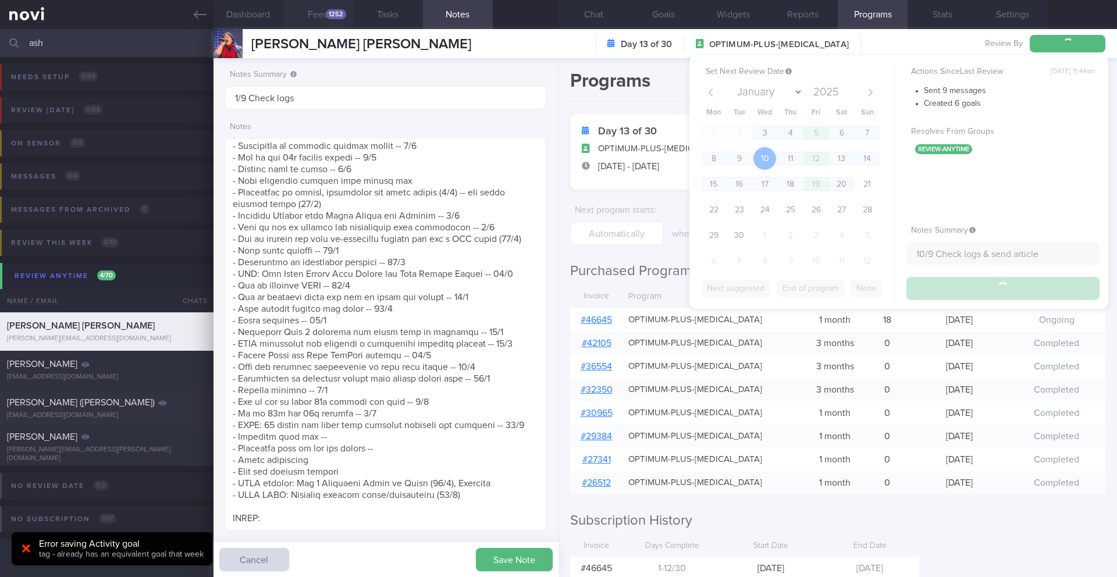
type input "10/9 Check logs & send article"
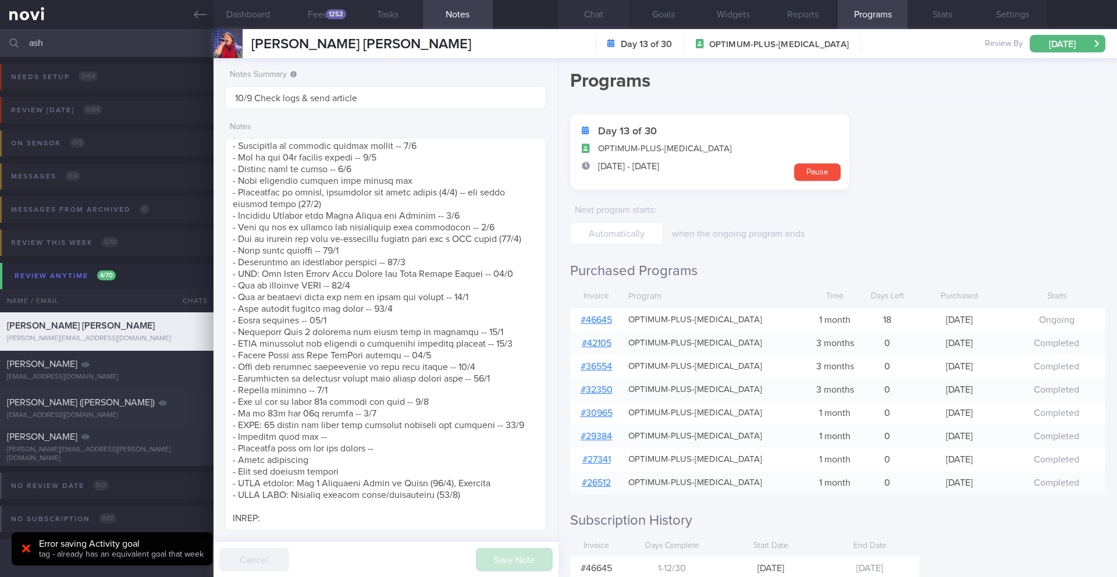
click at [601, 13] on button "Chat" at bounding box center [593, 14] width 70 height 29
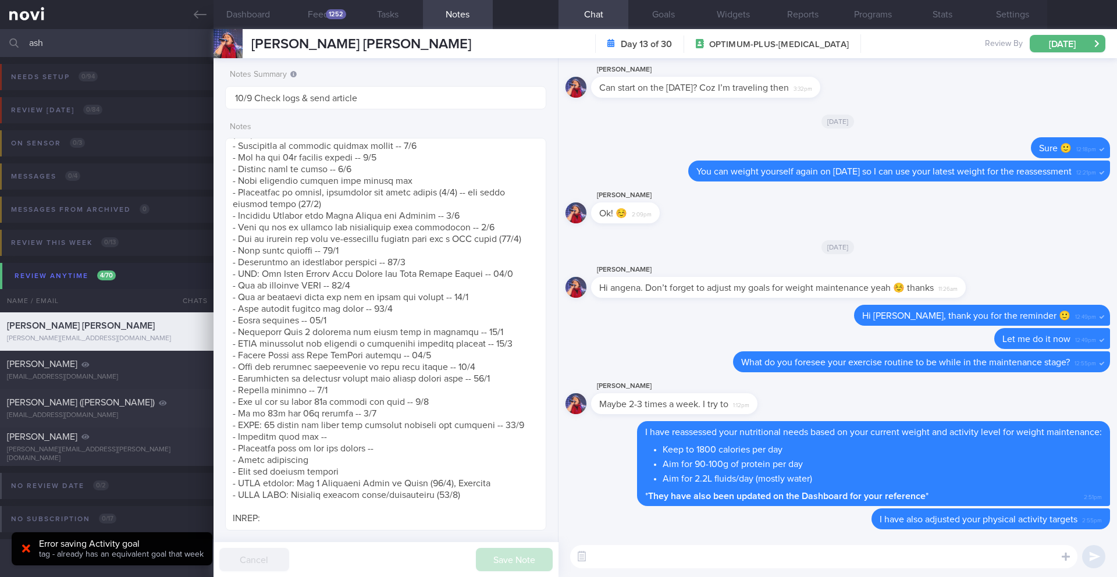
click at [704, 556] on textarea at bounding box center [823, 556] width 507 height 23
type textarea "h"
type textarea "How are you doing with the reduction of [MEDICAL_DATA]?"
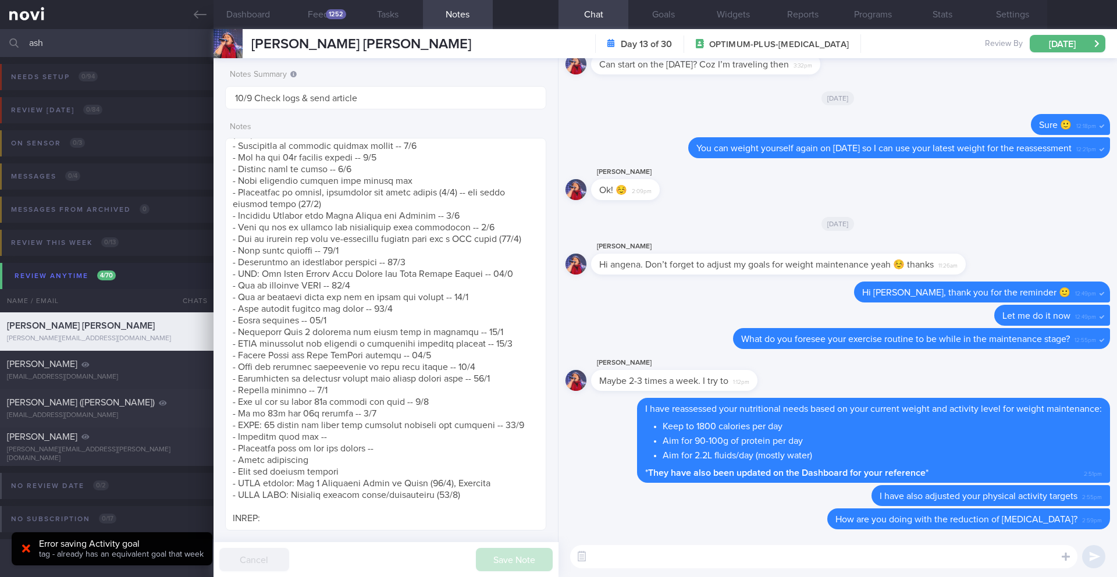
click at [125, 50] on input "ash" at bounding box center [558, 43] width 1117 height 28
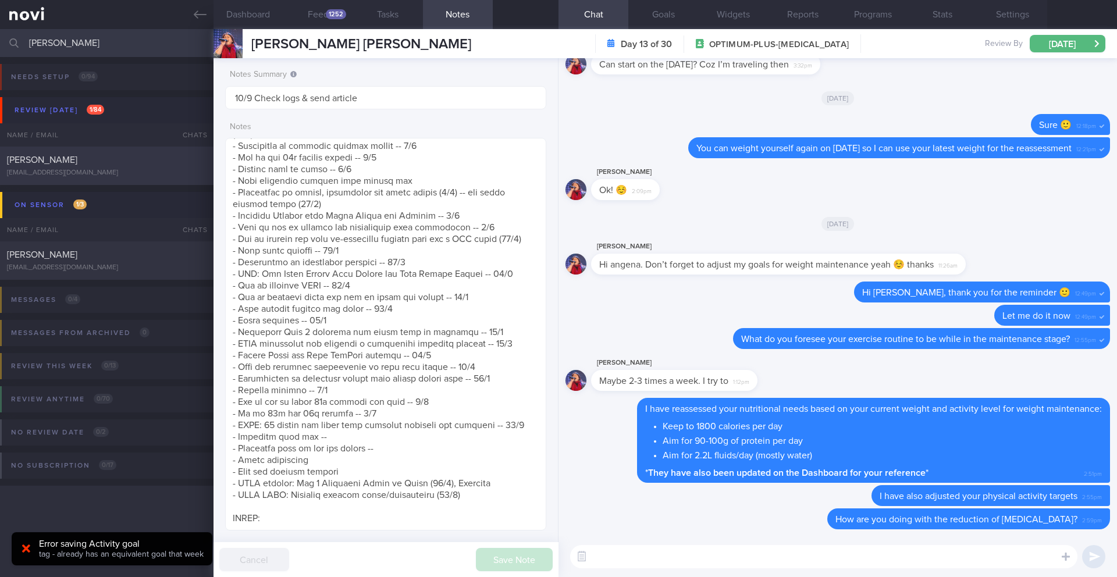
type input "[PERSON_NAME]"
click at [119, 167] on div "[PERSON_NAME] [EMAIL_ADDRESS][DOMAIN_NAME]" at bounding box center [106, 165] width 213 height 23
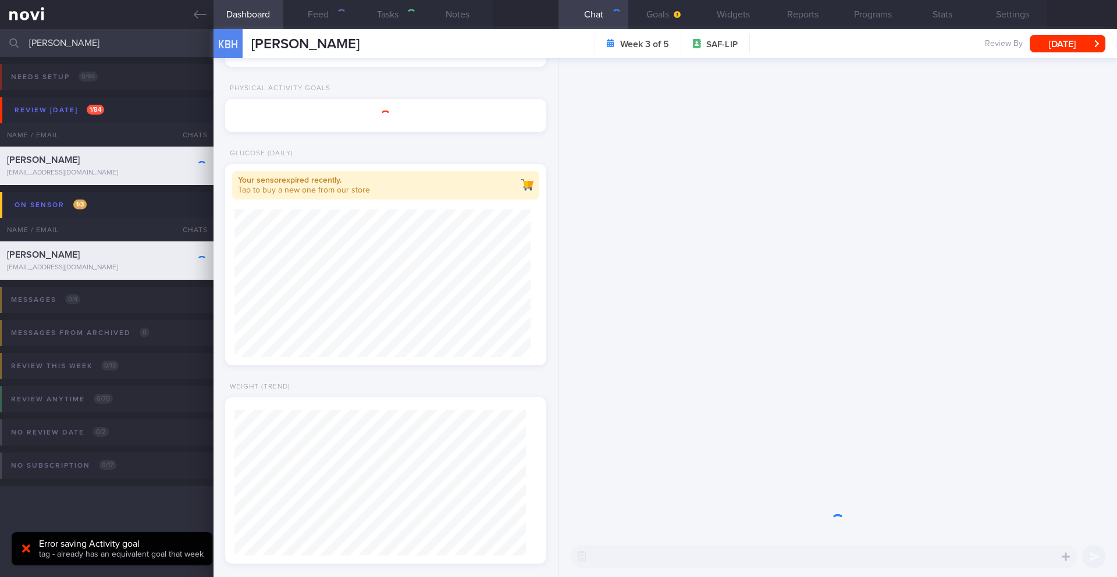
type input "2/9 KIV AGP SAF LIP"
type textarea "SUPPORT NEEDED: CHALLENGE: Wt Targets: [DEMOGRAPHIC_DATA] [DEMOGRAPHIC_DATA] [D…"
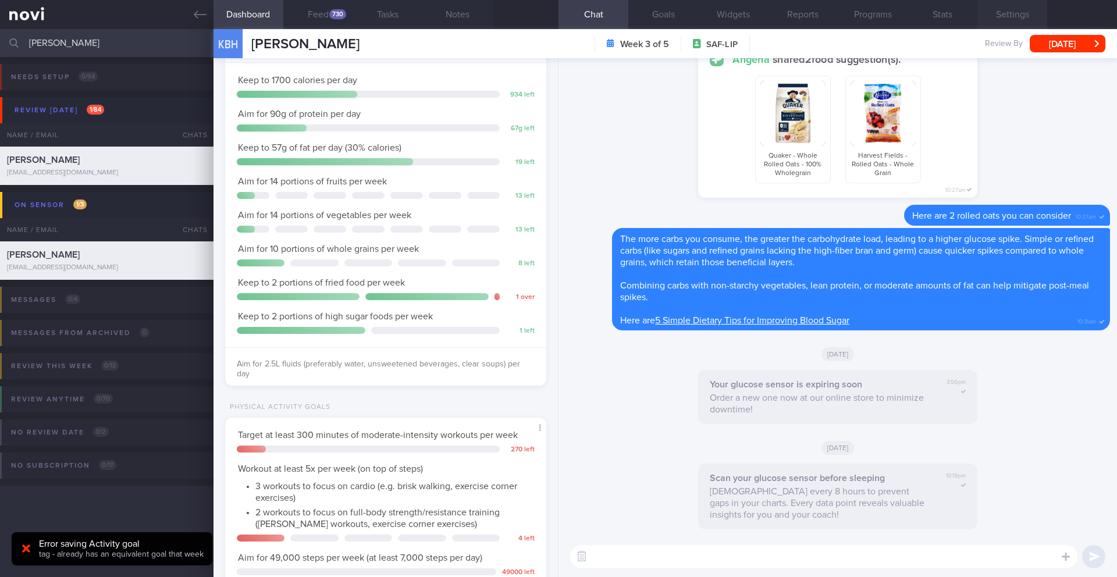
scroll to position [148, 297]
click at [327, 22] on button "Feed 730" at bounding box center [318, 14] width 70 height 29
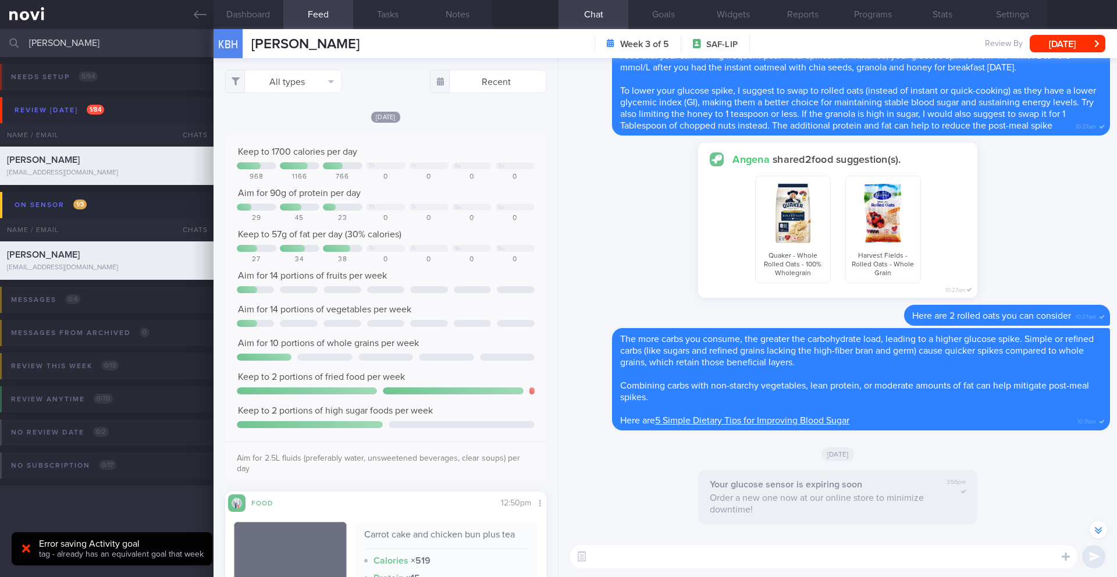
scroll to position [-359, 0]
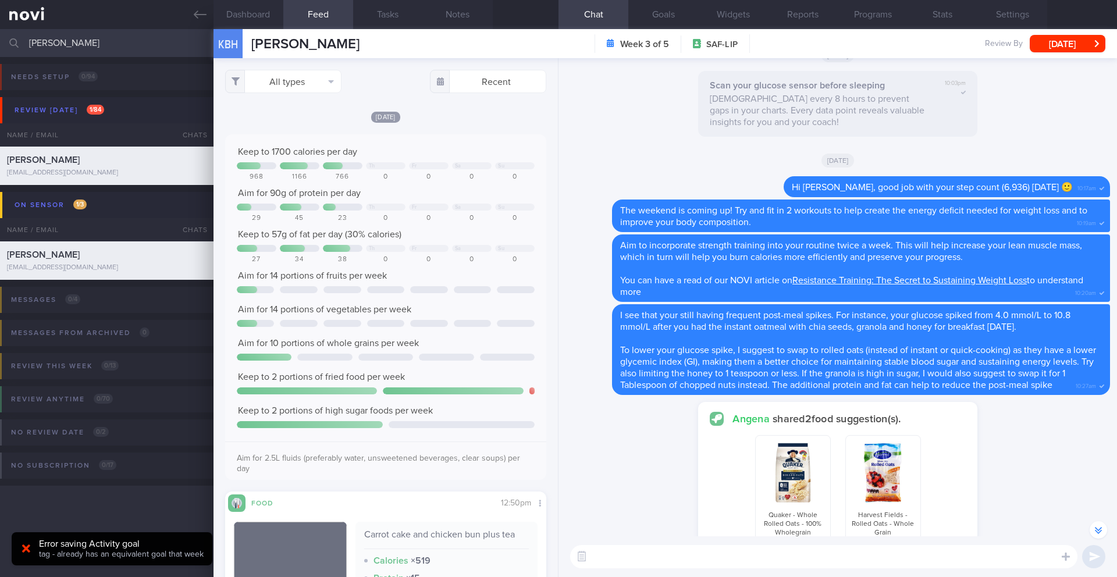
click at [703, 559] on textarea at bounding box center [823, 556] width 507 height 23
click at [633, 557] on textarea at bounding box center [823, 556] width 507 height 23
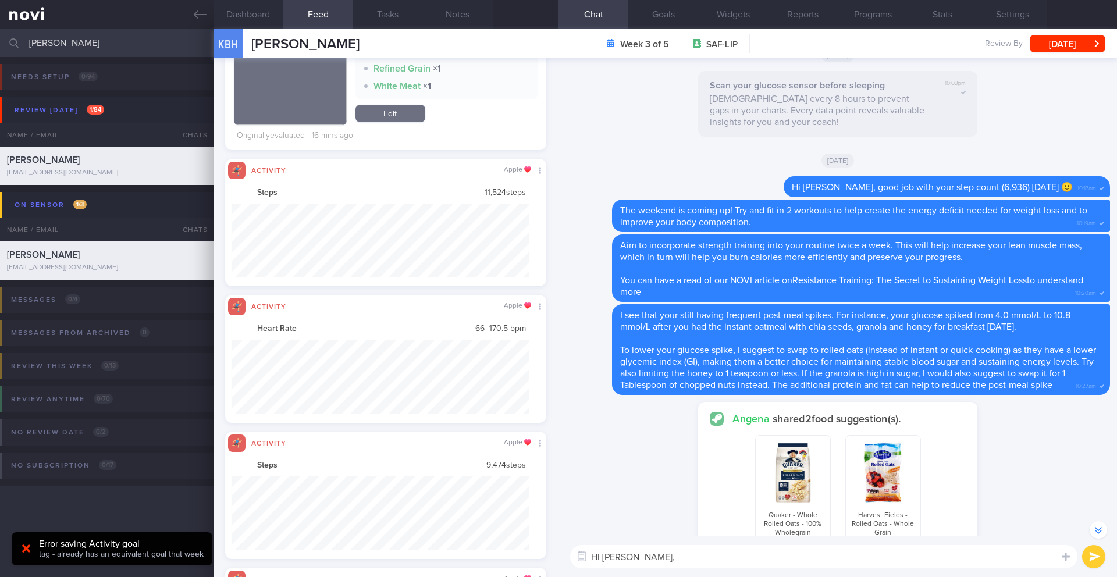
scroll to position [74, 298]
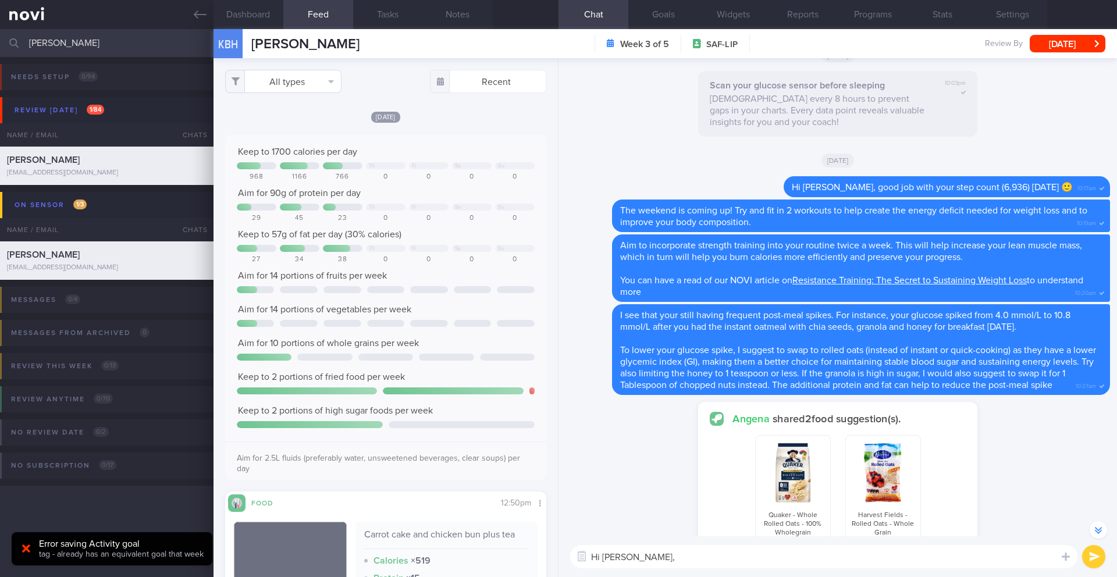
type textarea "Hi [PERSON_NAME],"
click at [274, 86] on button "All types" at bounding box center [283, 81] width 116 height 23
click at [271, 120] on button "Activity" at bounding box center [283, 121] width 115 height 17
checkbox input "false"
drag, startPoint x: 352, startPoint y: 41, endPoint x: 247, endPoint y: 45, distance: 105.9
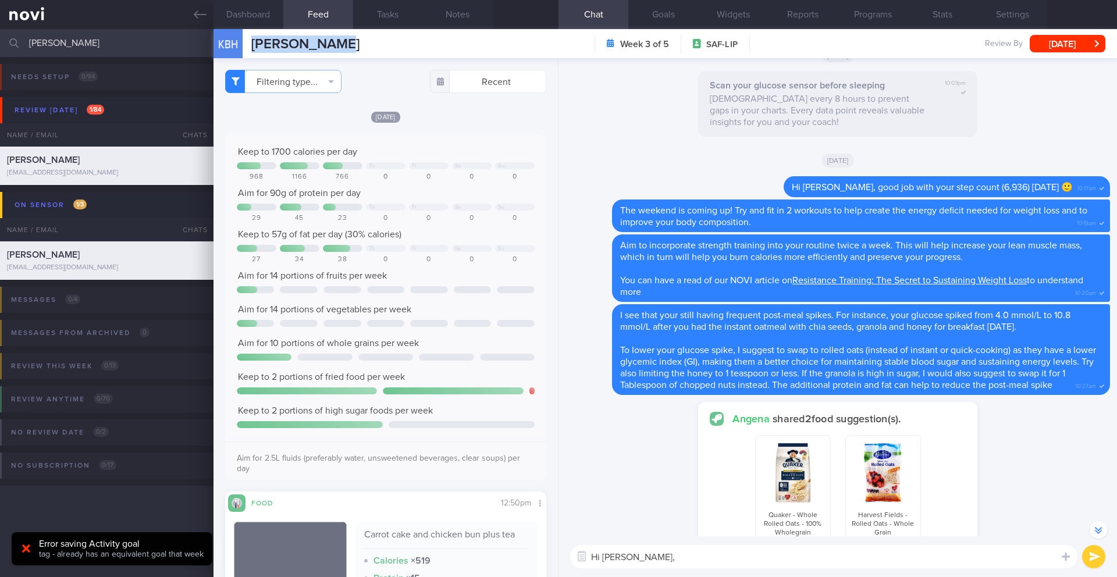
click at [247, 45] on div "KBH [PERSON_NAME] [PERSON_NAME] [EMAIL_ADDRESS][DOMAIN_NAME] Week 3 of 5 SAF-LI…" at bounding box center [664, 43] width 903 height 29
copy span "[PERSON_NAME]"
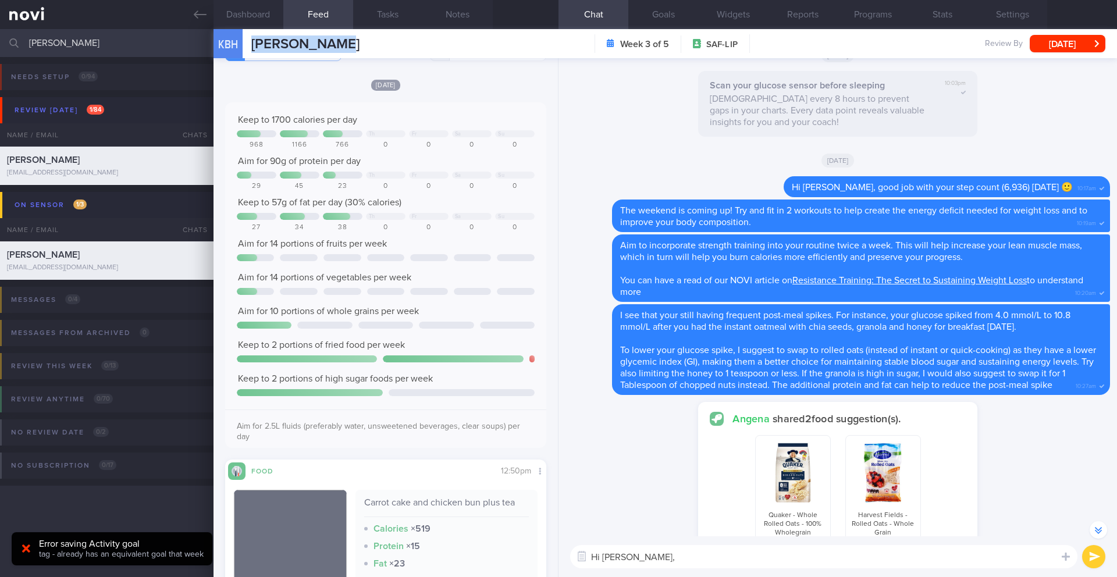
scroll to position [112, 0]
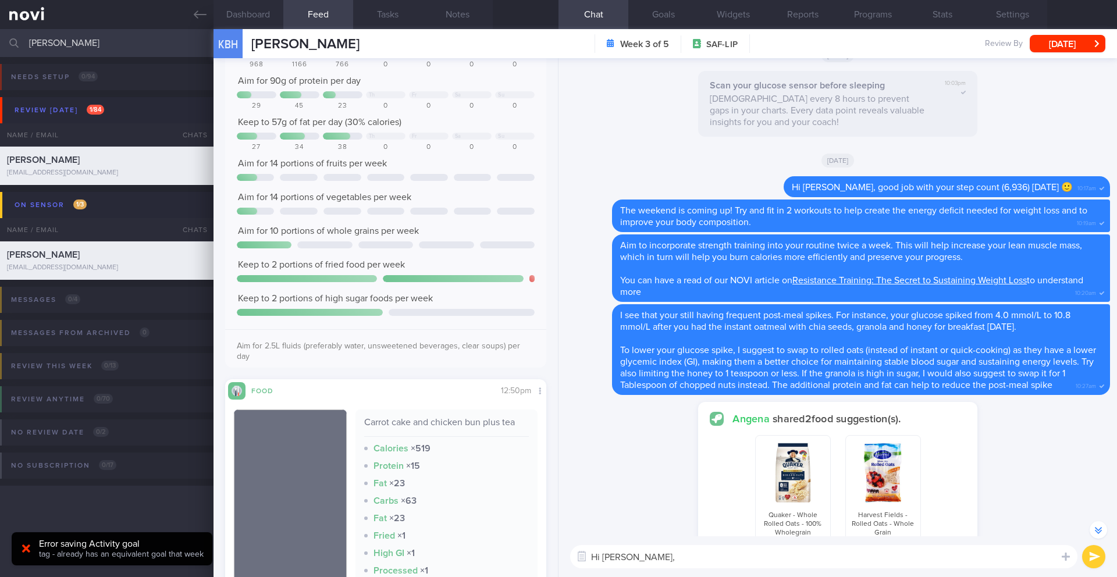
click at [20, 549] on div at bounding box center [26, 549] width 19 height 13
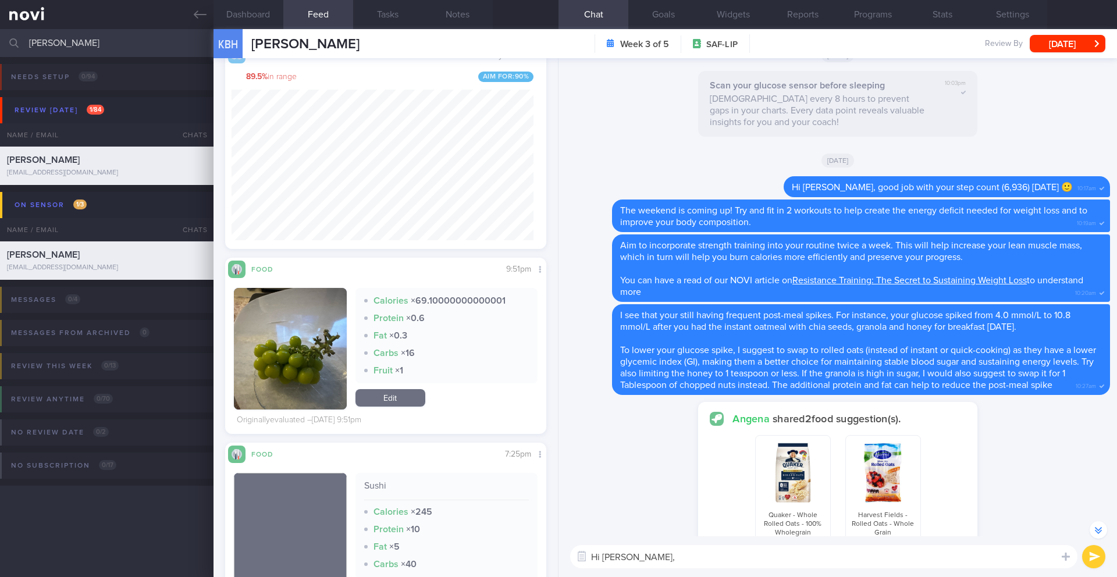
scroll to position [1869, 0]
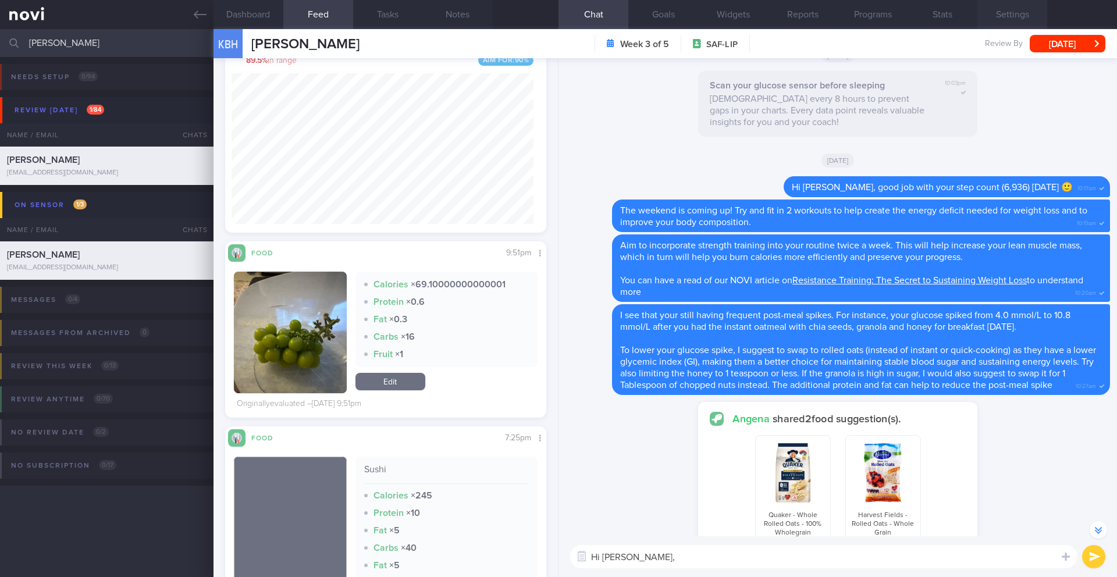
click at [1005, 16] on button "Settings" at bounding box center [1012, 14] width 70 height 29
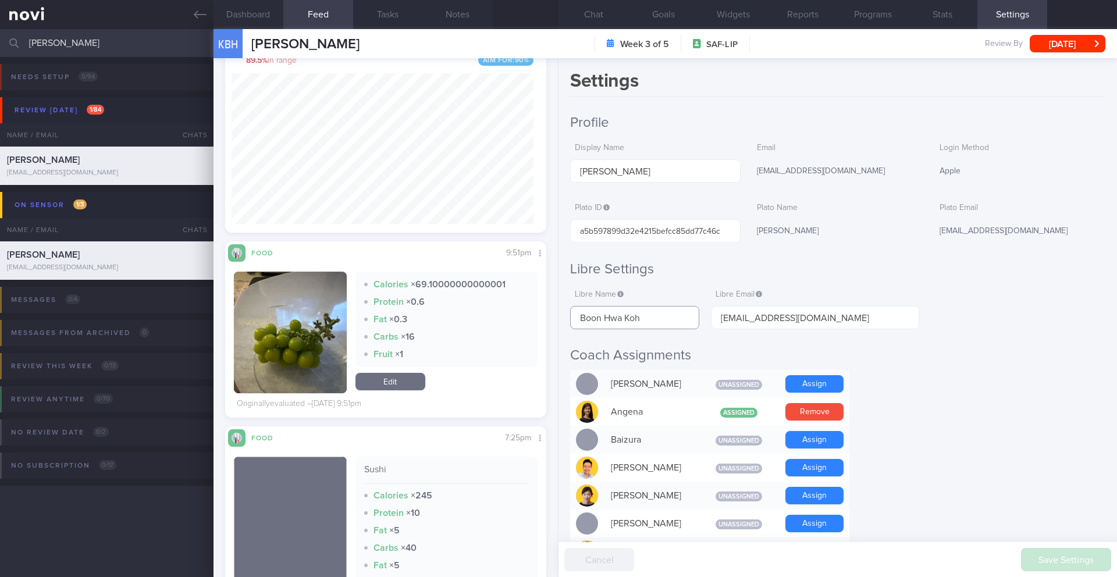
click at [621, 312] on input "Boon Hwa Koh" at bounding box center [634, 317] width 129 height 23
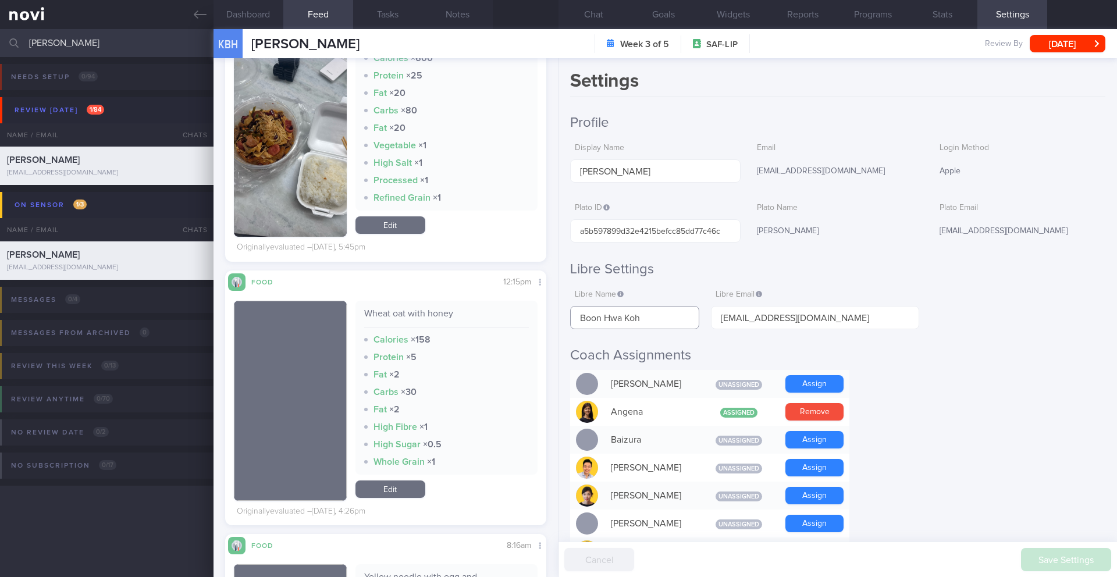
scroll to position [980, 0]
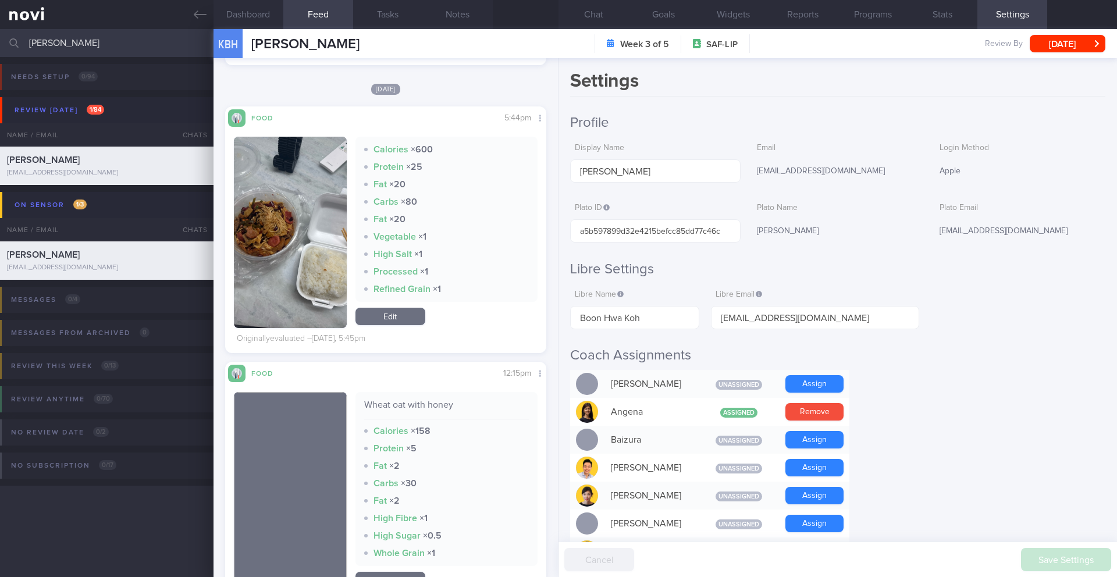
click at [283, 233] on button "button" at bounding box center [290, 232] width 113 height 191
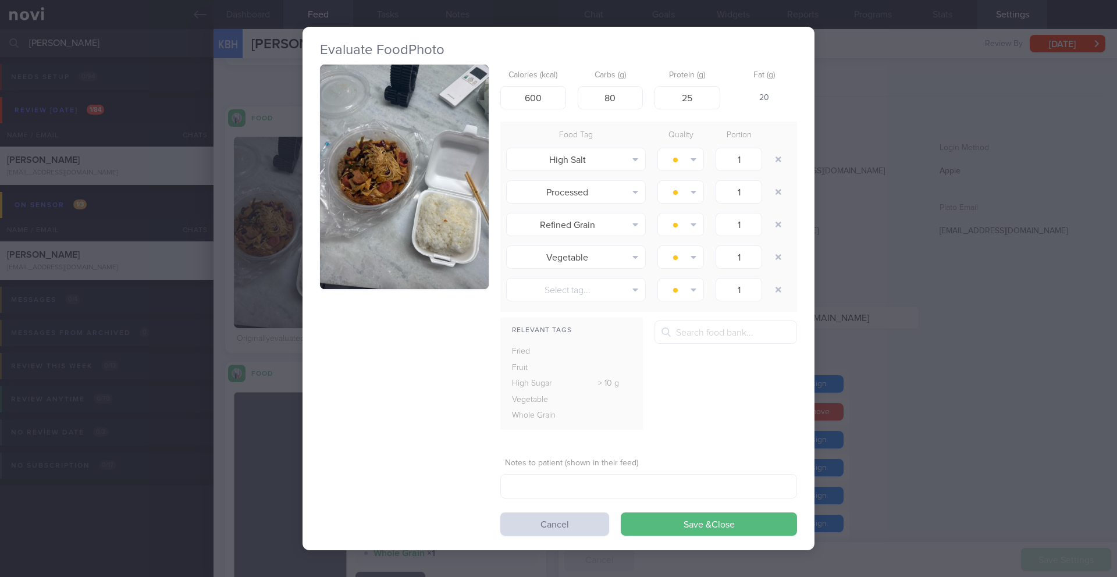
click at [358, 187] on button "button" at bounding box center [404, 177] width 169 height 225
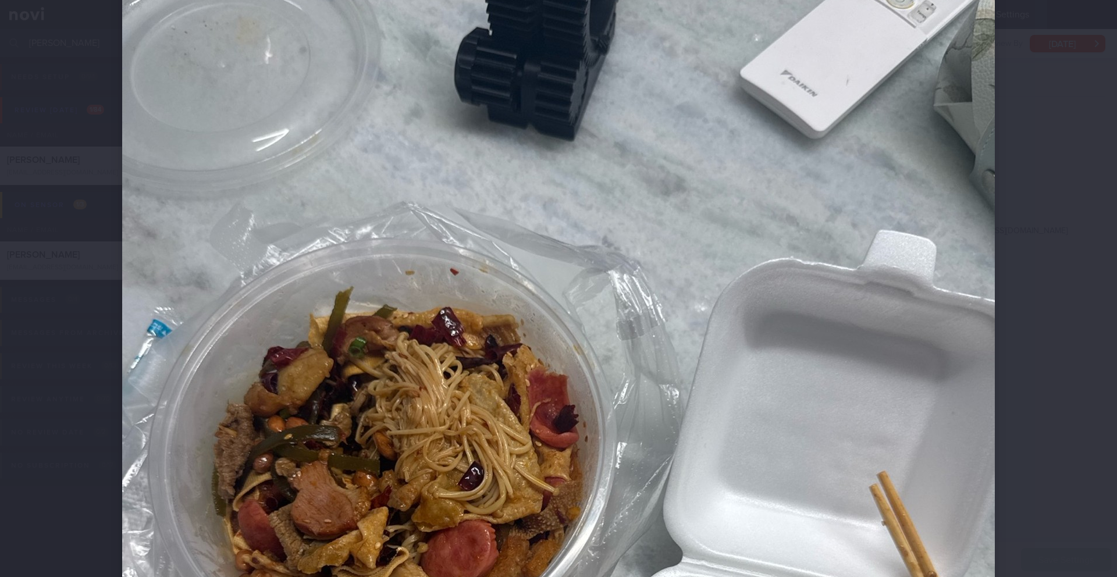
scroll to position [235, 0]
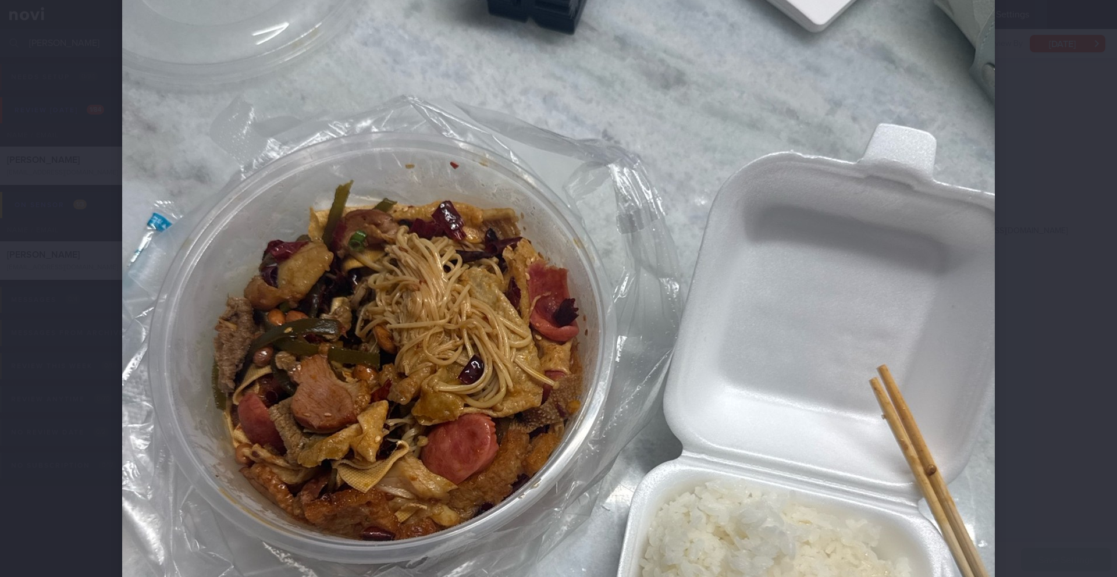
click at [1060, 315] on div at bounding box center [558, 288] width 1117 height 577
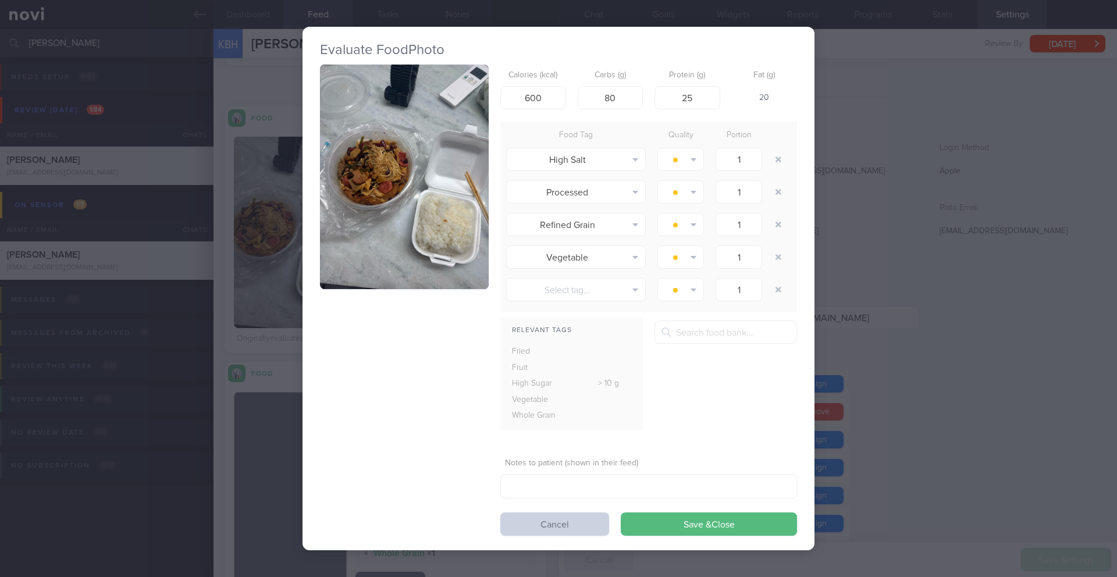
click at [586, 530] on button "Cancel" at bounding box center [554, 523] width 109 height 23
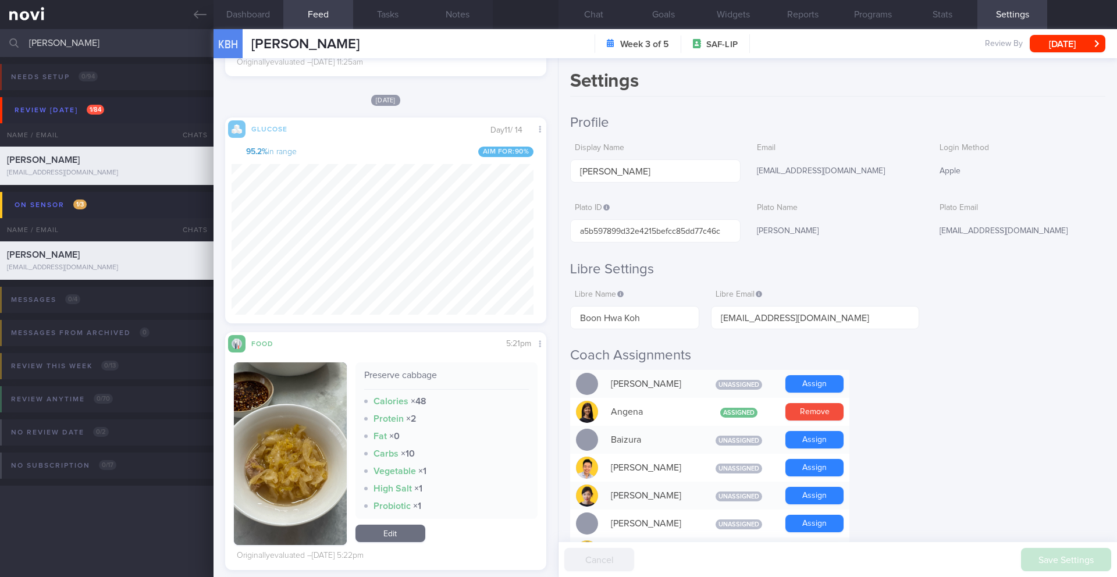
scroll to position [5609, 0]
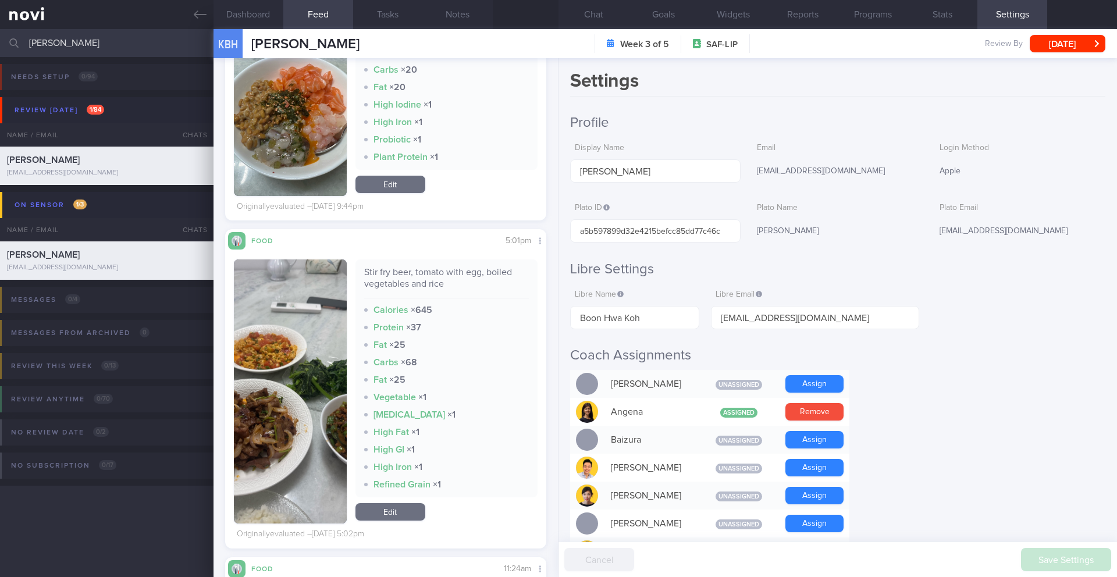
click at [250, 345] on img "button" at bounding box center [290, 391] width 113 height 264
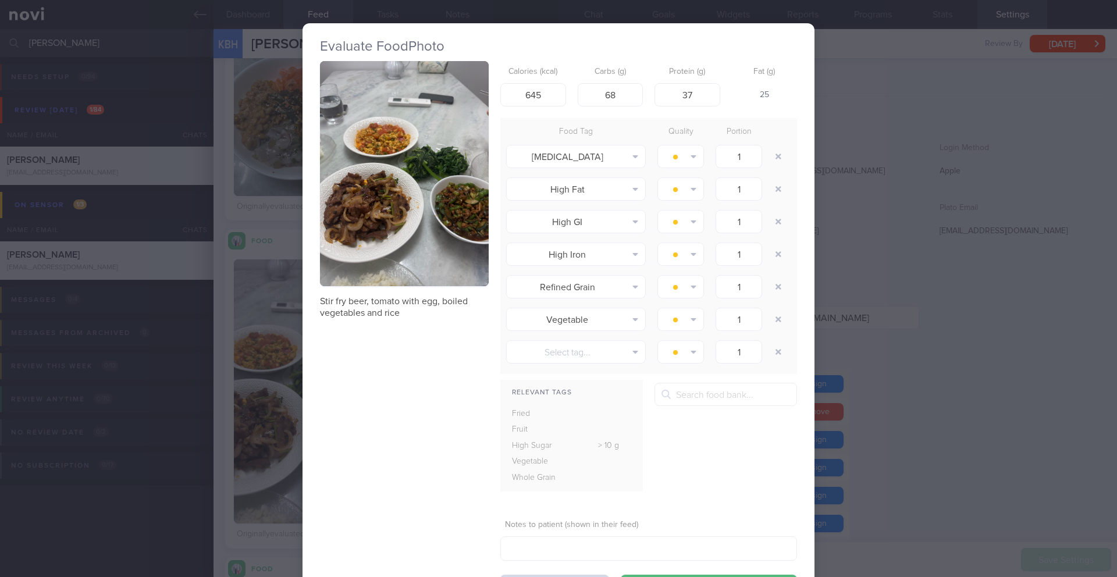
click at [869, 401] on div "Evaluate Food Photo Stir fry beer, tomato with egg, boiled vegetables and rice …" at bounding box center [558, 288] width 1117 height 577
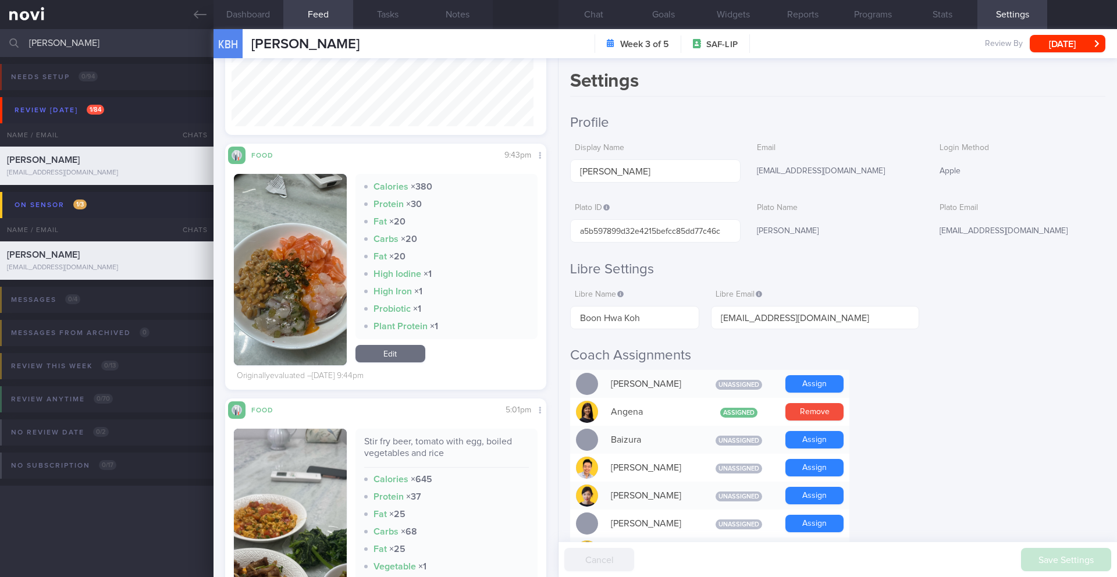
click at [327, 325] on img "button" at bounding box center [290, 269] width 113 height 191
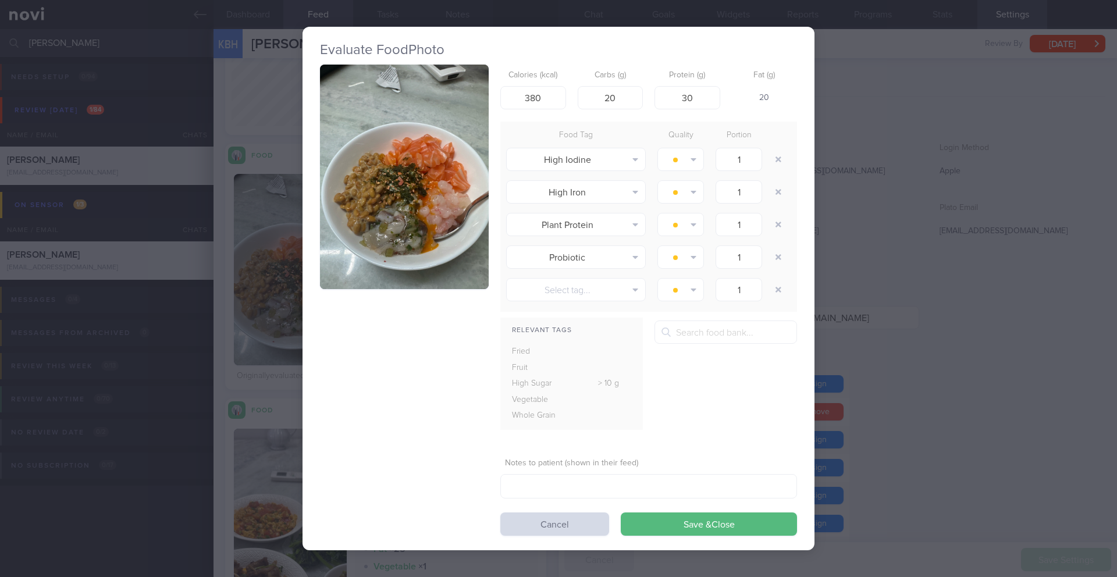
click at [385, 198] on button "button" at bounding box center [404, 177] width 169 height 225
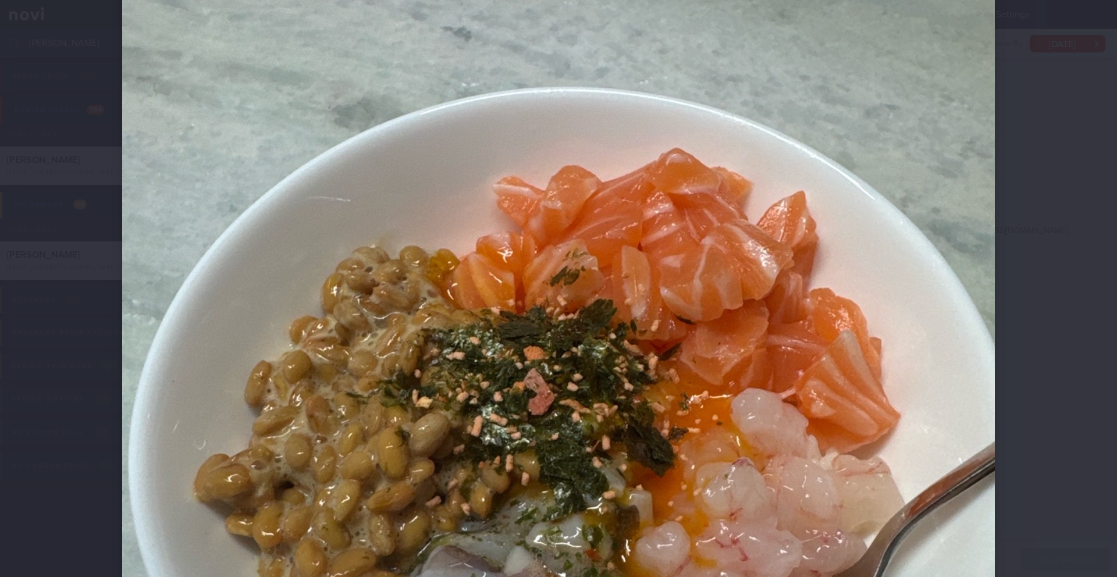
click at [1075, 363] on div at bounding box center [558, 288] width 1117 height 577
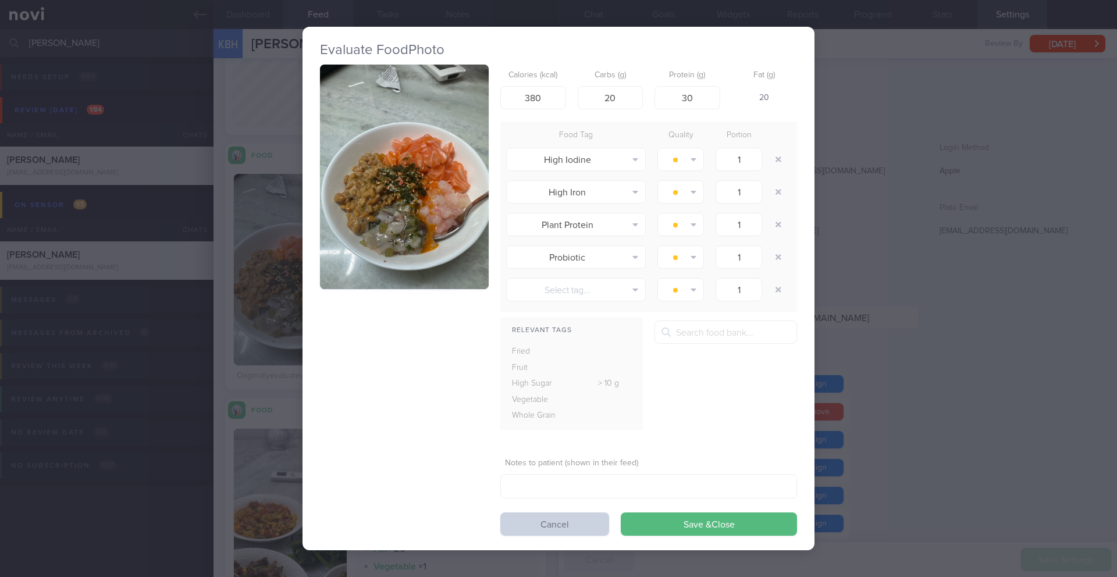
click at [574, 527] on button "Cancel" at bounding box center [554, 523] width 109 height 23
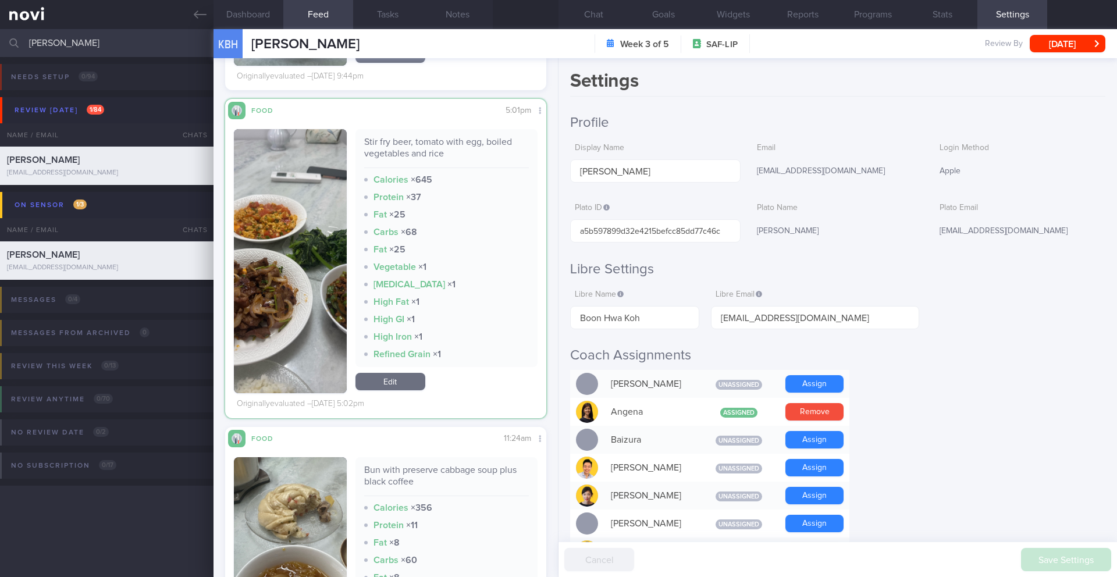
scroll to position [190, 302]
click at [596, 9] on button "Chat" at bounding box center [593, 14] width 70 height 29
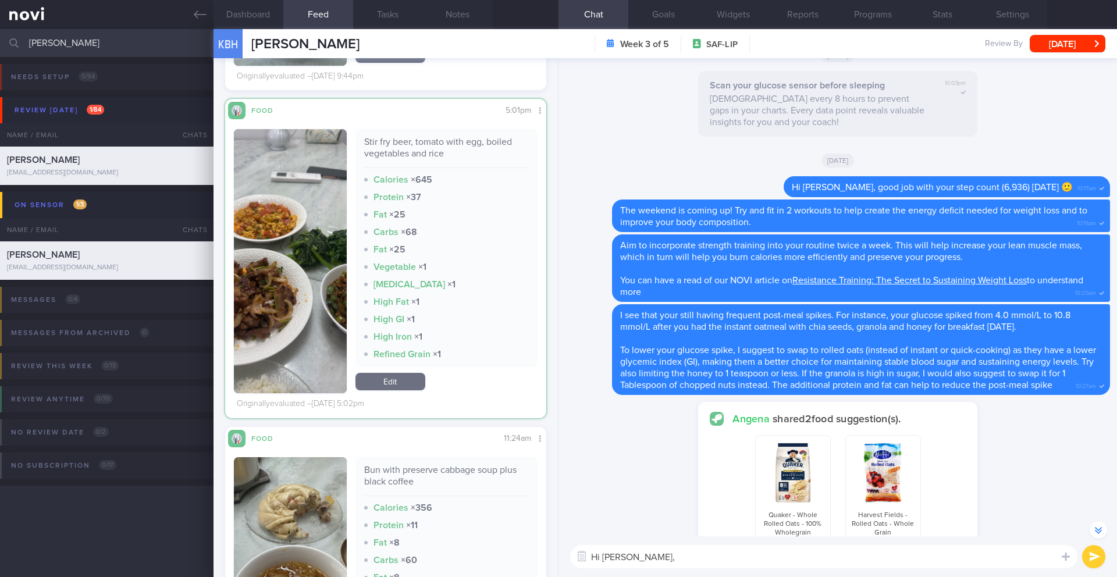
click at [665, 550] on textarea "Hi [PERSON_NAME]," at bounding box center [823, 556] width 507 height 23
click at [669, 554] on textarea "Hi [PERSON_NAME]," at bounding box center [823, 556] width 507 height 23
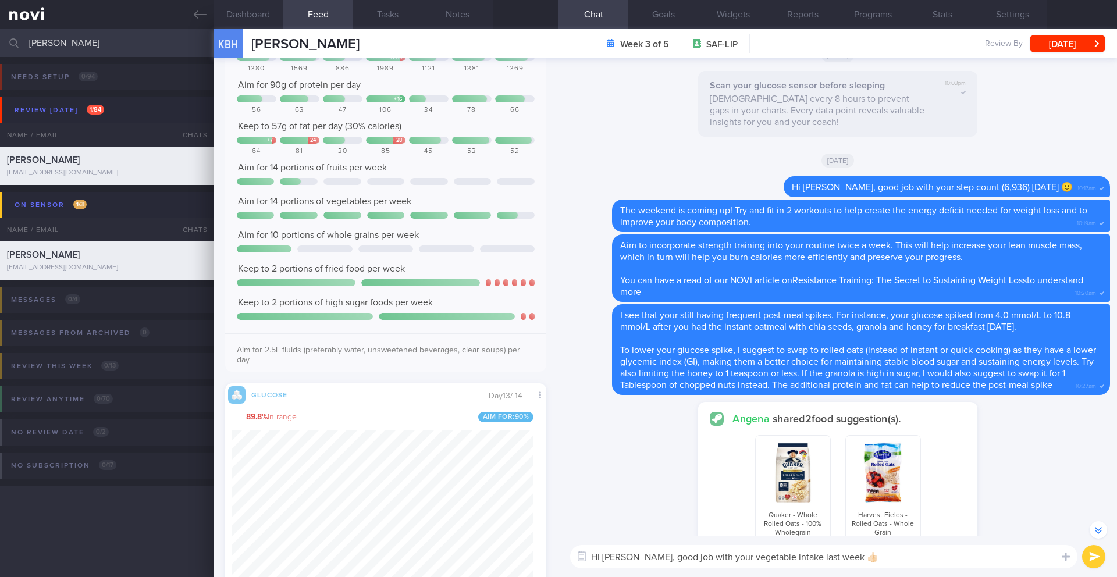
scroll to position [3091, 0]
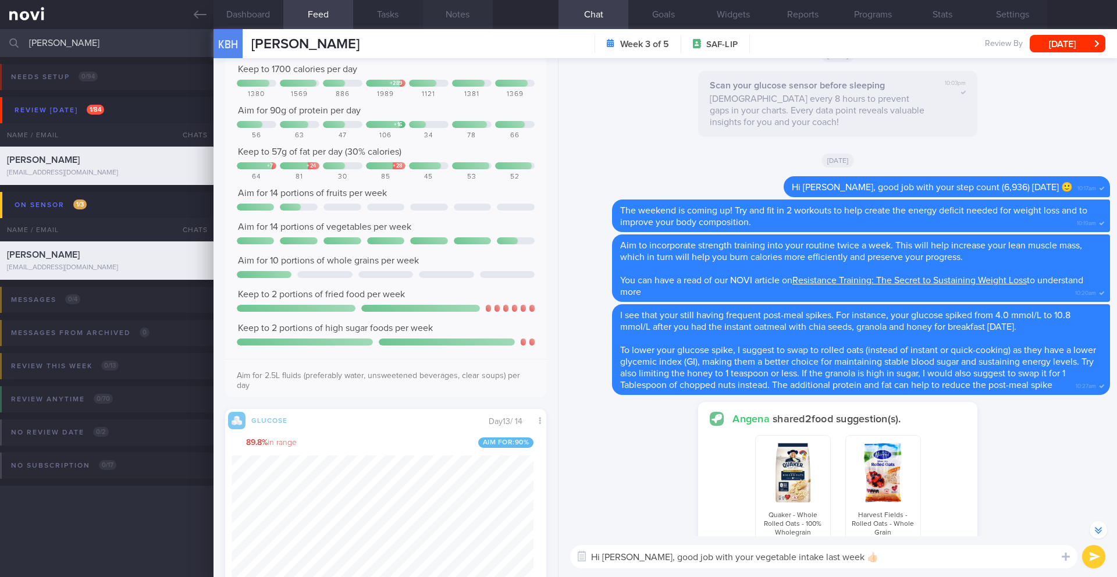
click at [466, 22] on button "Notes" at bounding box center [458, 14] width 70 height 29
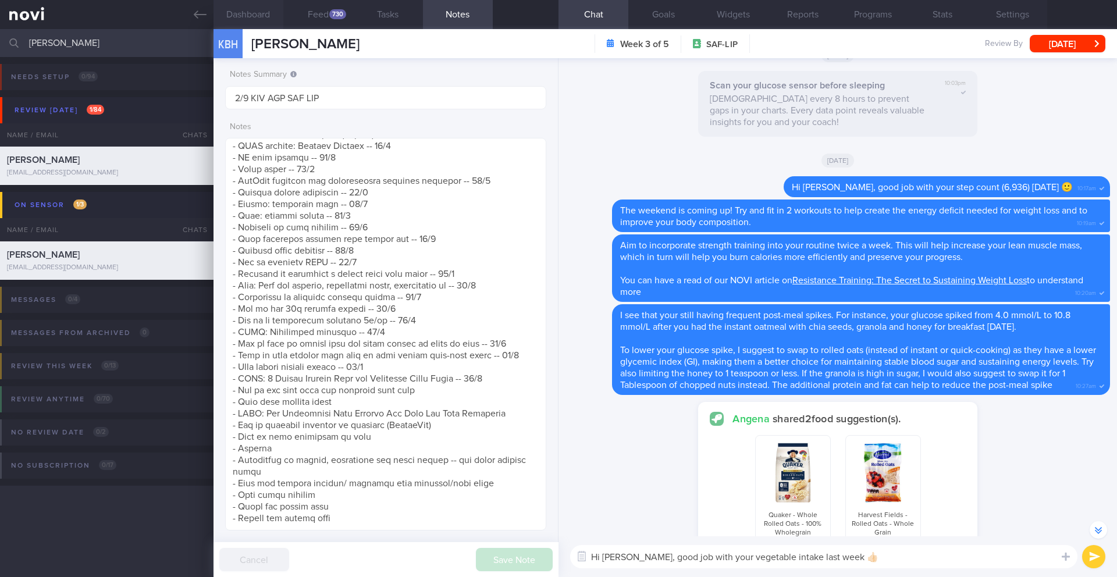
click at [272, 13] on button "Dashboard" at bounding box center [248, 14] width 70 height 29
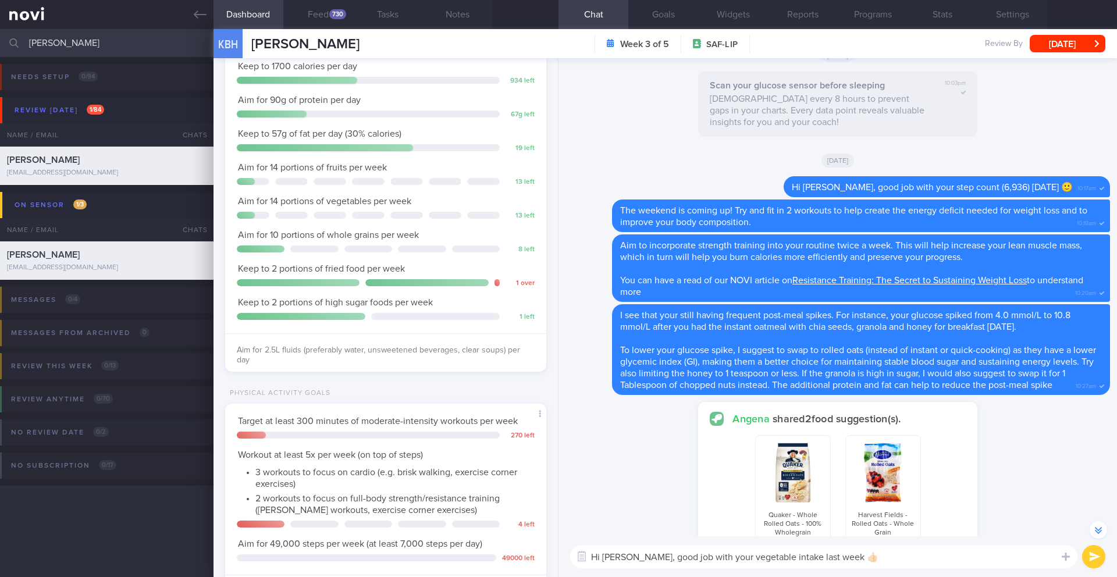
scroll to position [256, 0]
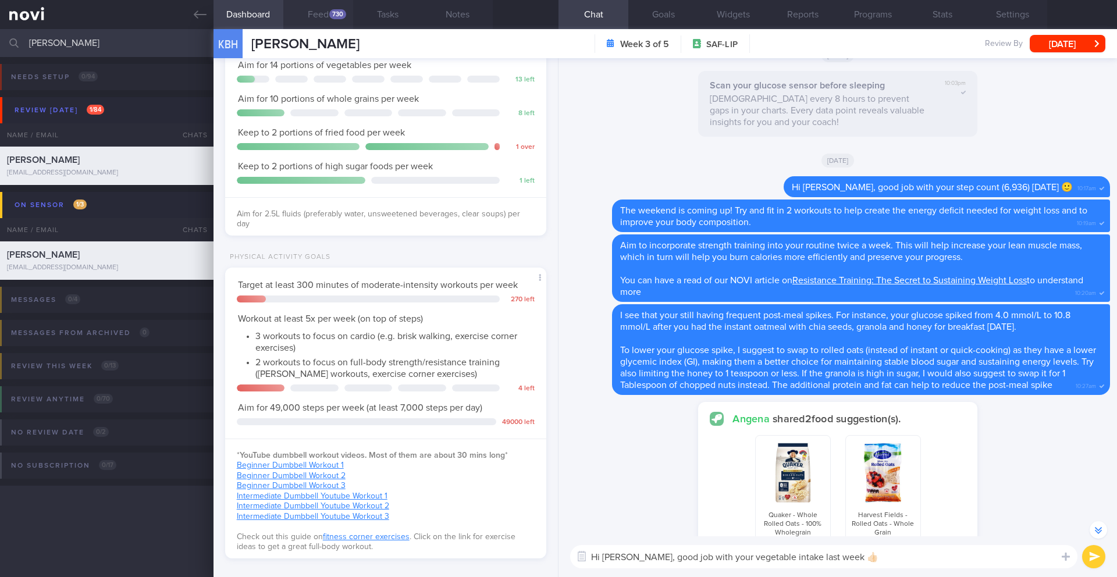
click at [324, 27] on button "Feed 730" at bounding box center [318, 14] width 70 height 29
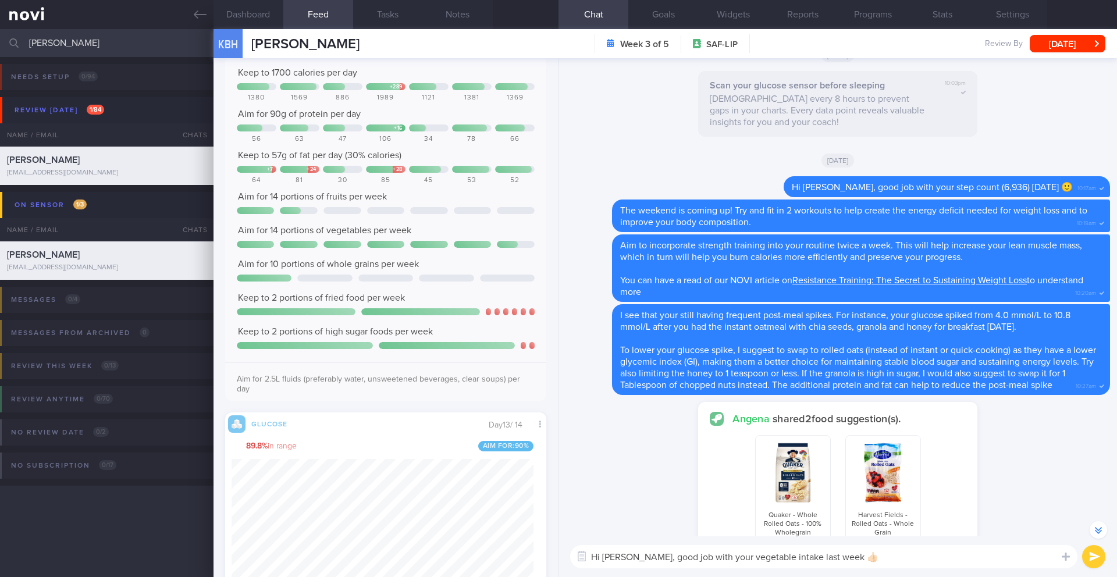
scroll to position [3086, 0]
click at [886, 562] on textarea "Hi [PERSON_NAME], good job with your vegetable intake last week 👍🏻" at bounding box center [823, 556] width 507 height 23
click at [836, 562] on textarea "Hi [PERSON_NAME], good job with your vegetable intake last week 👍🏻" at bounding box center [823, 556] width 507 height 23
type textarea "Hi [PERSON_NAME], good job with your vegetable intake last week and having frui…"
click at [1089, 557] on button "submit" at bounding box center [1093, 556] width 23 height 23
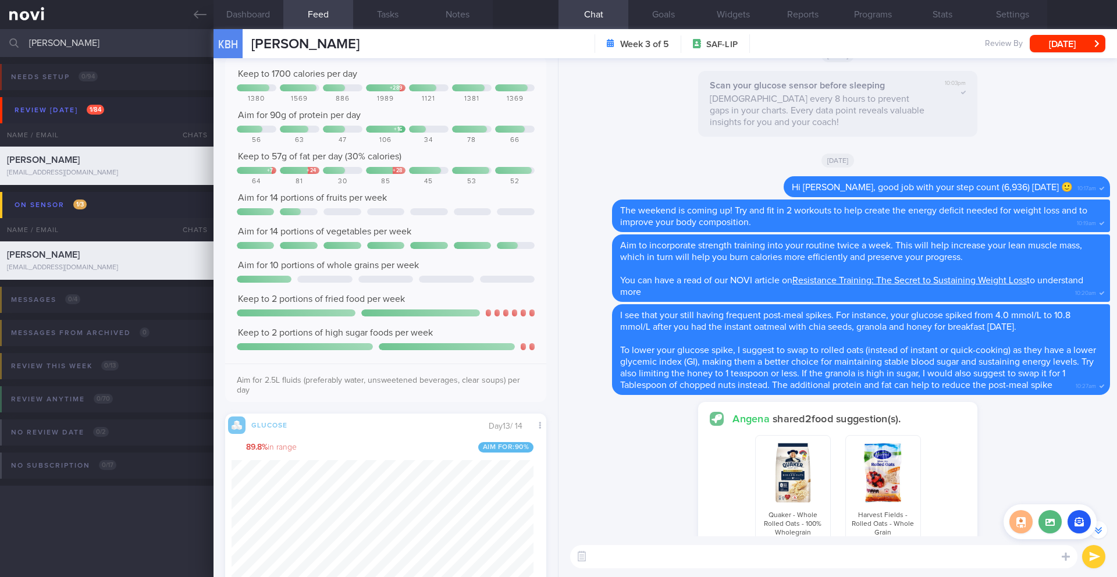
scroll to position [0, 0]
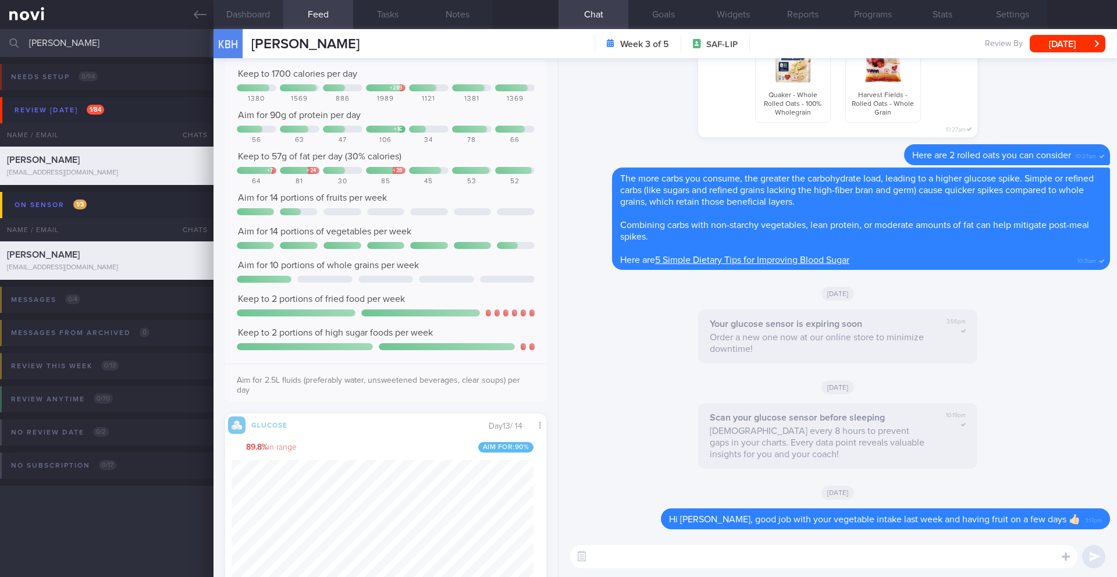
click at [261, 9] on button "Dashboard" at bounding box center [248, 14] width 70 height 29
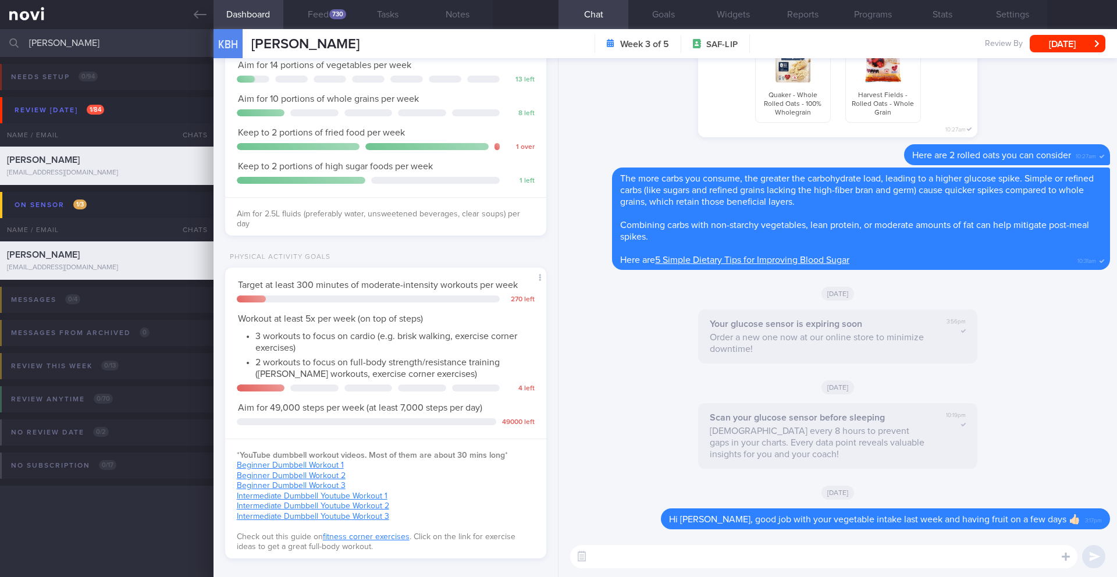
drag, startPoint x: 606, startPoint y: 546, endPoint x: 607, endPoint y: 552, distance: 6.4
click at [606, 550] on textarea at bounding box center [823, 556] width 507 height 23
click at [607, 552] on textarea at bounding box center [823, 556] width 507 height 23
type textarea "T"
type textarea "You also managed to hit your step count target [DATE] when you accumulated 10,3…"
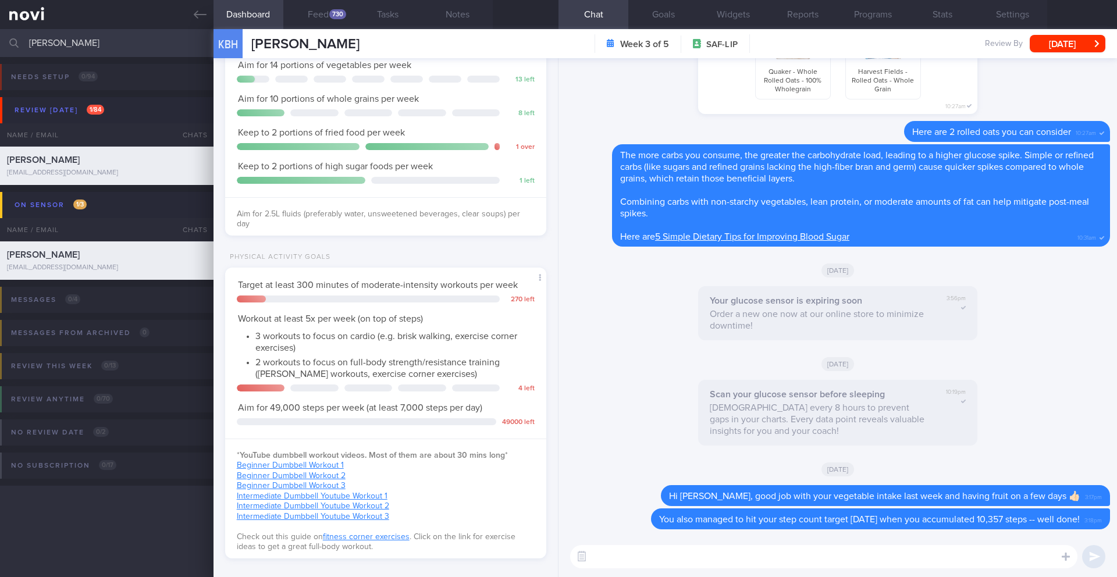
scroll to position [10, 0]
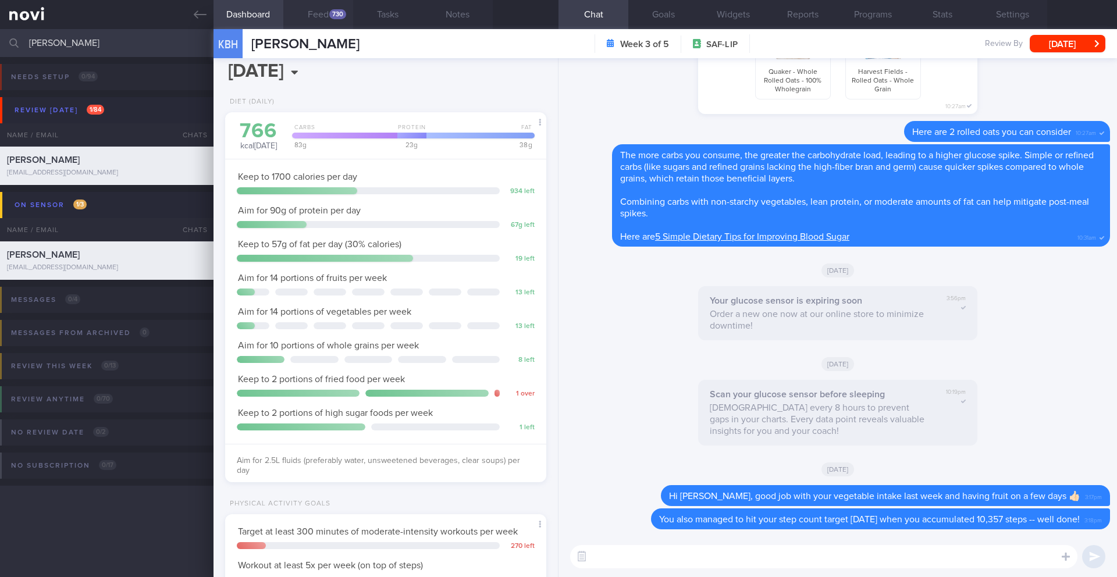
click at [314, 20] on button "Feed 730" at bounding box center [318, 14] width 70 height 29
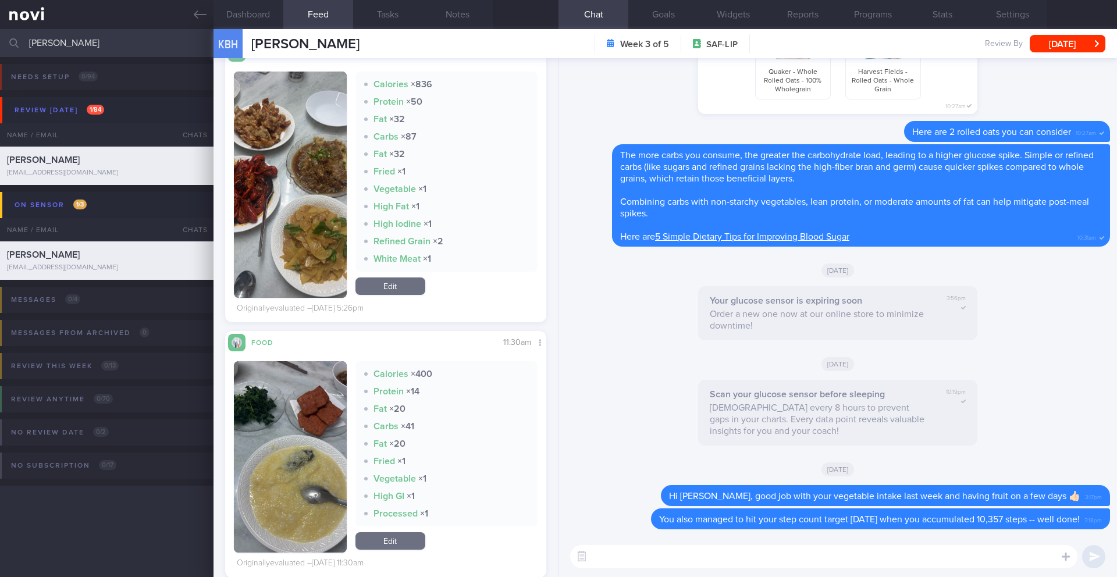
scroll to position [3846, 0]
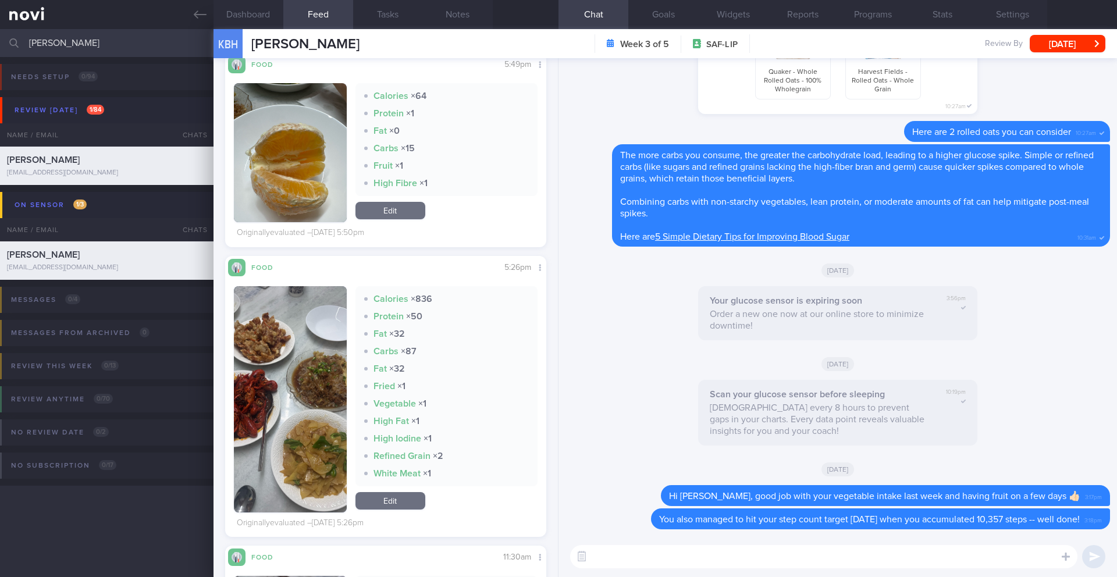
click at [616, 562] on textarea at bounding box center [823, 556] width 507 height 23
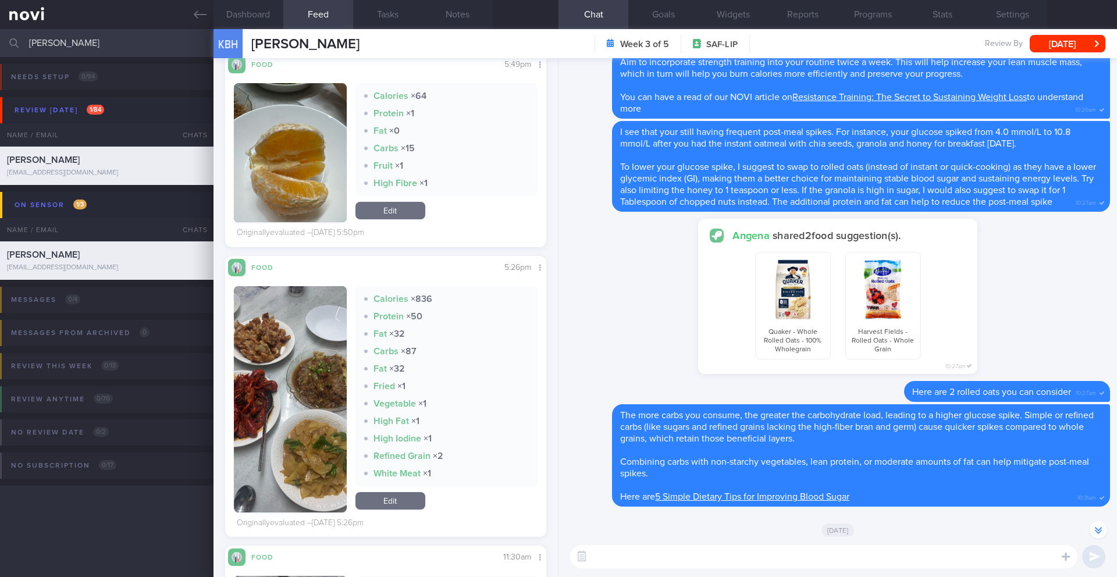
scroll to position [-523, 0]
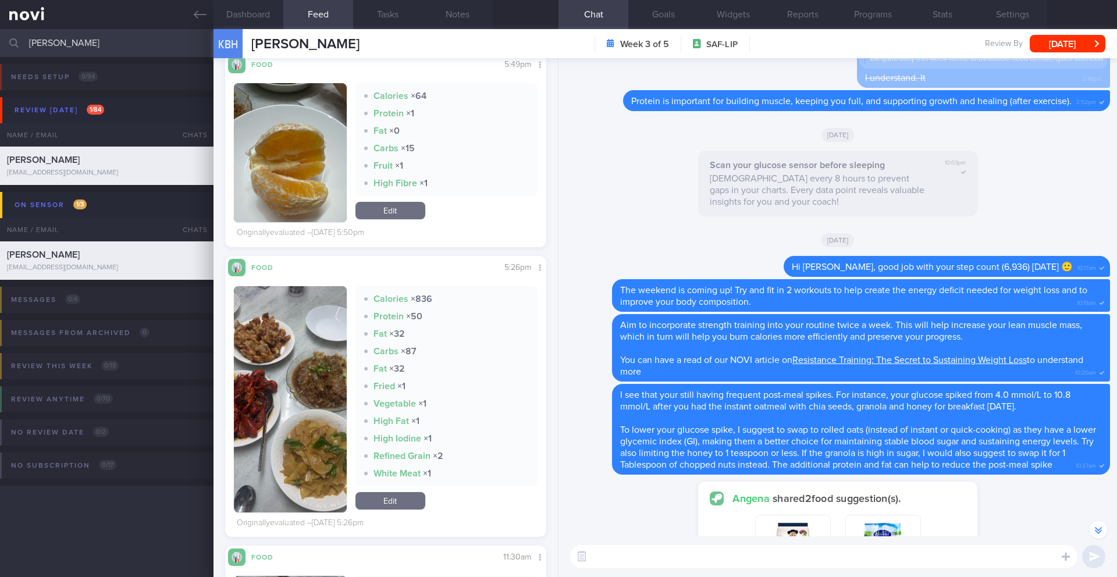
click at [708, 554] on textarea at bounding box center [823, 556] width 507 height 23
click at [462, 16] on button "Notes" at bounding box center [458, 14] width 70 height 29
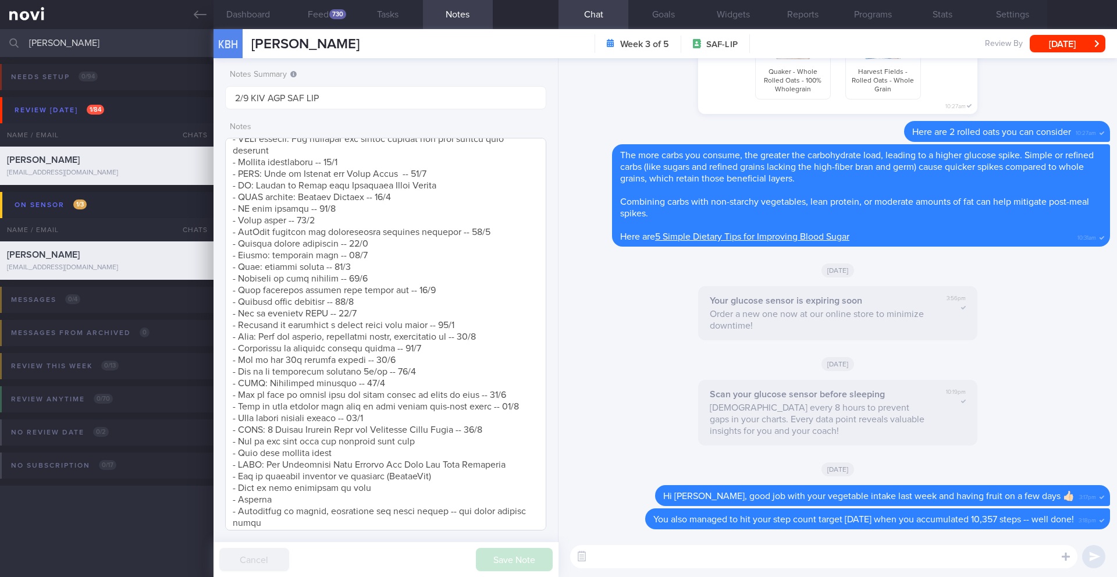
scroll to position [388, 0]
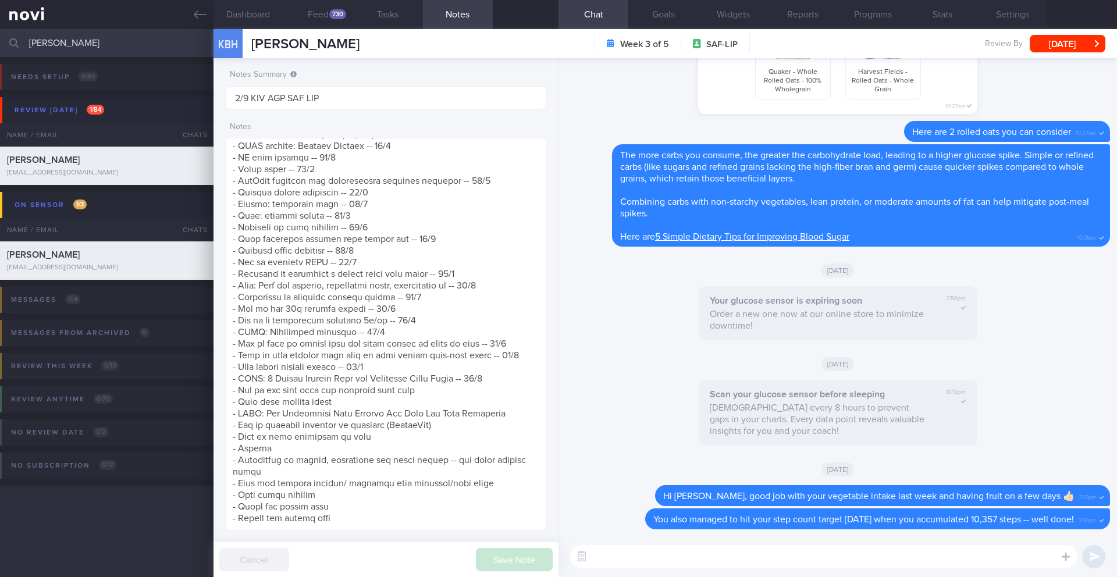
click at [637, 559] on textarea at bounding box center [823, 556] width 507 height 23
paste textarea "Lore ip d sitamet co adi eli’se doei temp inc utla 6 etdol ma ali enimad: **Min…"
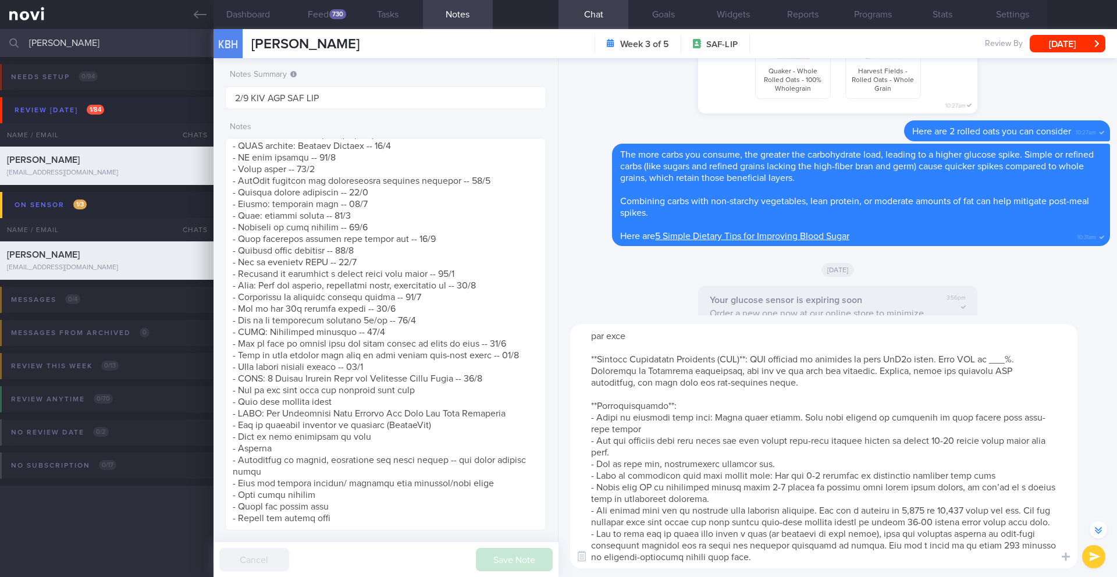
scroll to position [0, 0]
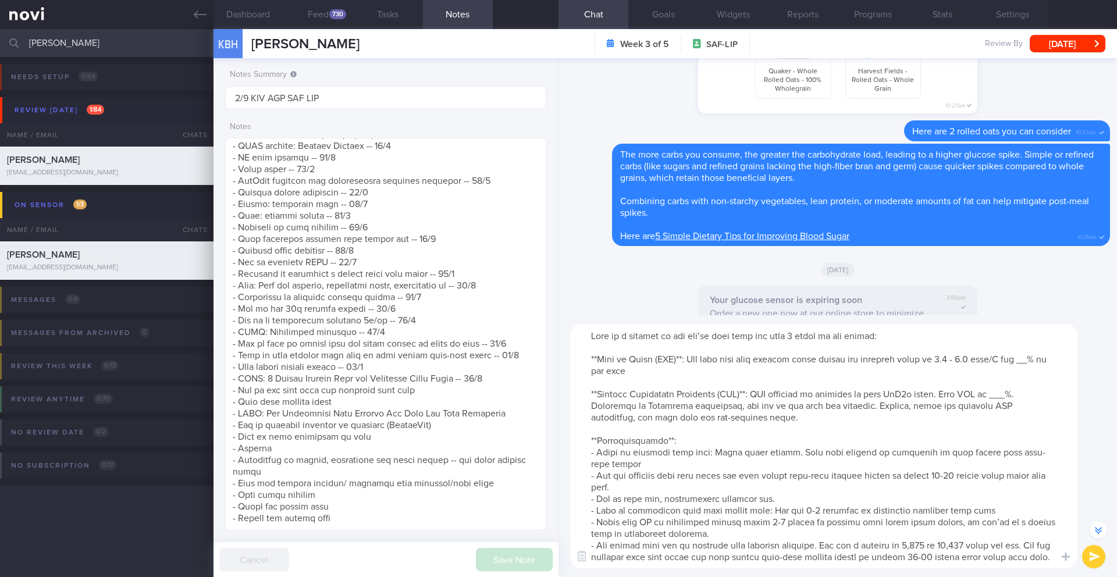
click at [1029, 362] on textarea at bounding box center [823, 446] width 507 height 244
click at [1009, 395] on textarea at bounding box center [823, 446] width 507 height 244
click at [253, 20] on button "Dashboard" at bounding box center [248, 14] width 70 height 29
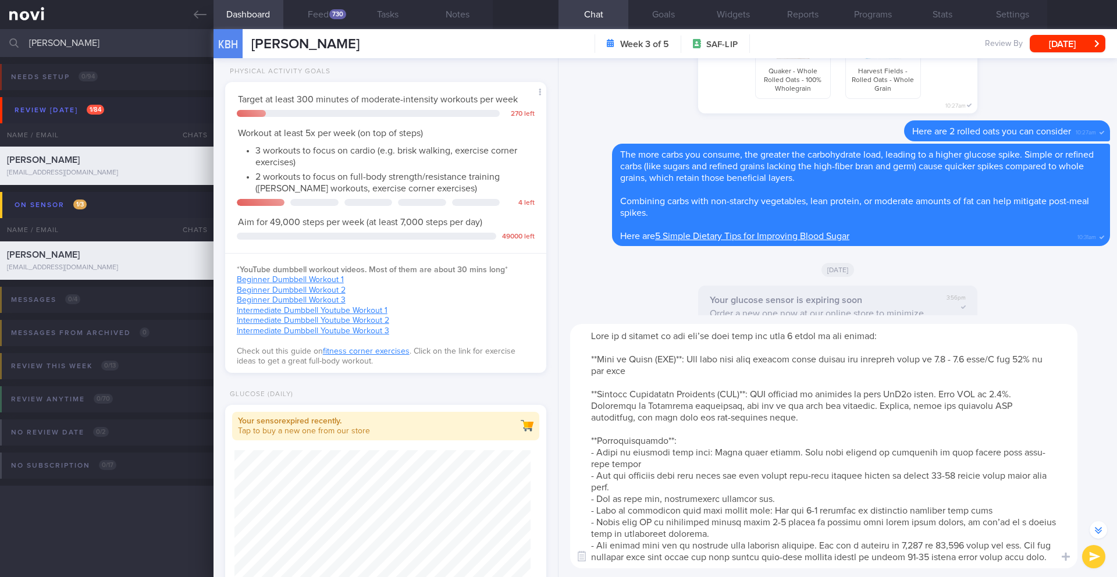
scroll to position [420, 0]
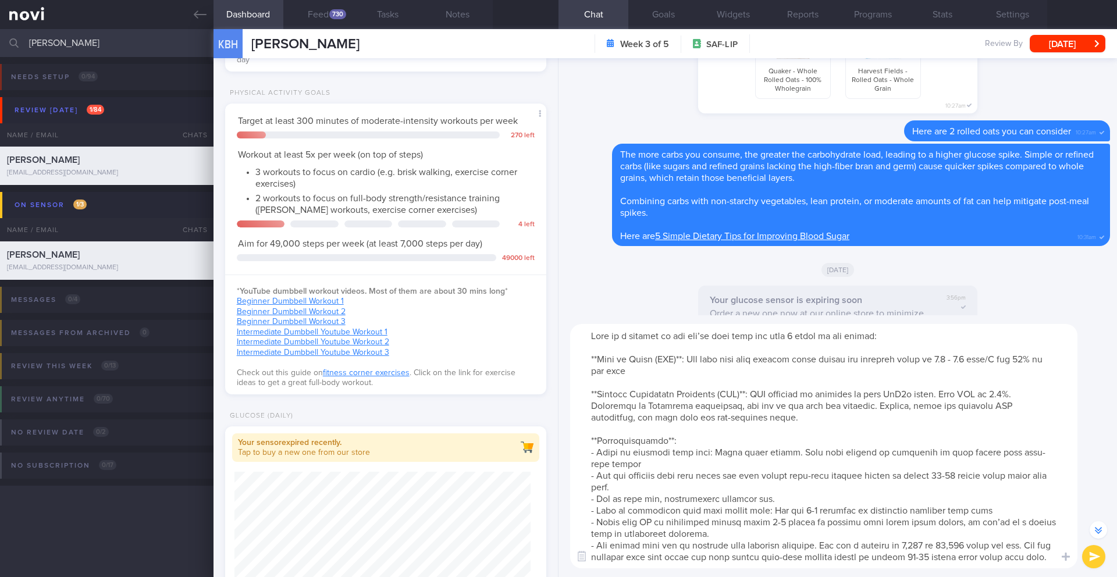
click at [814, 509] on textarea at bounding box center [823, 446] width 507 height 244
click at [334, 16] on div "730" at bounding box center [337, 14] width 17 height 10
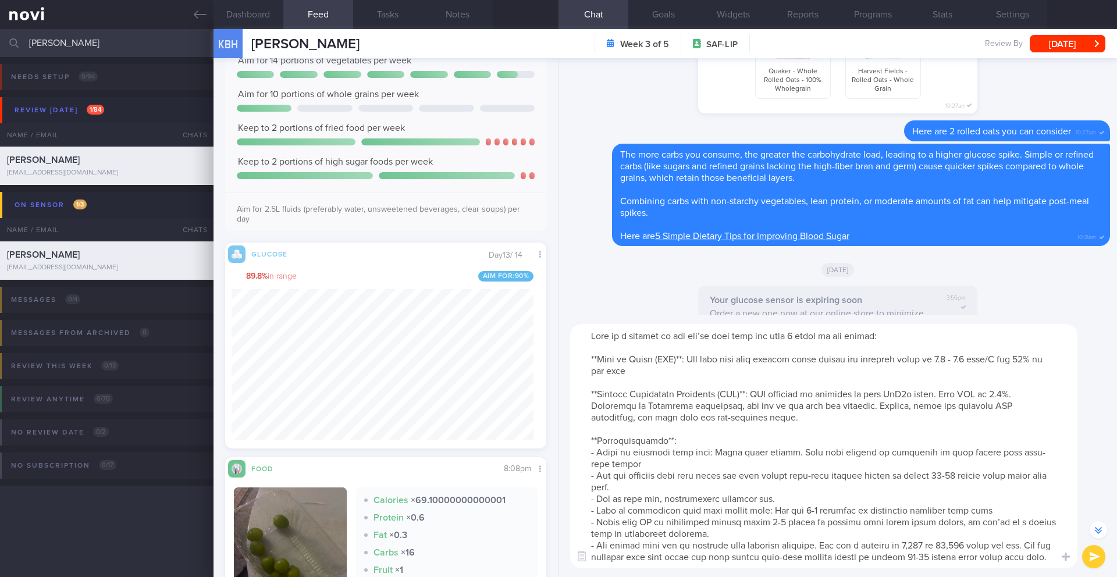
scroll to position [3250, 0]
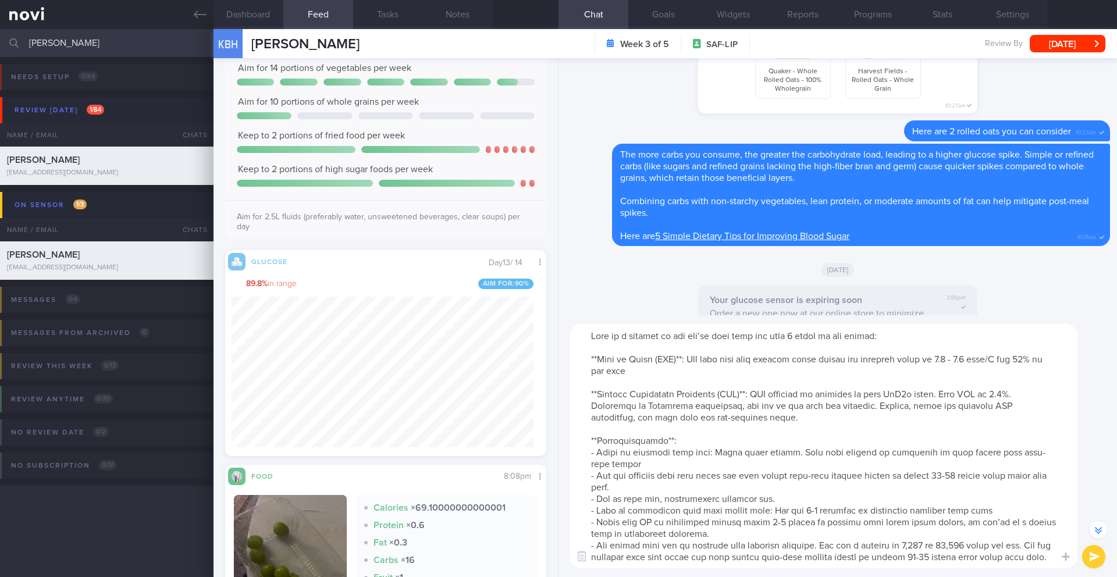
drag, startPoint x: 800, startPoint y: 455, endPoint x: 810, endPoint y: 462, distance: 12.1
click at [810, 462] on textarea at bounding box center [823, 446] width 507 height 244
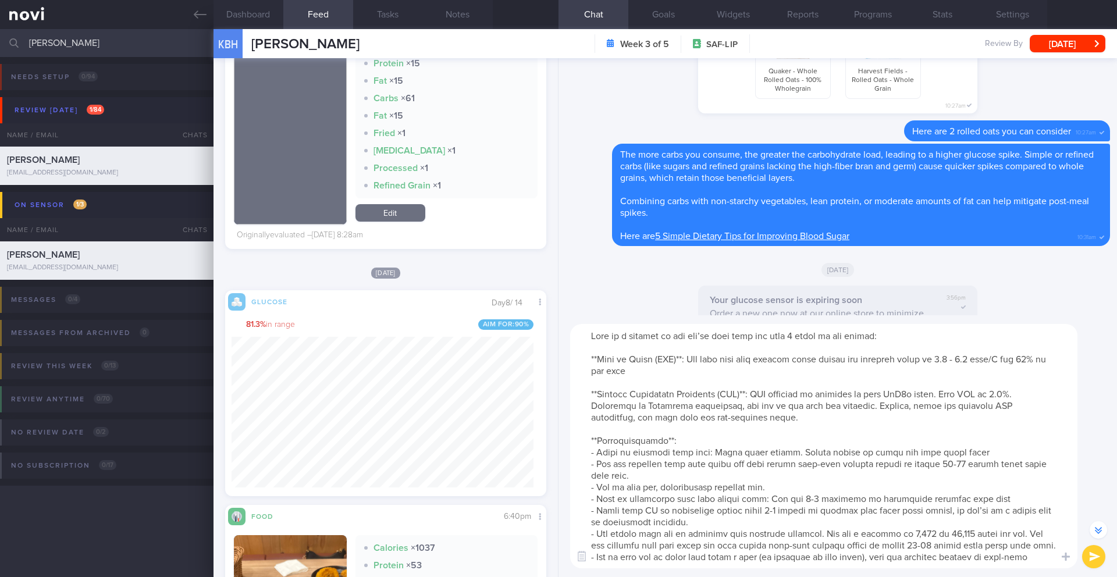
scroll to position [9535, 0]
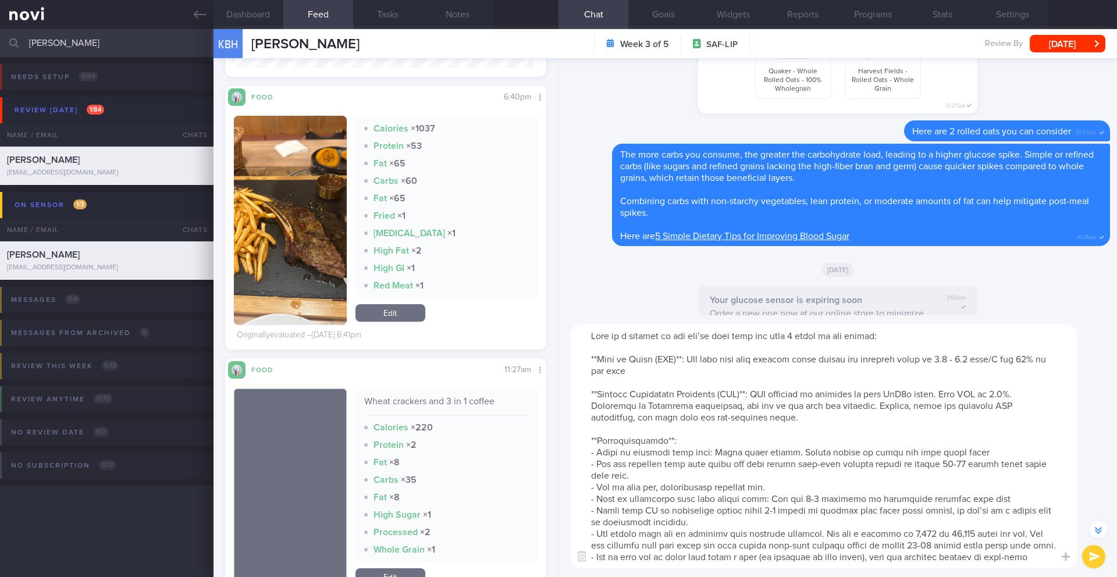
drag, startPoint x: 802, startPoint y: 453, endPoint x: 755, endPoint y: 454, distance: 47.1
click at [755, 454] on textarea at bounding box center [823, 446] width 507 height 244
click at [687, 464] on textarea at bounding box center [823, 446] width 507 height 244
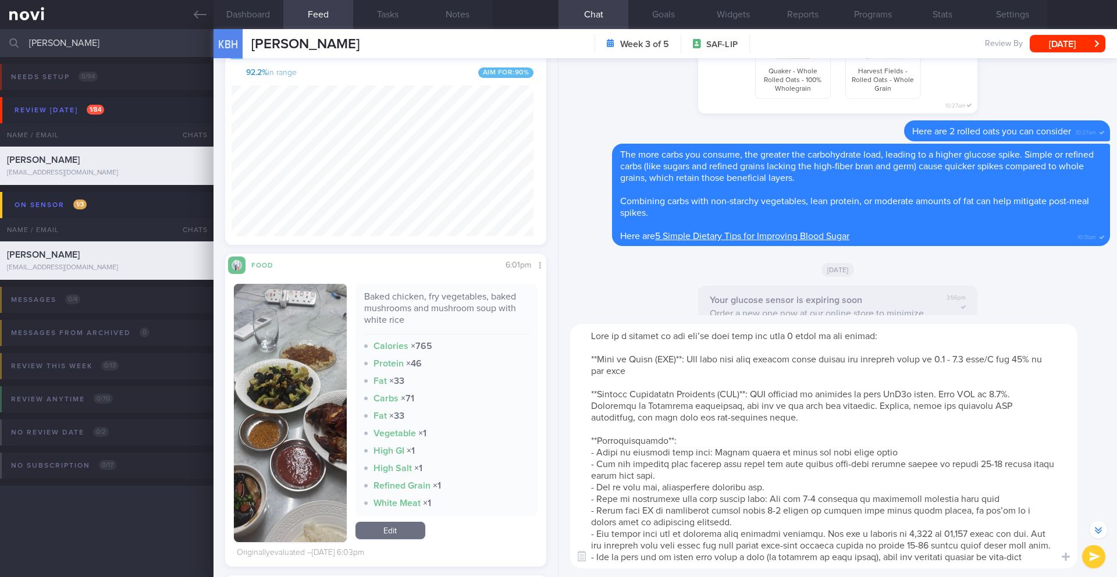
scroll to position [6611, 0]
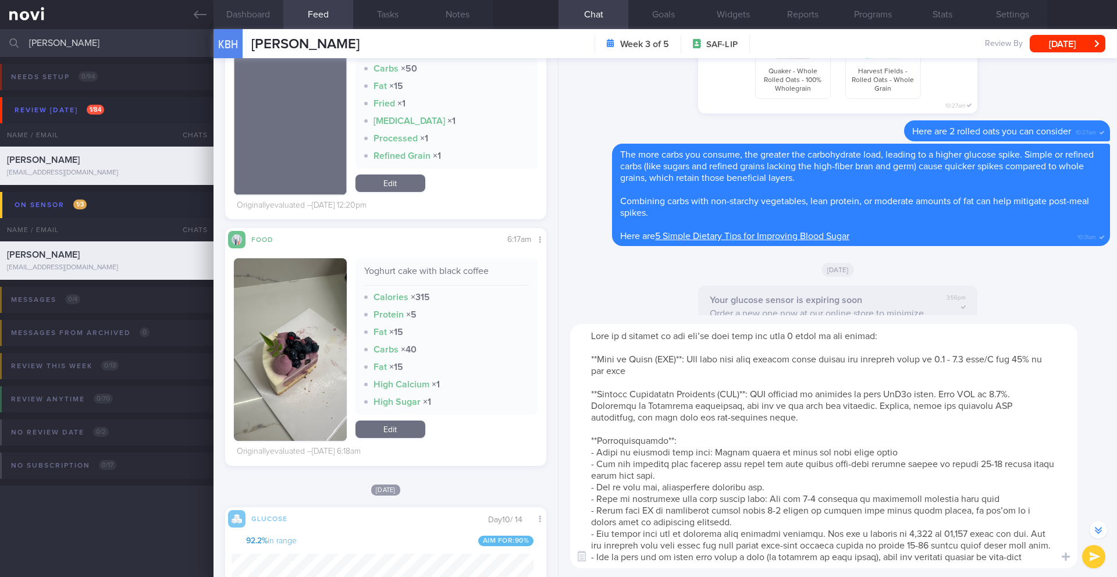
click at [261, 16] on button "Dashboard" at bounding box center [248, 14] width 70 height 29
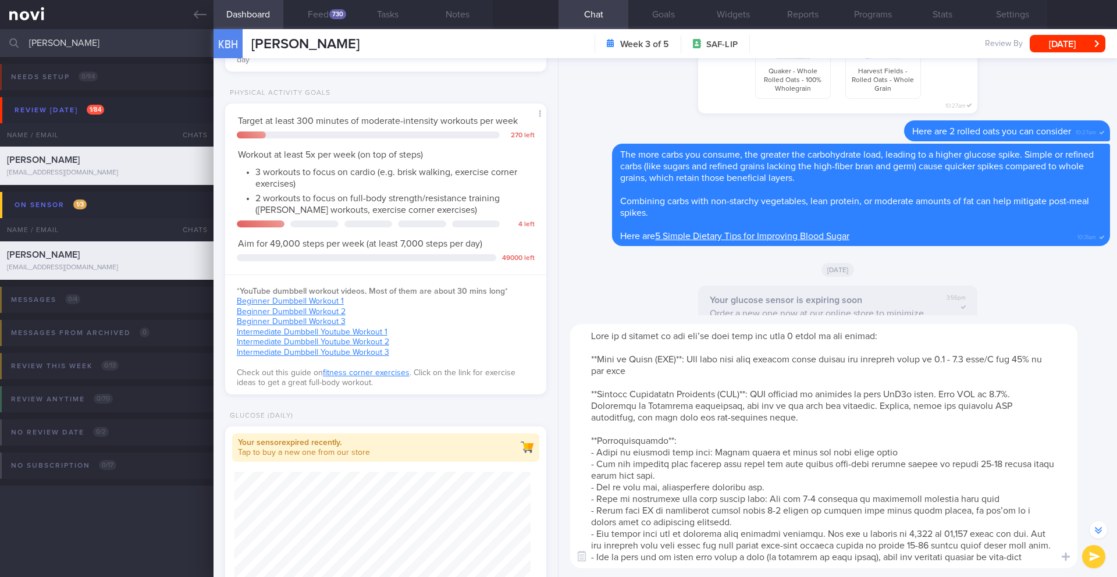
click at [762, 487] on textarea at bounding box center [823, 446] width 507 height 244
click at [797, 487] on textarea at bounding box center [823, 446] width 507 height 244
click at [792, 488] on textarea at bounding box center [823, 446] width 507 height 244
click at [953, 490] on textarea at bounding box center [823, 446] width 507 height 244
click at [792, 488] on textarea at bounding box center [823, 446] width 507 height 244
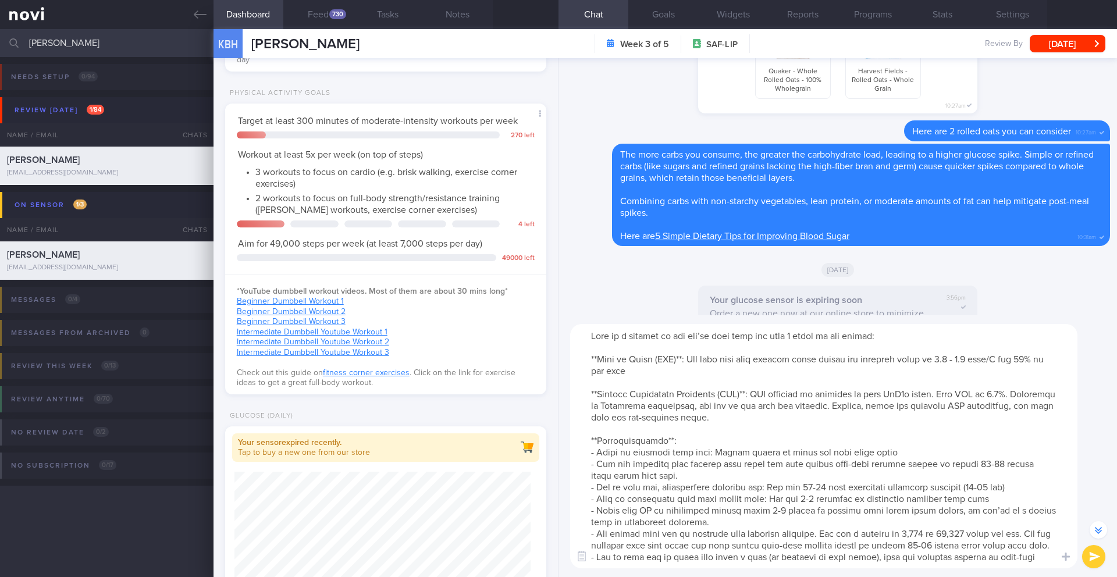
drag, startPoint x: 1007, startPoint y: 488, endPoint x: 961, endPoint y: 488, distance: 45.9
click at [961, 488] on textarea at bounding box center [823, 446] width 507 height 244
click at [844, 491] on textarea at bounding box center [823, 446] width 507 height 244
drag, startPoint x: 967, startPoint y: 532, endPoint x: 904, endPoint y: 534, distance: 63.4
click at [904, 534] on textarea at bounding box center [823, 446] width 507 height 244
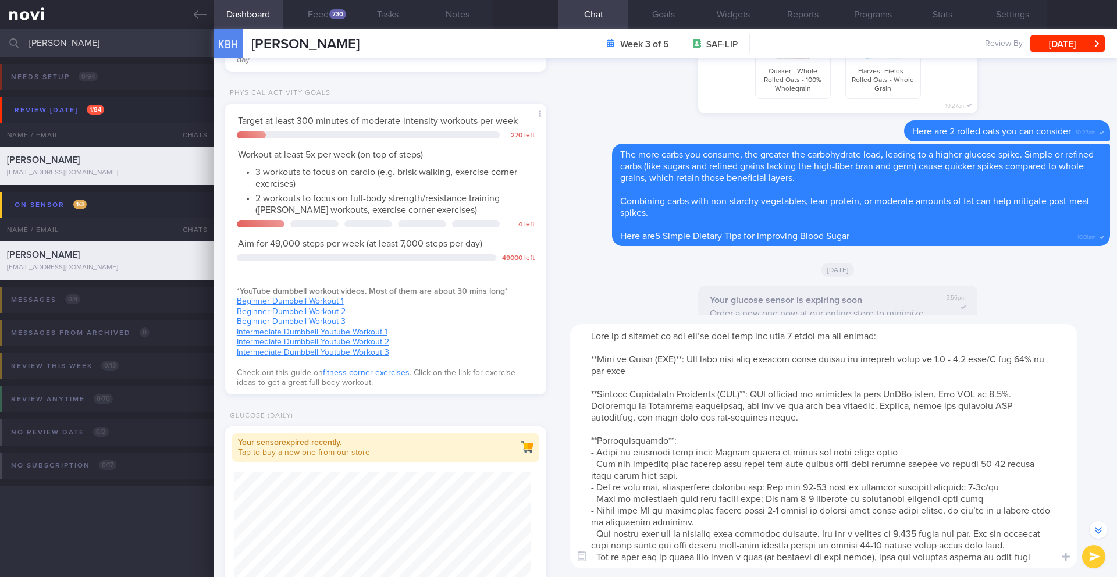
drag, startPoint x: 986, startPoint y: 536, endPoint x: 1005, endPoint y: 551, distance: 24.8
click at [1005, 551] on textarea at bounding box center [823, 446] width 507 height 244
drag, startPoint x: 992, startPoint y: 534, endPoint x: 572, endPoint y: 532, distance: 419.9
click at [572, 532] on textarea at bounding box center [823, 446] width 507 height 244
click at [936, 448] on textarea at bounding box center [823, 446] width 507 height 244
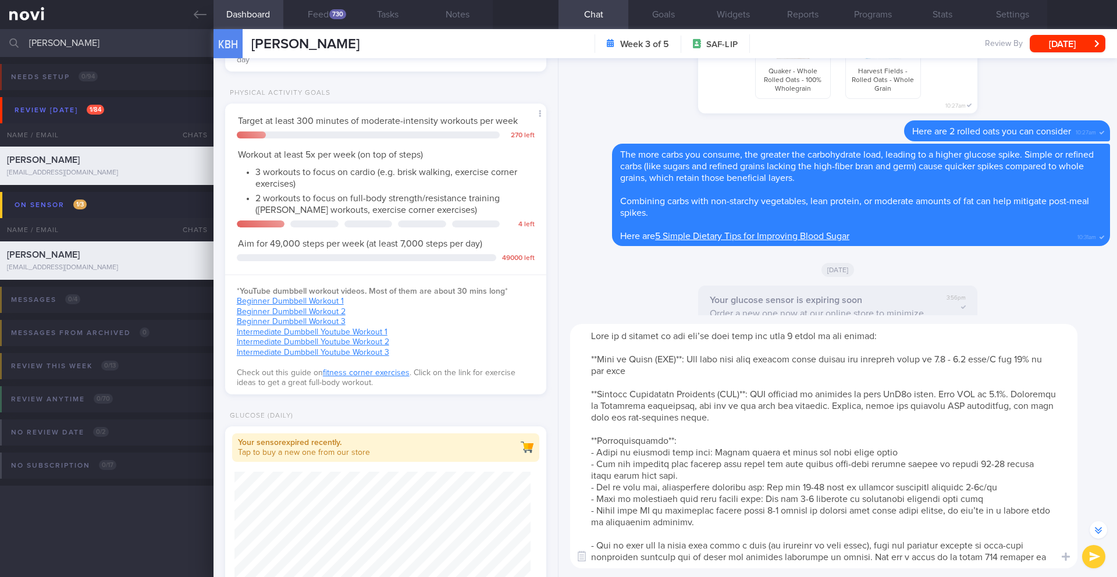
paste textarea "- You should also aim to increase your physical activity. Aim for a minimum of …"
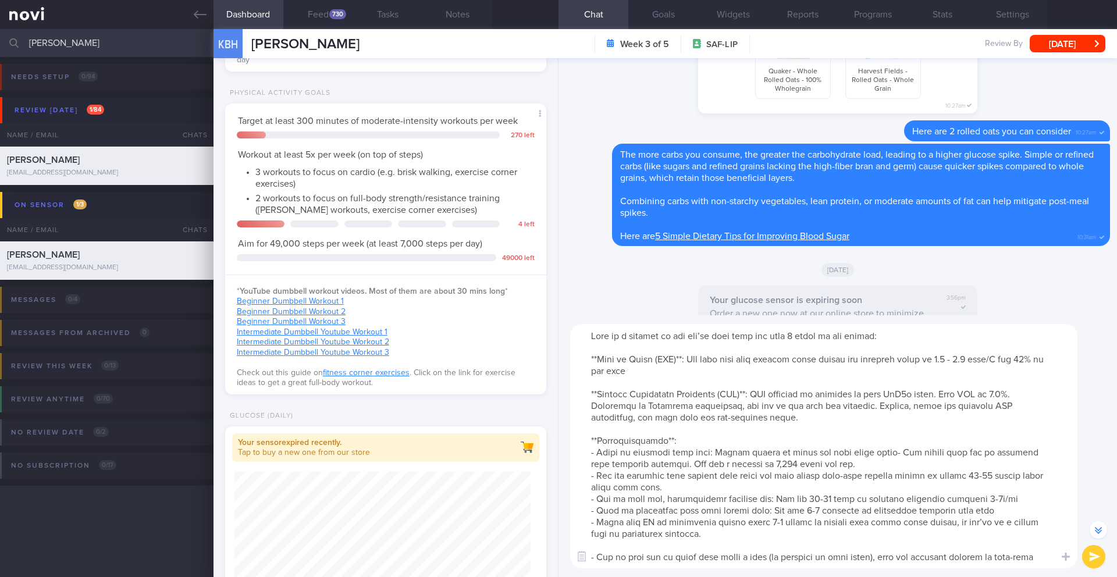
click at [897, 451] on textarea at bounding box center [823, 446] width 507 height 244
click at [593, 478] on textarea at bounding box center [823, 446] width 507 height 244
click at [812, 465] on textarea at bounding box center [823, 446] width 507 height 244
click at [596, 475] on textarea at bounding box center [823, 446] width 507 height 244
click at [752, 554] on textarea at bounding box center [823, 446] width 507 height 244
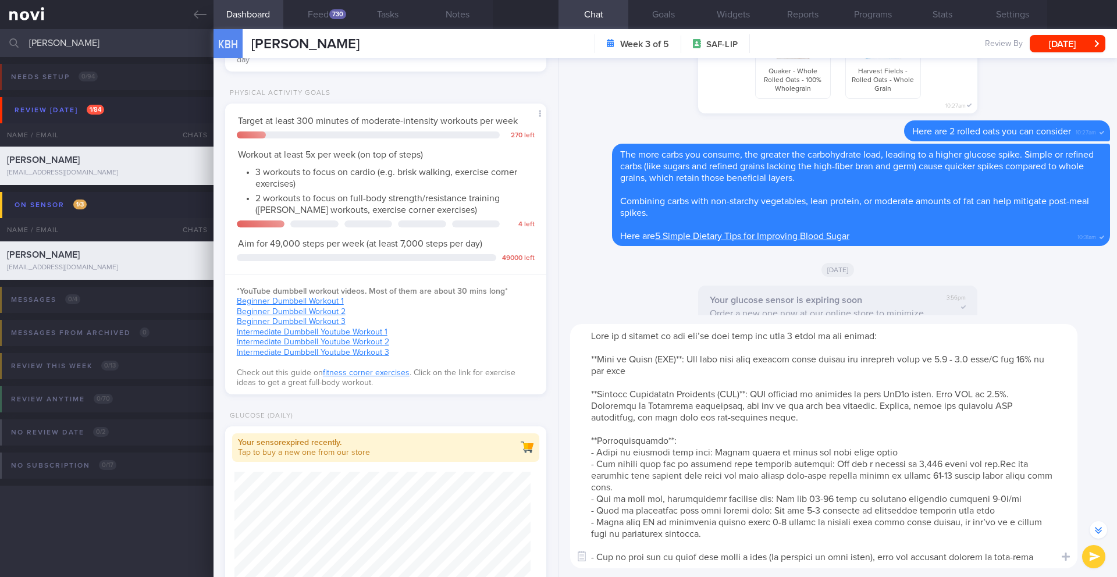
click at [752, 554] on textarea at bounding box center [823, 446] width 507 height 244
click at [752, 558] on textarea at bounding box center [823, 446] width 507 height 244
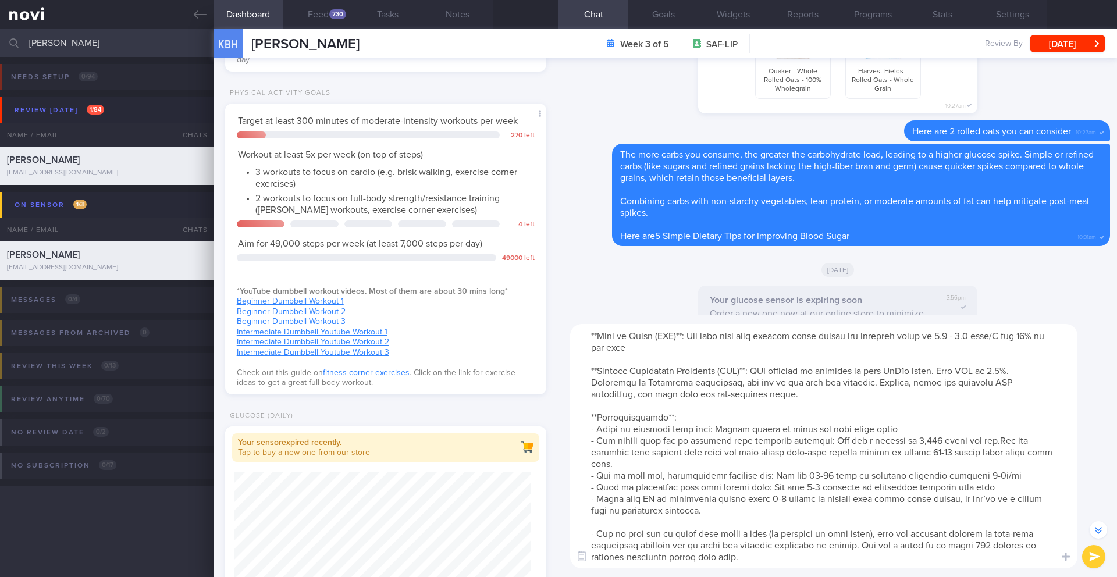
scroll to position [35, 0]
click at [819, 475] on textarea at bounding box center [823, 446] width 507 height 244
drag, startPoint x: 859, startPoint y: 533, endPoint x: 861, endPoint y: 545, distance: 12.3
click at [861, 545] on textarea at bounding box center [823, 446] width 507 height 244
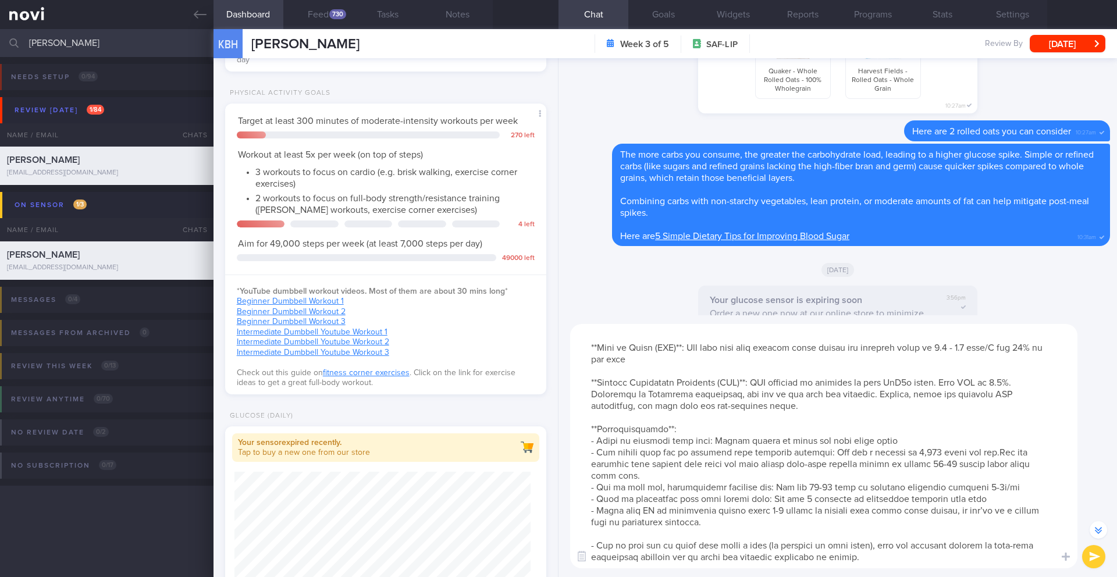
scroll to position [12, 0]
click at [1001, 476] on textarea at bounding box center [823, 446] width 507 height 244
drag, startPoint x: 924, startPoint y: 477, endPoint x: 957, endPoint y: 476, distance: 32.6
click at [957, 476] on textarea at bounding box center [823, 446] width 507 height 244
click at [922, 476] on textarea at bounding box center [823, 446] width 507 height 244
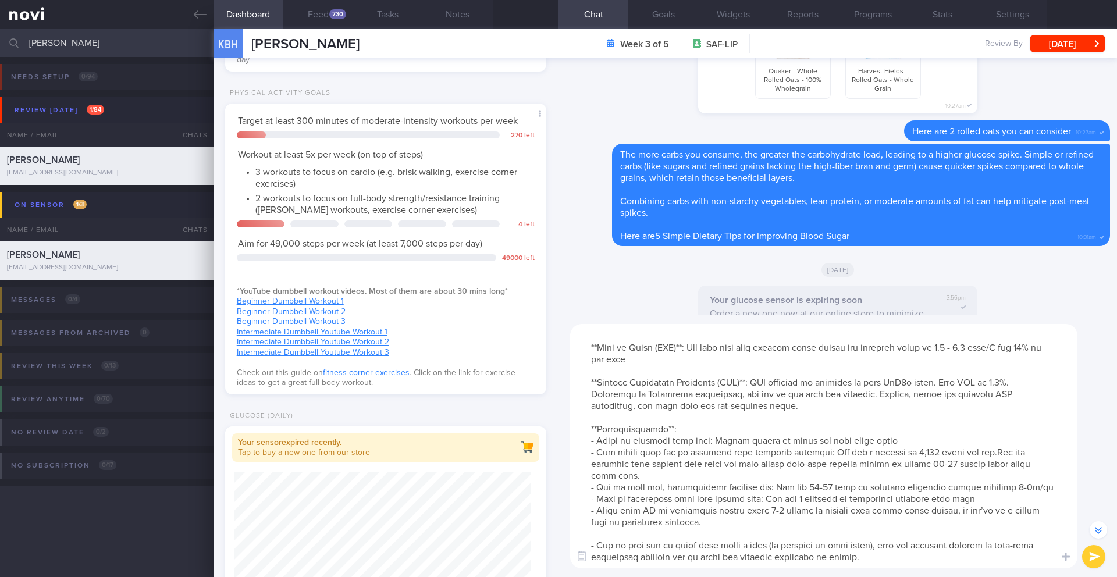
click at [1043, 471] on textarea at bounding box center [823, 446] width 507 height 244
paste textarea "Aim for a total of at least 150 minutes of moderate-intensity cardio each week."
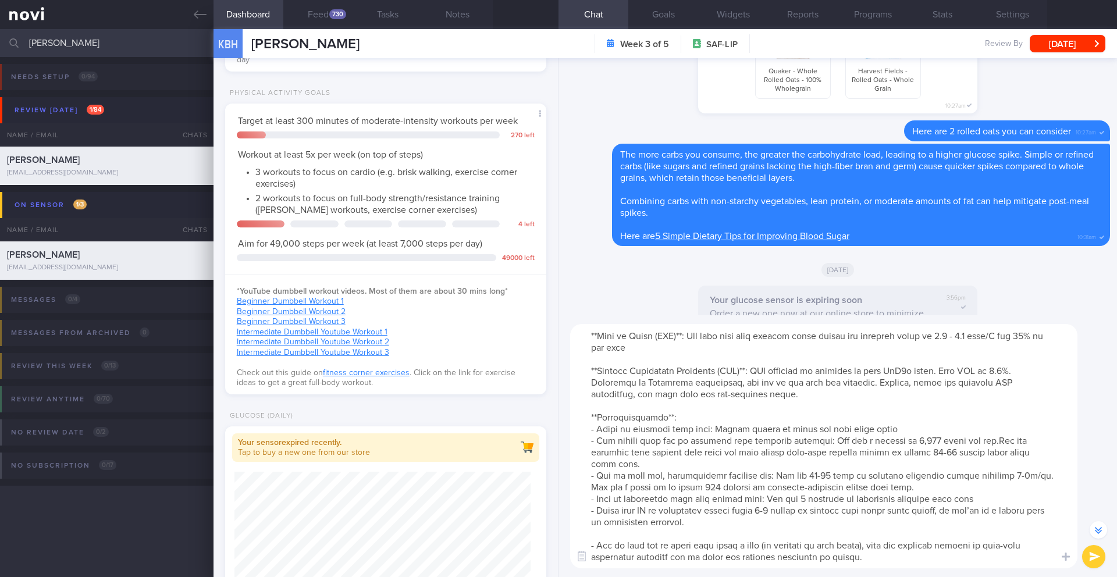
scroll to position [23, 0]
drag, startPoint x: 871, startPoint y: 543, endPoint x: 579, endPoint y: 538, distance: 292.6
click at [579, 538] on textarea at bounding box center [823, 446] width 507 height 244
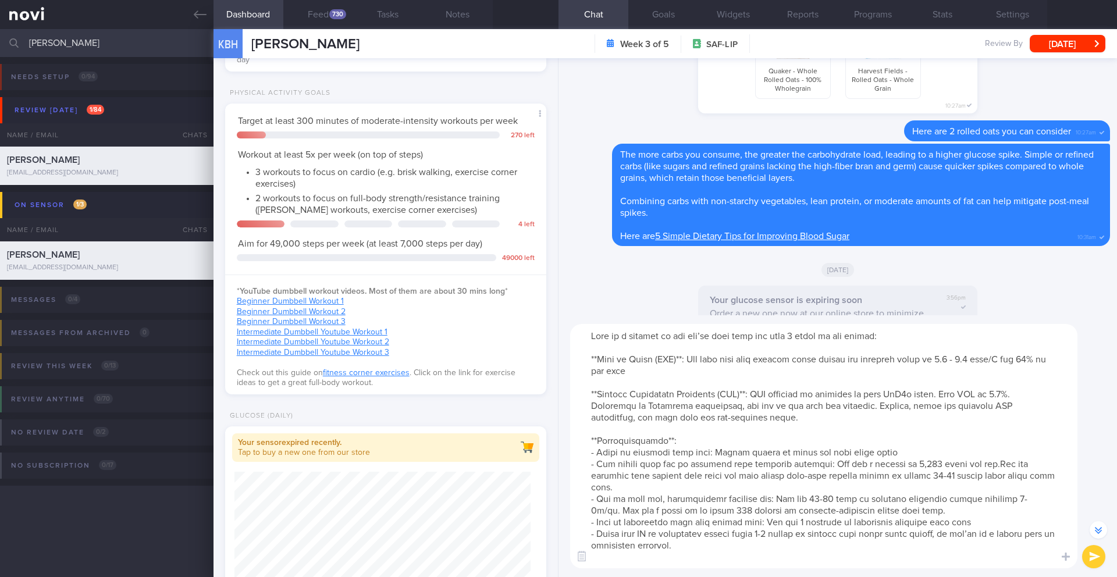
scroll to position [12, 0]
drag, startPoint x: 659, startPoint y: 440, endPoint x: 607, endPoint y: 442, distance: 52.9
click at [607, 442] on textarea at bounding box center [823, 446] width 507 height 244
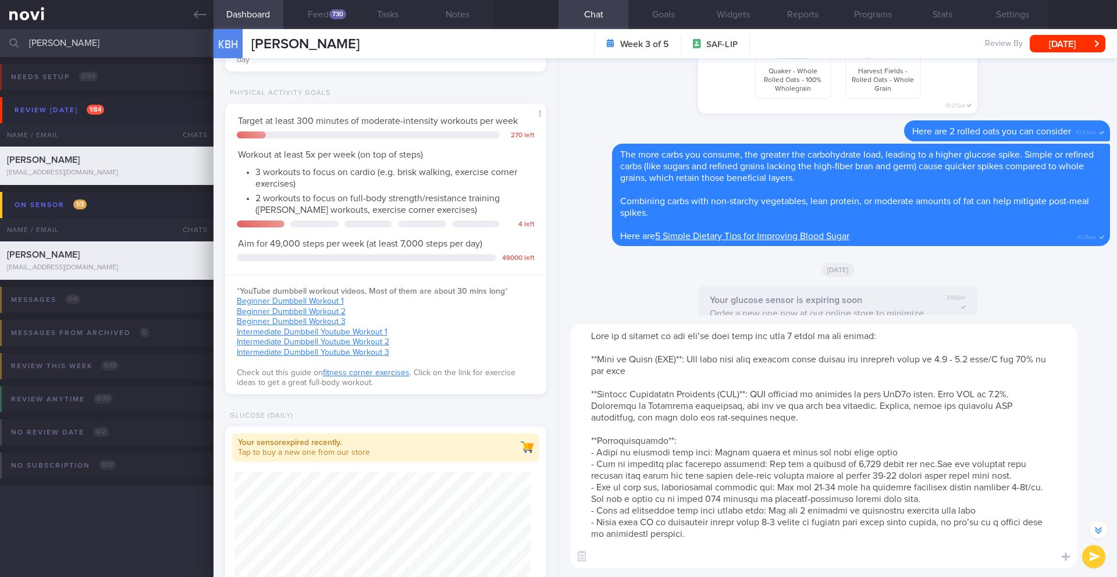
drag, startPoint x: 718, startPoint y: 527, endPoint x: 567, endPoint y: 427, distance: 181.0
click at [566, 427] on div "​ ​" at bounding box center [837, 446] width 558 height 262
type textarea "Lore ip d sitamet co adi eli’se doei temp inc utla 6 etdol ma ali enimad: **Min…"
click at [1092, 554] on button "submit" at bounding box center [1093, 556] width 23 height 23
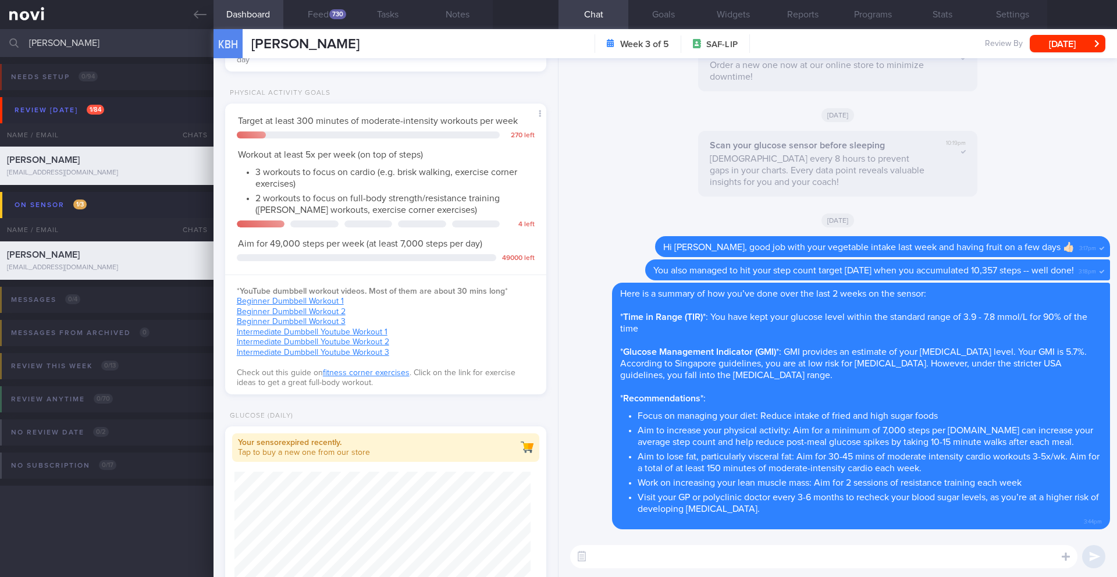
scroll to position [0, 0]
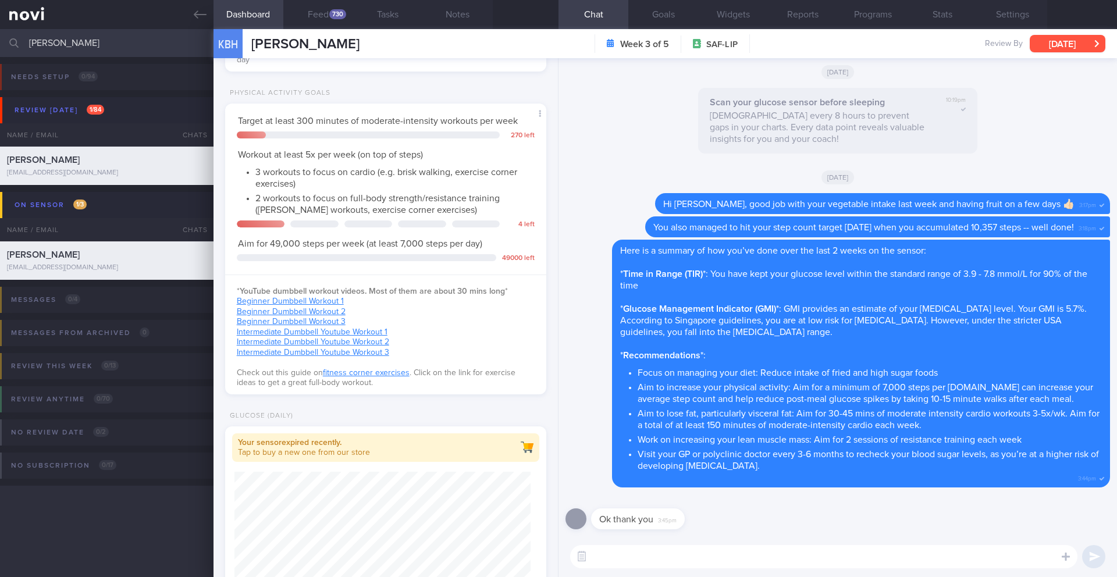
click at [1042, 50] on button "[DATE]" at bounding box center [1067, 43] width 76 height 17
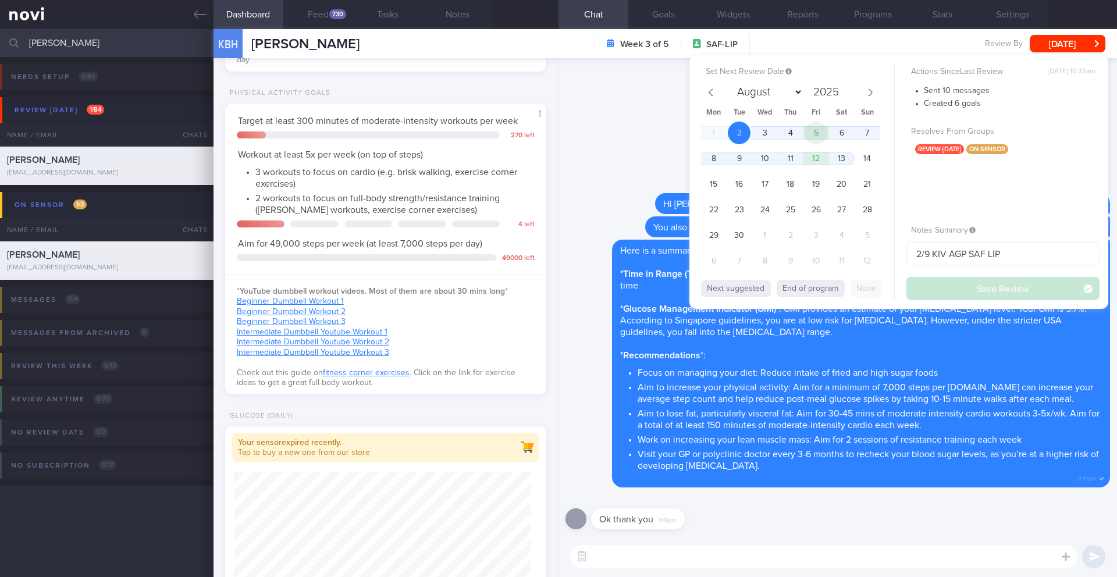
click at [819, 134] on span "5" at bounding box center [815, 133] width 23 height 23
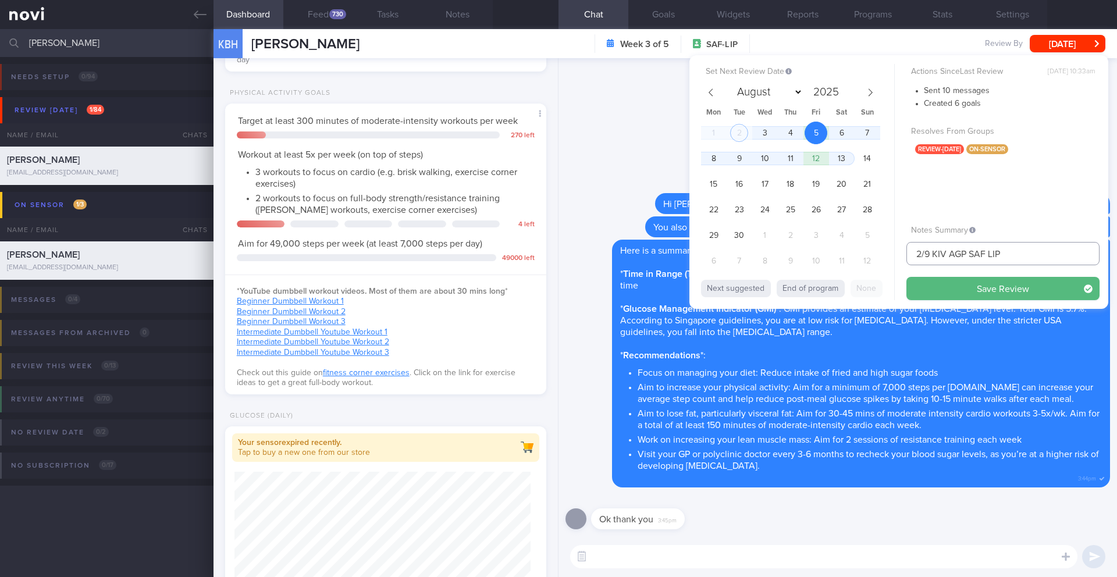
drag, startPoint x: 921, startPoint y: 251, endPoint x: 896, endPoint y: 251, distance: 24.4
click at [896, 251] on div "Set Next Review Date [DATE] August September October November [DATE] Mon Tue We…" at bounding box center [898, 182] width 419 height 254
drag, startPoint x: 933, startPoint y: 254, endPoint x: 968, endPoint y: 254, distance: 34.3
click at [968, 254] on input "5/9 KIV AGP SAF LIP" at bounding box center [1002, 253] width 193 height 23
type input "5/9 SAF LIP"
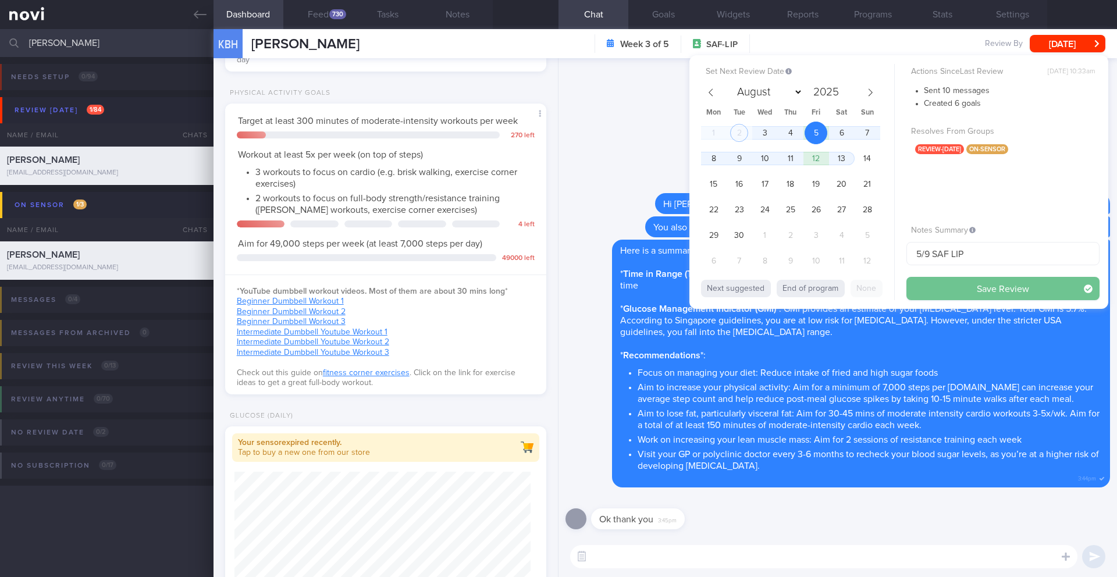
click at [949, 280] on button "Save Review" at bounding box center [1002, 288] width 193 height 23
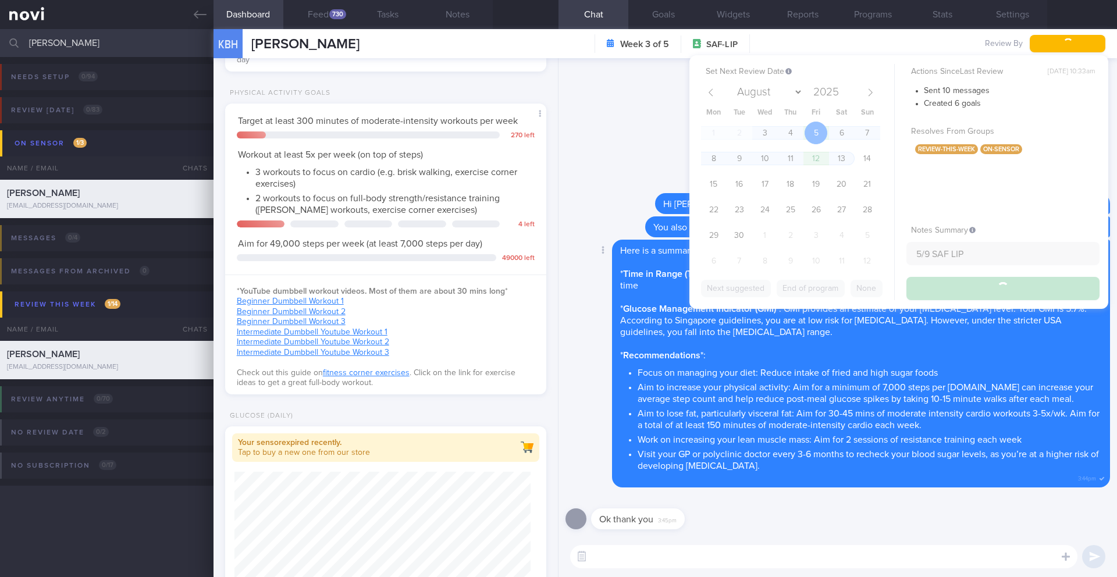
type input "5/9 SAF LIP"
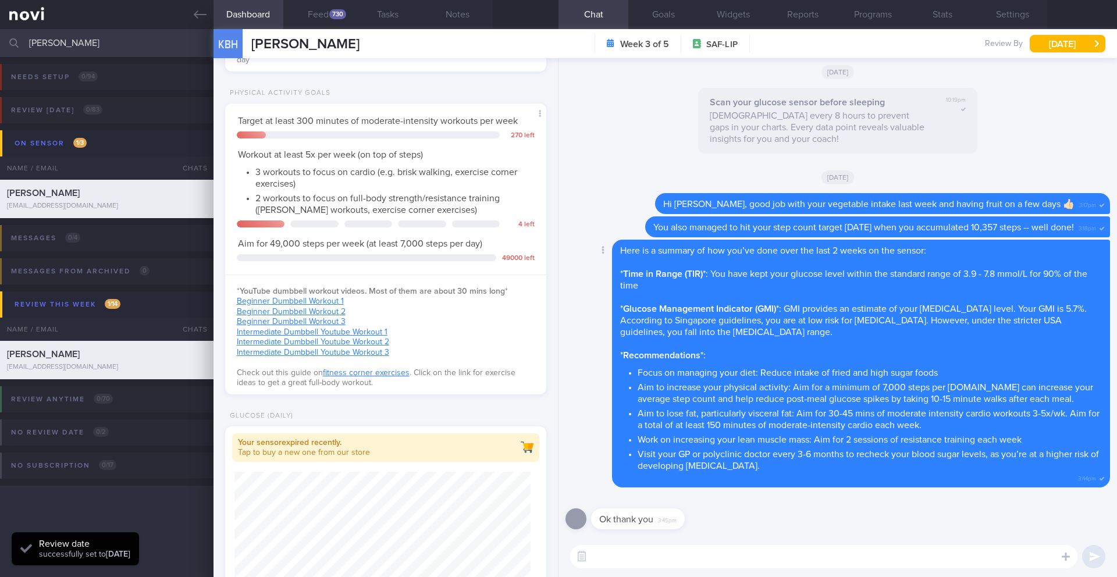
scroll to position [190, 302]
click at [323, 14] on button "Feed 730" at bounding box center [318, 14] width 70 height 29
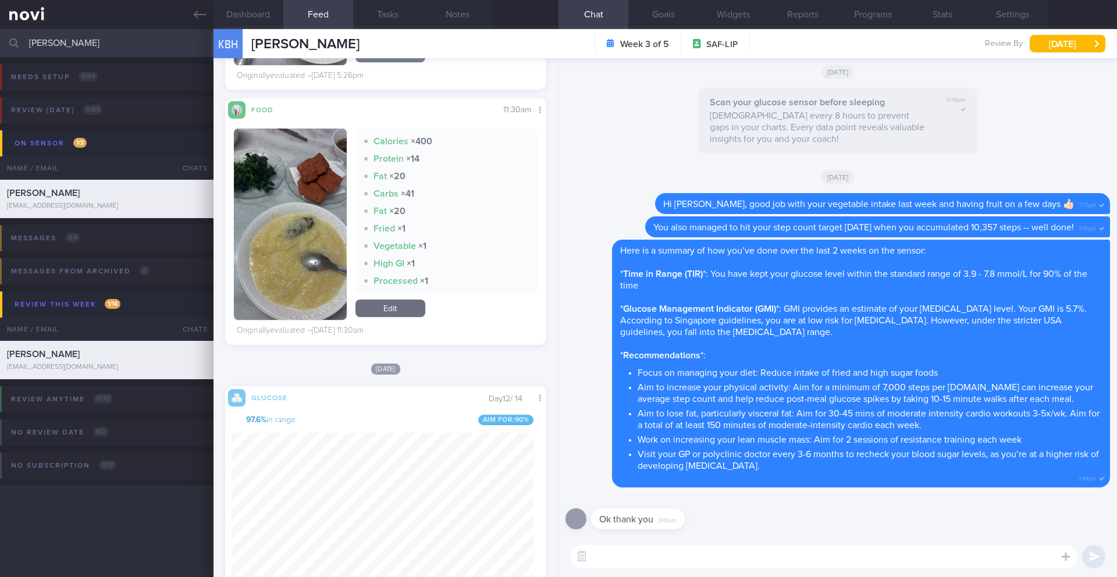
scroll to position [190, 302]
click at [455, 3] on button "Notes" at bounding box center [458, 14] width 70 height 29
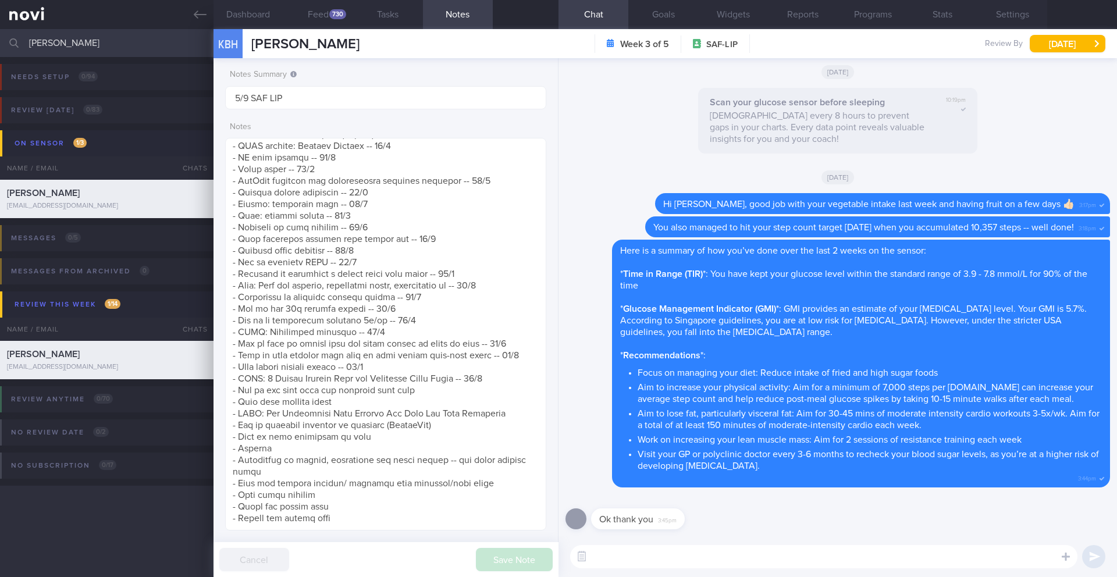
click at [675, 556] on textarea at bounding box center [823, 556] width 507 height 23
paste textarea "I noticed you’ve been having difficulty fitting in workouts, so I wanted to sha…"
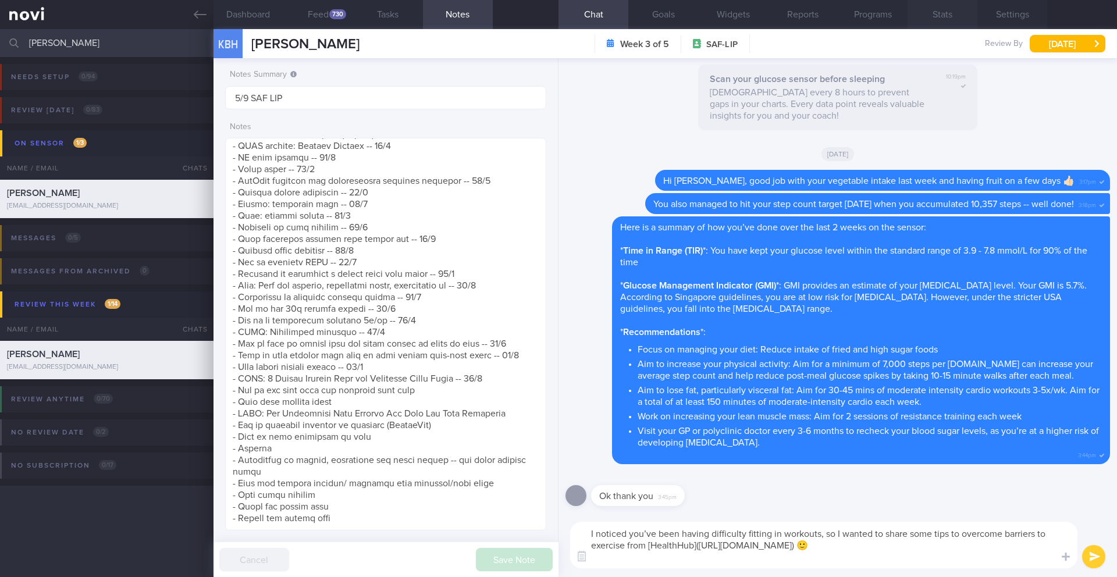
type textarea "I noticed you’ve been having difficulty fitting in workouts, so I wanted to sha…"
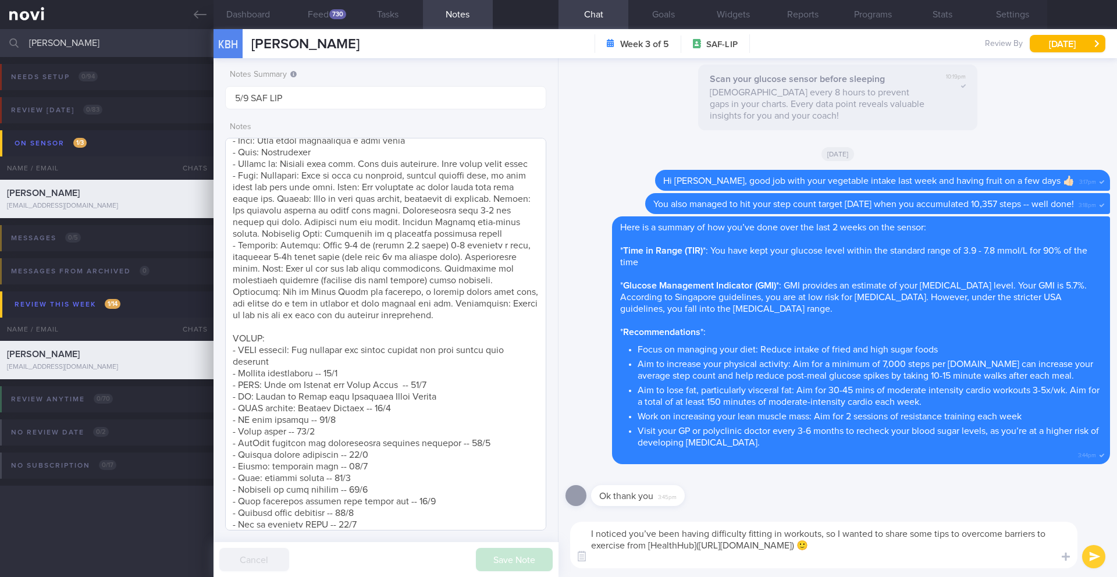
scroll to position [55, 0]
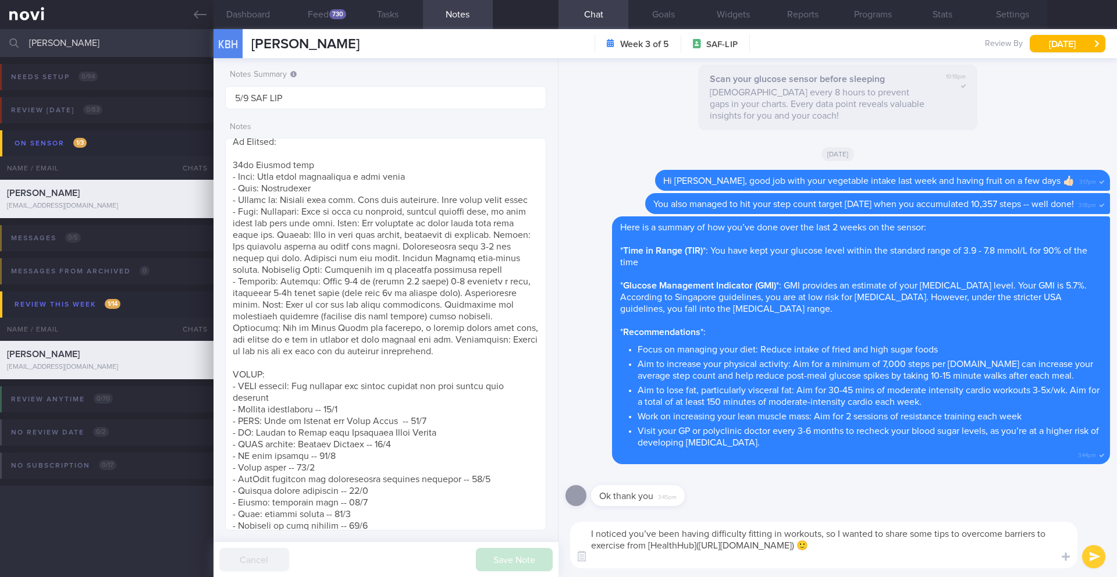
click at [1096, 552] on button "submit" at bounding box center [1093, 556] width 23 height 23
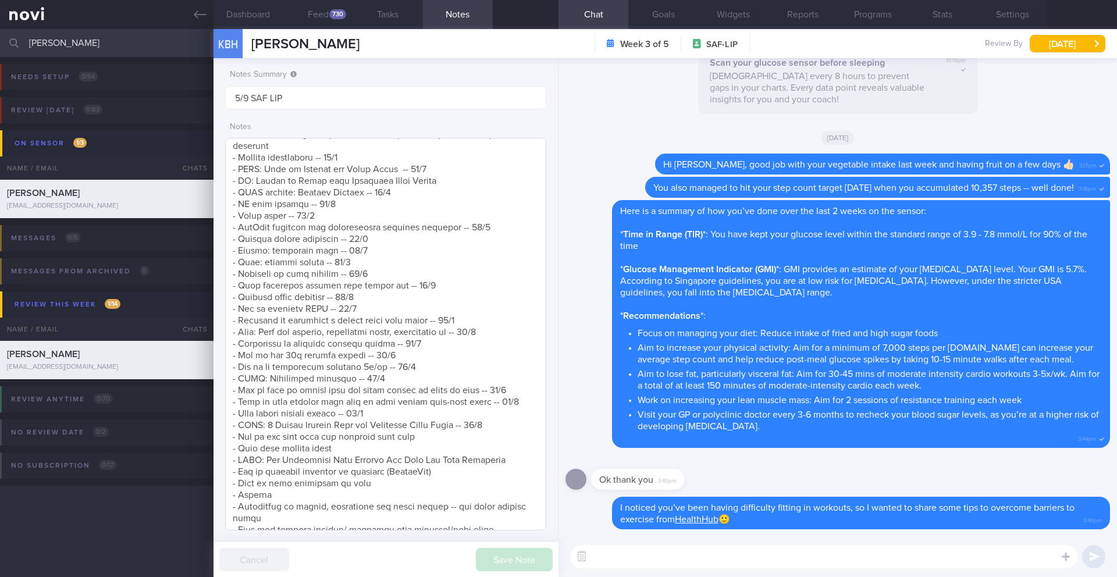
scroll to position [347, 0]
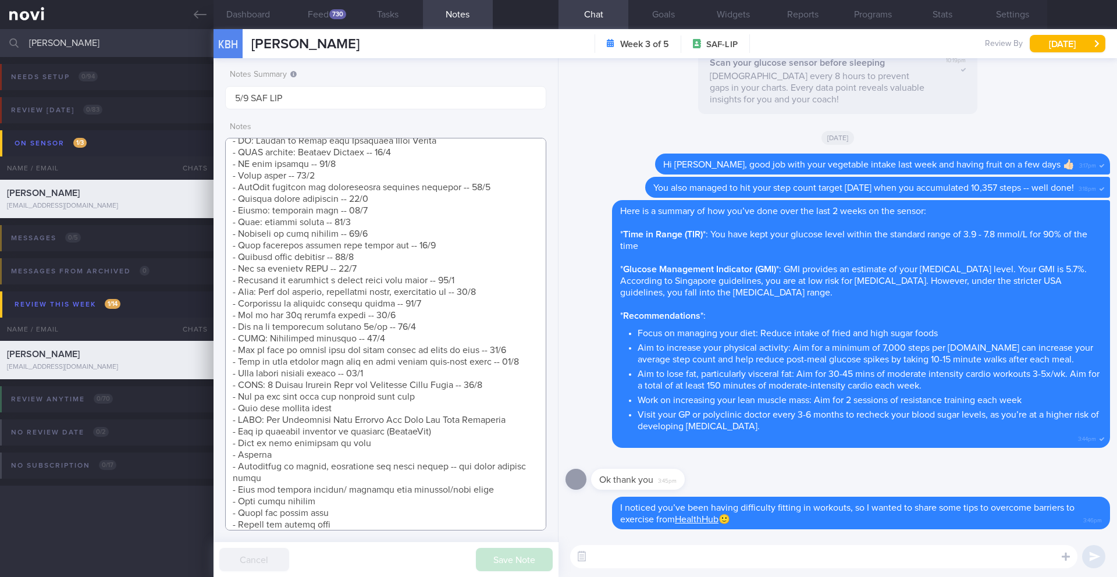
click at [457, 448] on textarea at bounding box center [385, 334] width 321 height 393
drag, startPoint x: 494, startPoint y: 447, endPoint x: 222, endPoint y: 448, distance: 272.2
click at [222, 448] on div "Notes Summary Summary will be shown in the main patients table 5/9 SAF LIP Note…" at bounding box center [385, 317] width 345 height 519
click at [495, 399] on textarea at bounding box center [385, 334] width 321 height 393
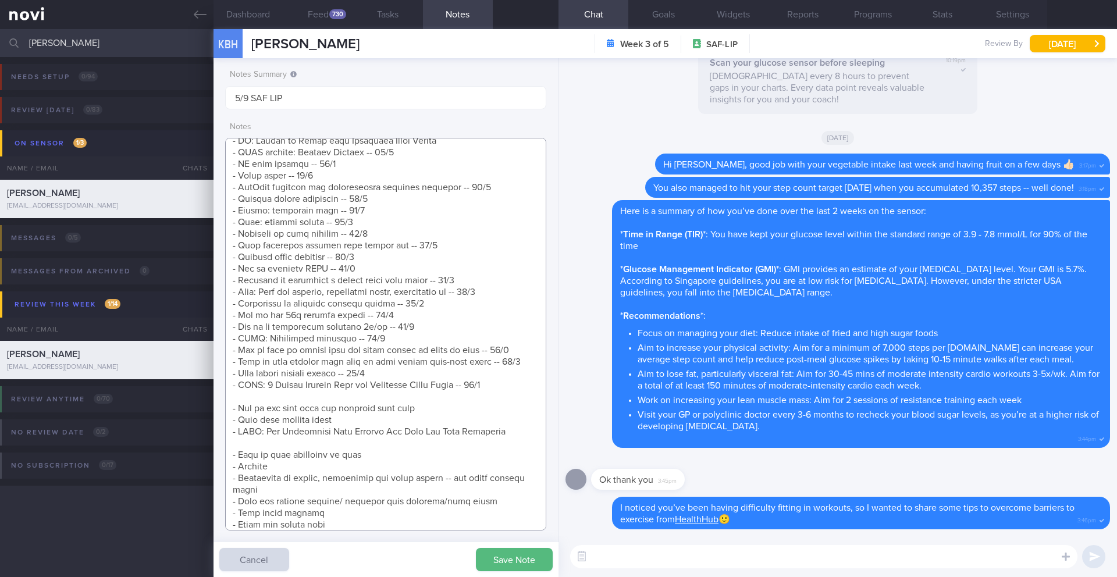
scroll to position [400, 0]
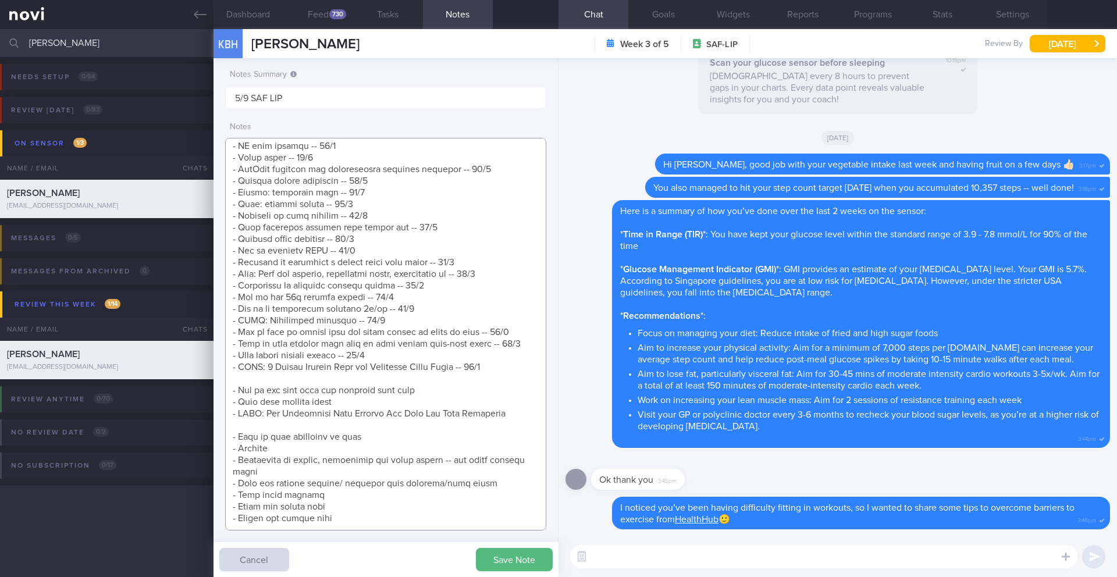
paste textarea "- How to overcome barriers to exercise (HealthHub) -- 3/9"
click at [429, 404] on textarea at bounding box center [385, 334] width 321 height 393
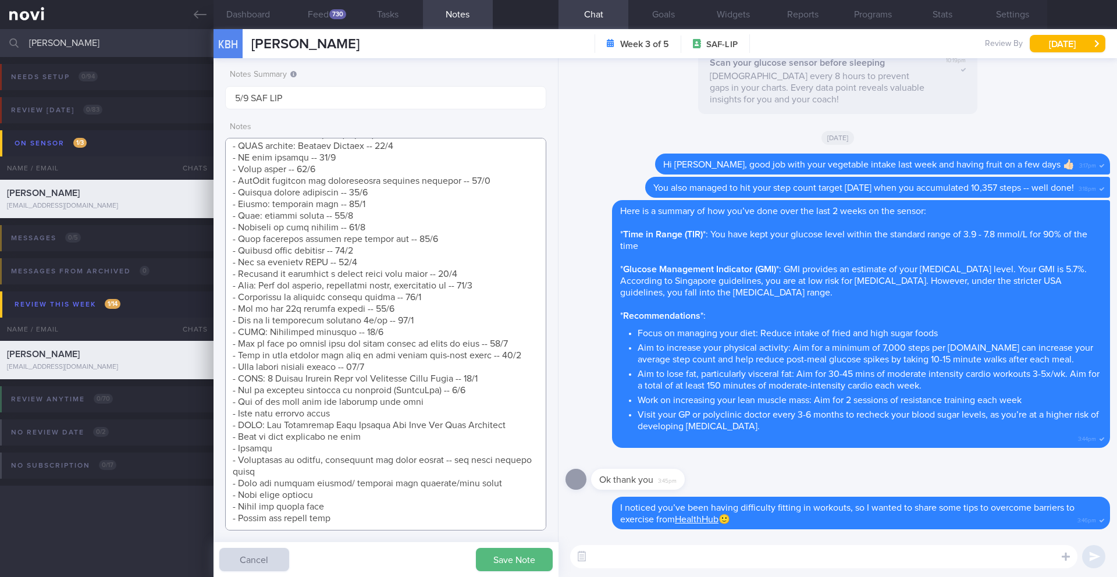
scroll to position [388, 0]
type textarea "SUPPORT NEEDED: CHALLENGE: Wt Targets: [DEMOGRAPHIC_DATA] [DEMOGRAPHIC_DATA] [D…"
click at [509, 555] on button "Save Note" at bounding box center [514, 559] width 77 height 23
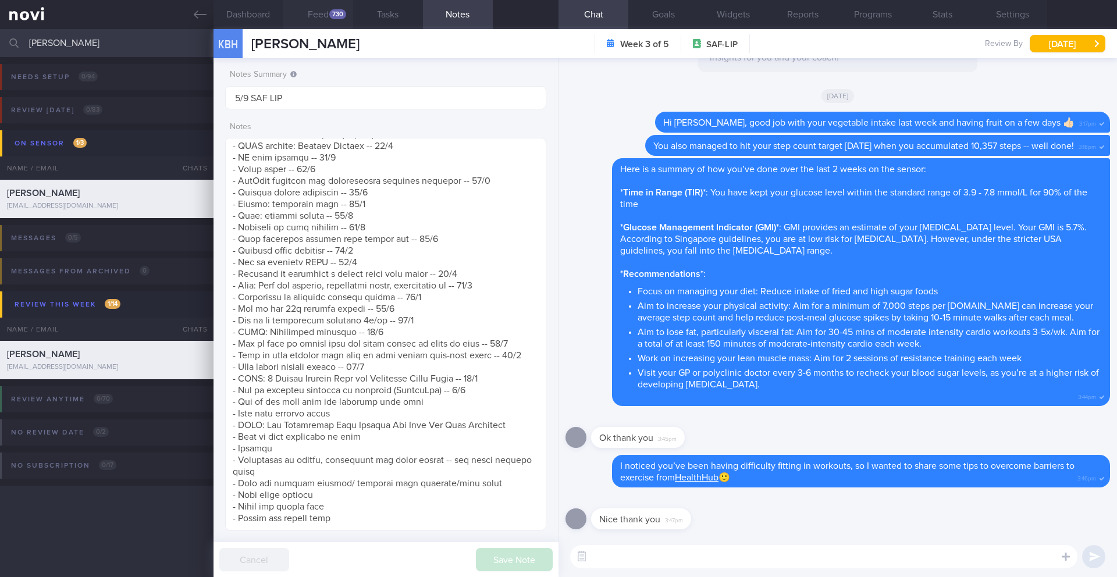
click at [319, 13] on button "Feed 730" at bounding box center [318, 14] width 70 height 29
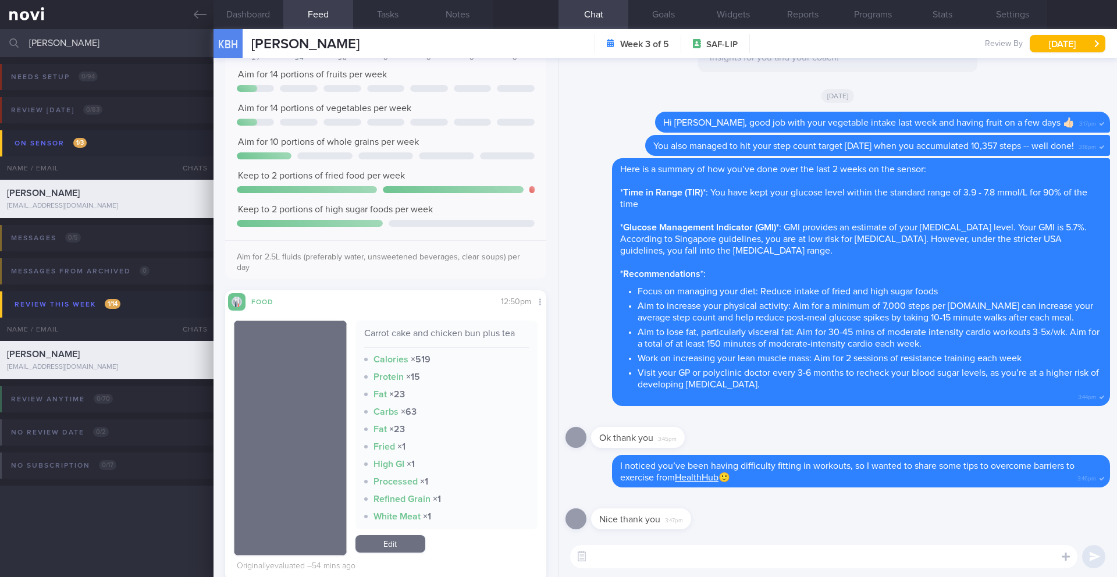
scroll to position [401, 0]
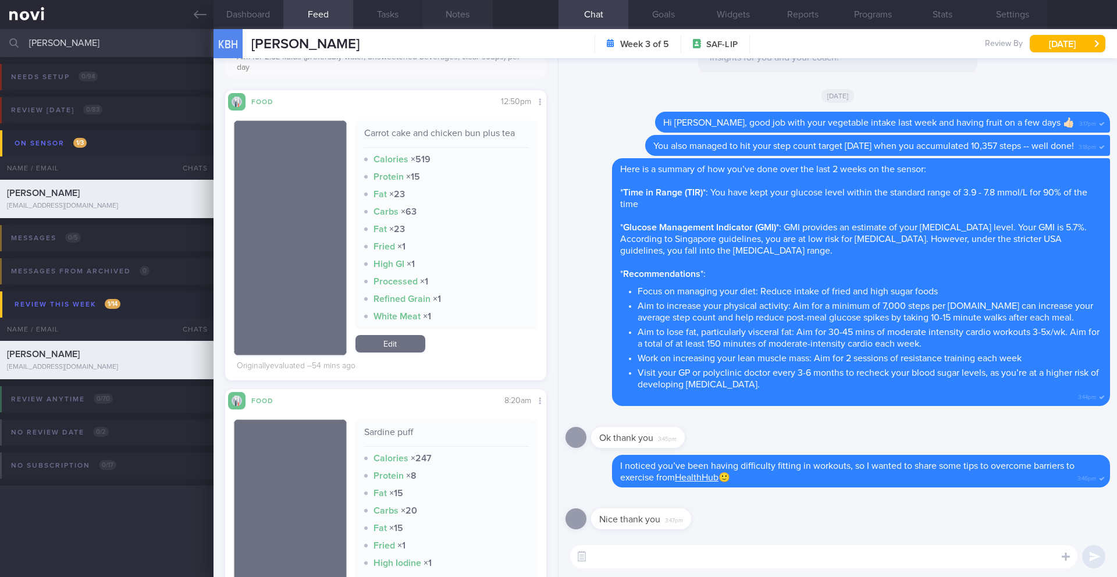
click at [443, 19] on button "Notes" at bounding box center [458, 14] width 70 height 29
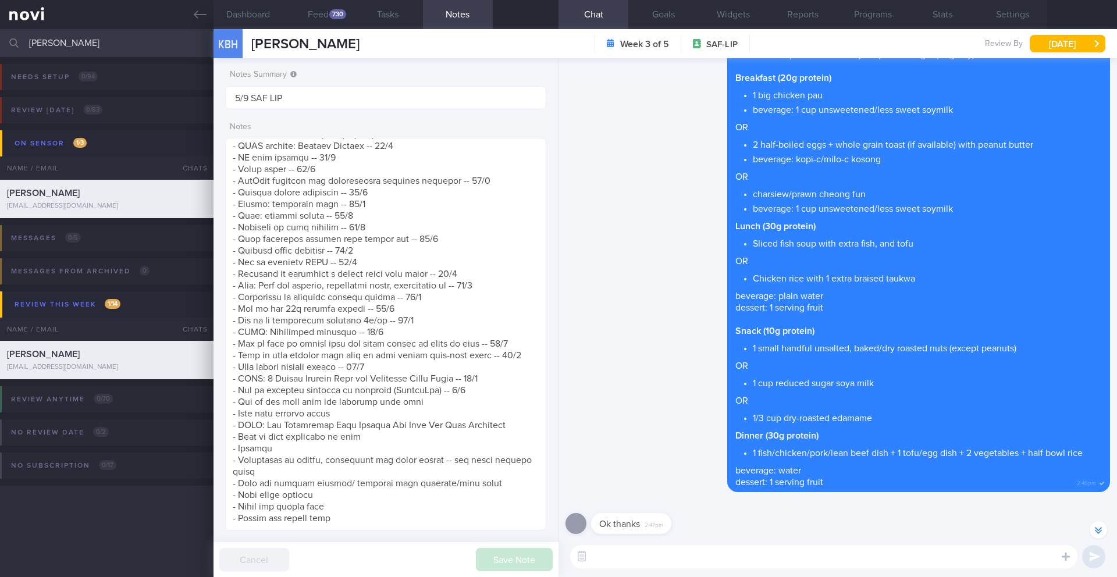
scroll to position [-1579, 0]
